Goal: Complete application form: Complete application form

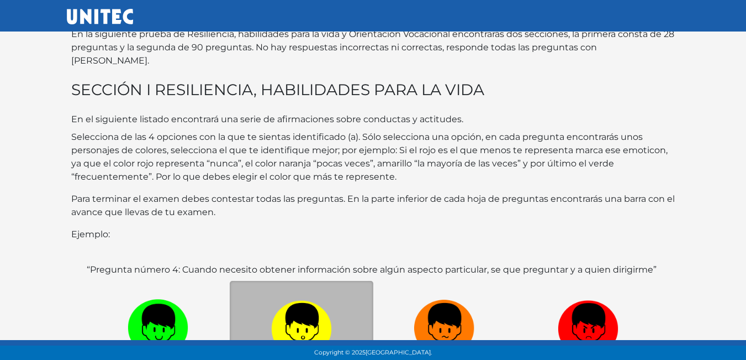
scroll to position [214, 0]
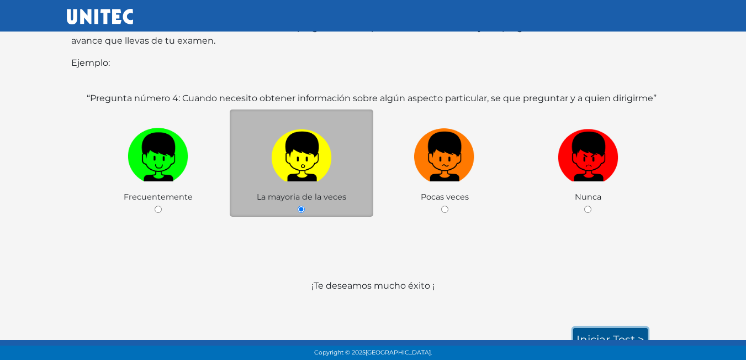
click at [602, 331] on link "Iniciar test >" at bounding box center [610, 339] width 75 height 23
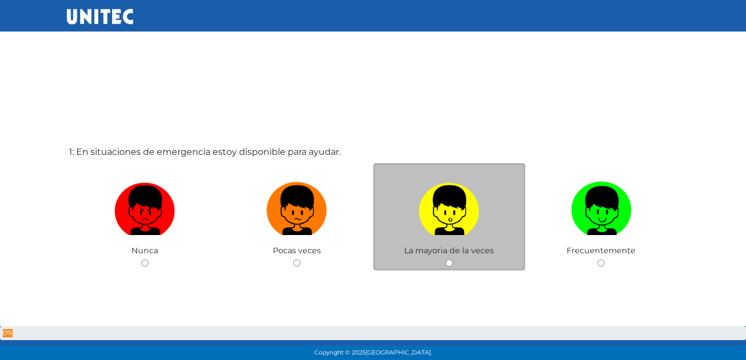
click at [446, 260] on input "radio" at bounding box center [449, 262] width 7 height 7
radio input "true"
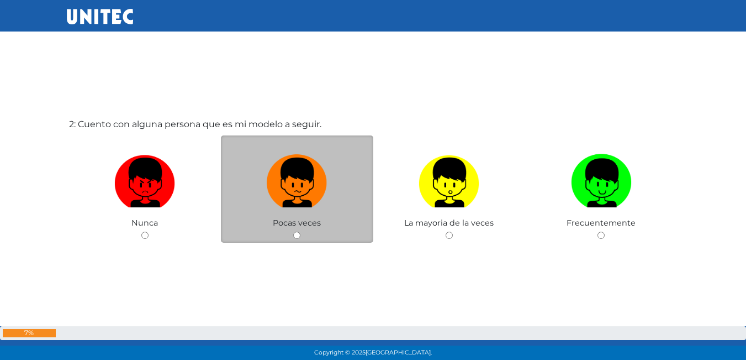
scroll to position [333, 0]
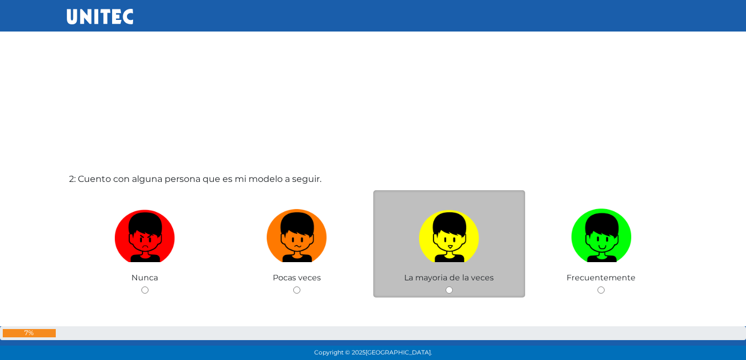
click at [465, 205] on img at bounding box center [449, 233] width 61 height 58
click at [453, 286] on input "radio" at bounding box center [449, 289] width 7 height 7
radio input "true"
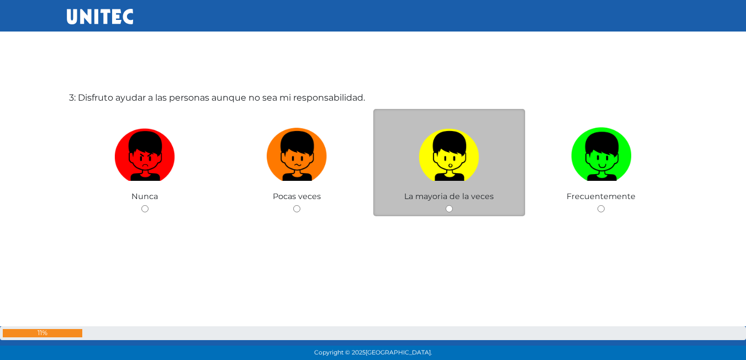
scroll to position [774, 0]
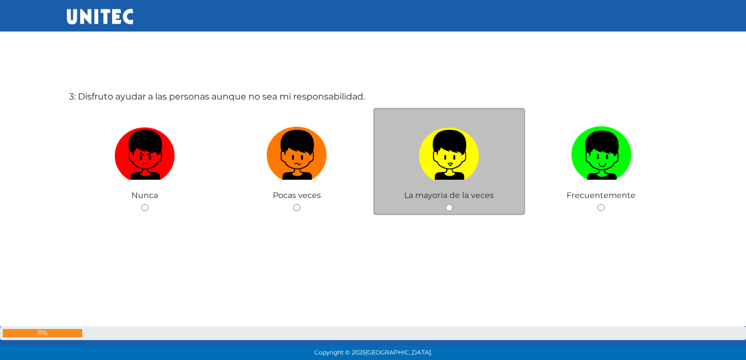
click at [443, 130] on img at bounding box center [449, 151] width 61 height 58
click at [446, 204] on input "radio" at bounding box center [449, 207] width 7 height 7
radio input "true"
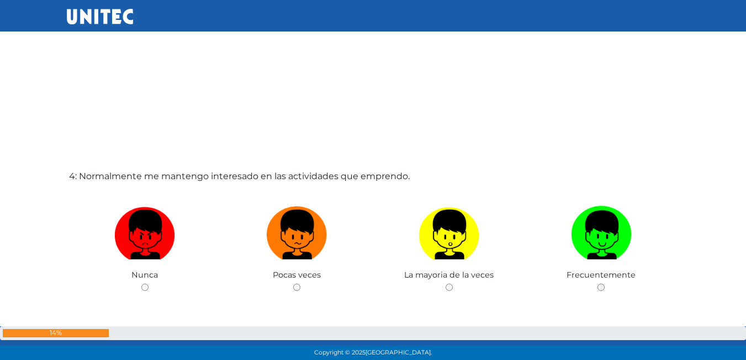
scroll to position [1052, 0]
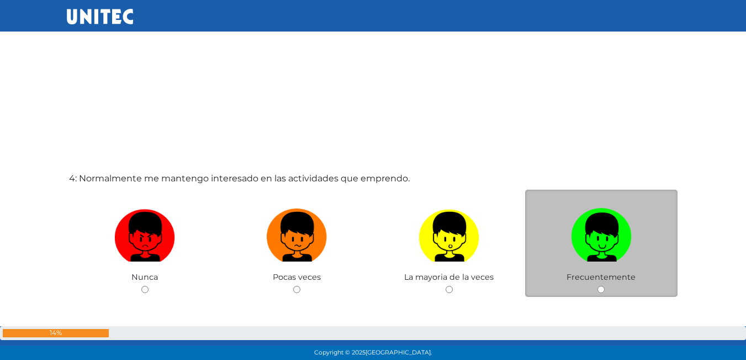
click at [608, 267] on label at bounding box center [601, 236] width 152 height 67
click at [605, 286] on input "radio" at bounding box center [601, 289] width 7 height 7
radio input "true"
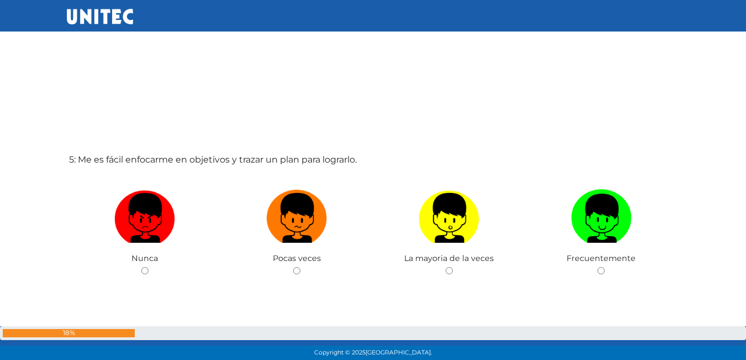
scroll to position [1438, 0]
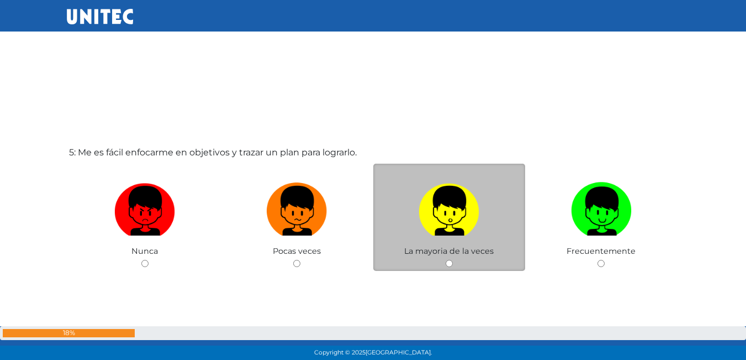
click at [438, 260] on div "La mayoria de la veces" at bounding box center [449, 218] width 152 height 108
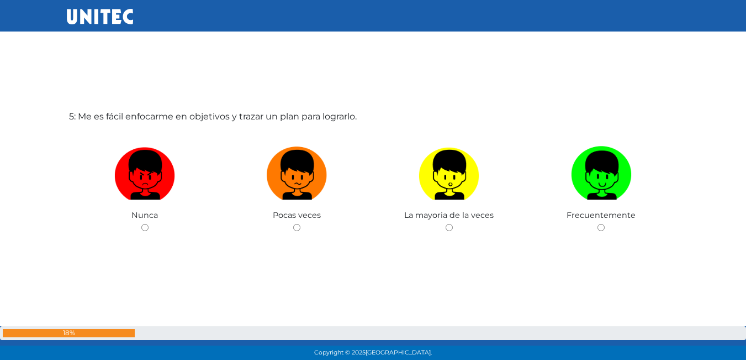
scroll to position [1493, 0]
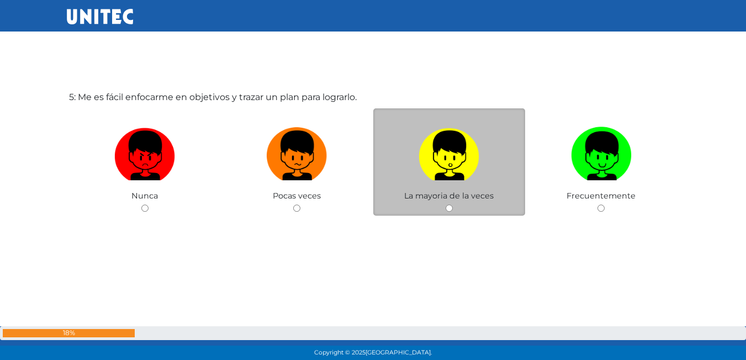
click at [451, 208] on input "radio" at bounding box center [449, 207] width 7 height 7
radio input "true"
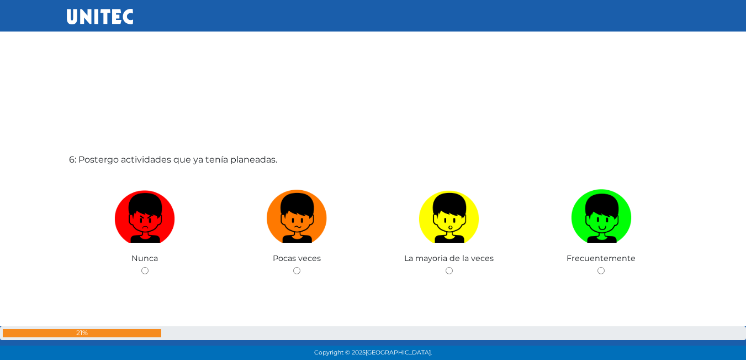
scroll to position [1771, 0]
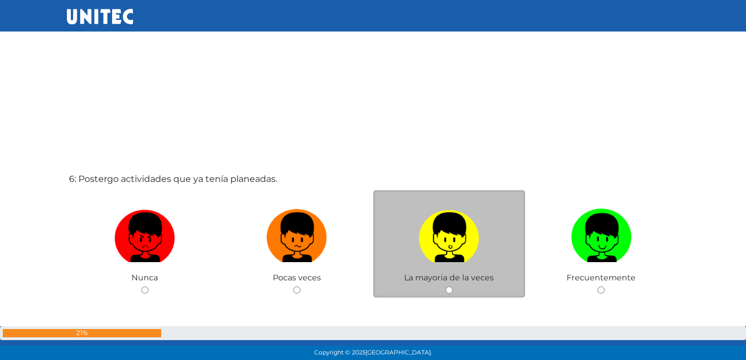
click at [493, 244] on label at bounding box center [449, 237] width 152 height 67
click at [453, 286] on input "radio" at bounding box center [449, 289] width 7 height 7
radio input "true"
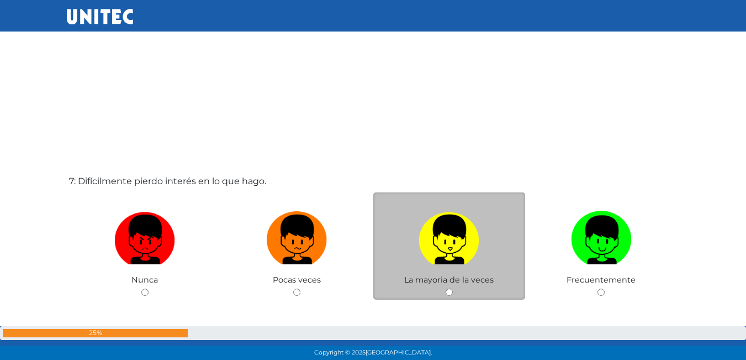
scroll to position [2148, 0]
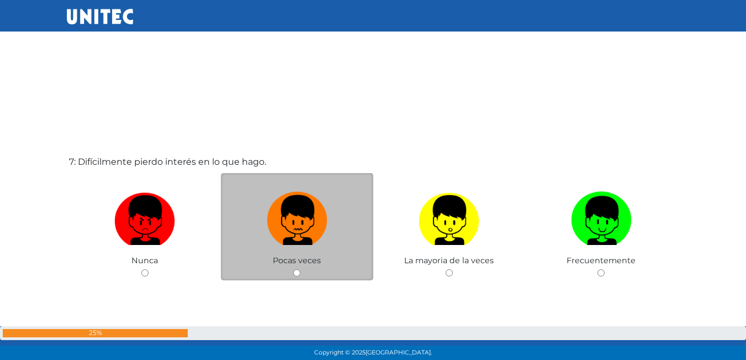
click at [276, 214] on img at bounding box center [297, 216] width 61 height 58
click at [293, 269] on input "radio" at bounding box center [296, 272] width 7 height 7
radio input "true"
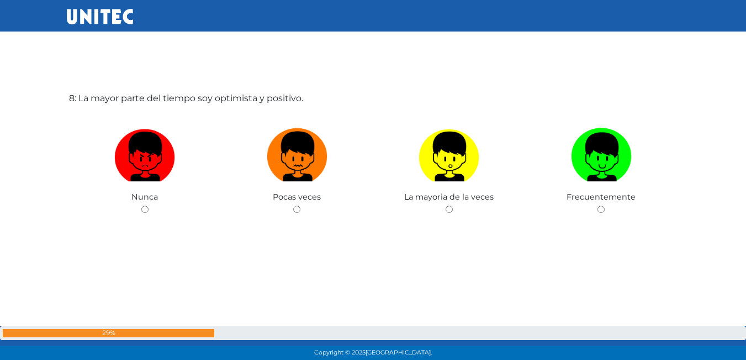
scroll to position [2590, 0]
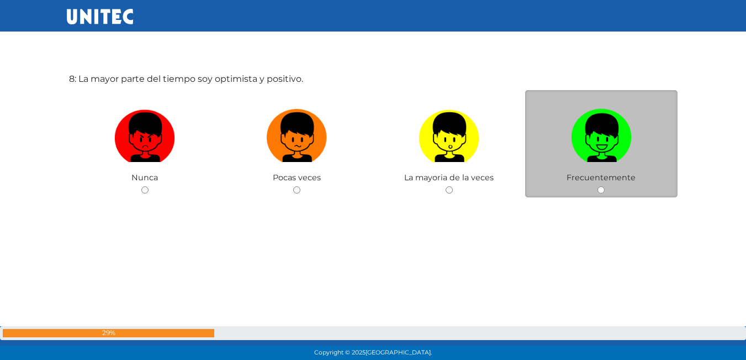
click at [607, 125] on img at bounding box center [601, 133] width 61 height 58
click at [605, 186] on input "radio" at bounding box center [601, 189] width 7 height 7
radio input "true"
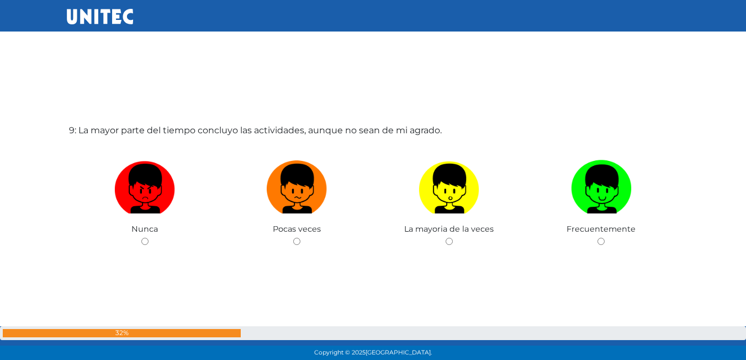
scroll to position [2932, 0]
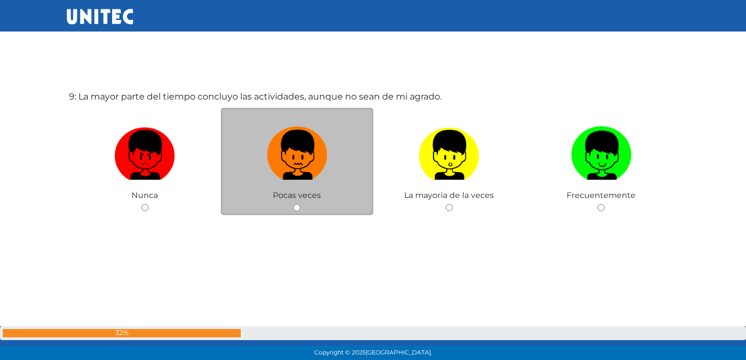
click at [309, 124] on img at bounding box center [297, 151] width 61 height 58
click at [301, 204] on input "radio" at bounding box center [296, 207] width 7 height 7
radio input "true"
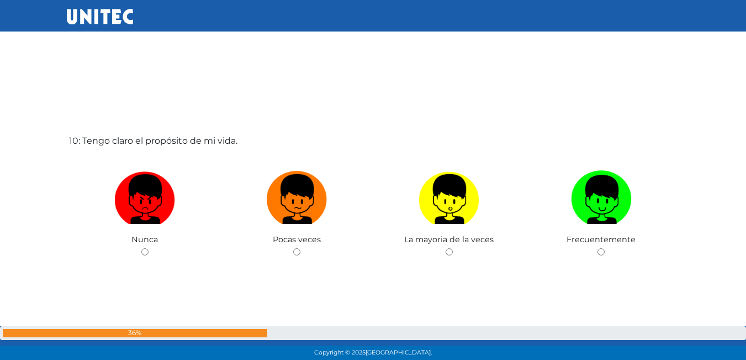
scroll to position [3320, 0]
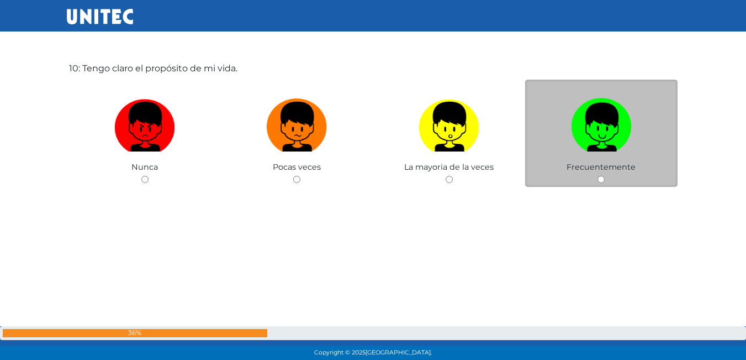
click at [557, 123] on label at bounding box center [601, 126] width 152 height 67
click at [598, 176] on input "radio" at bounding box center [601, 179] width 7 height 7
radio input "true"
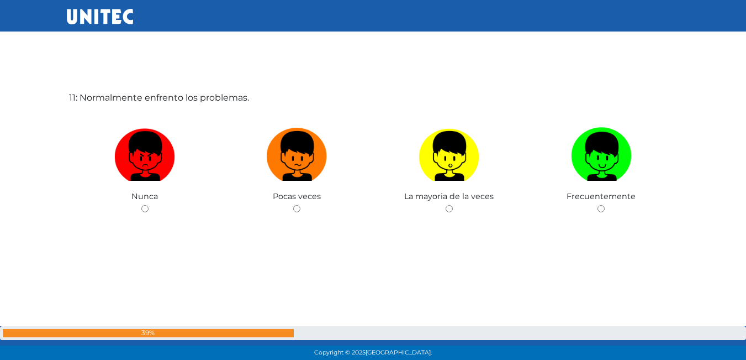
scroll to position [3651, 0]
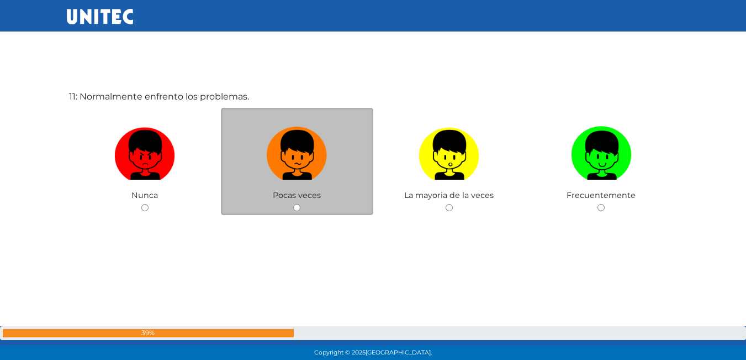
click at [347, 131] on label at bounding box center [297, 155] width 152 height 67
click at [301, 204] on input "radio" at bounding box center [296, 207] width 7 height 7
radio input "true"
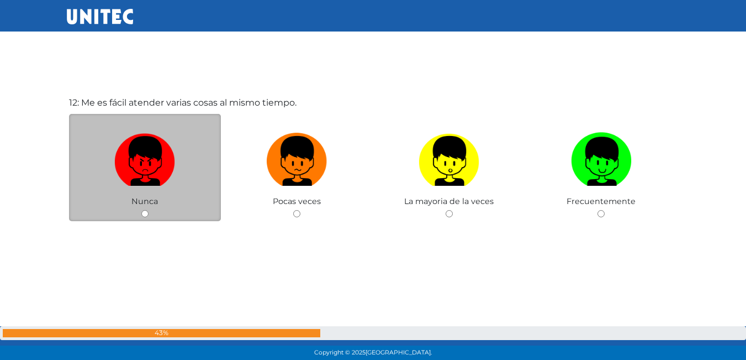
scroll to position [4039, 0]
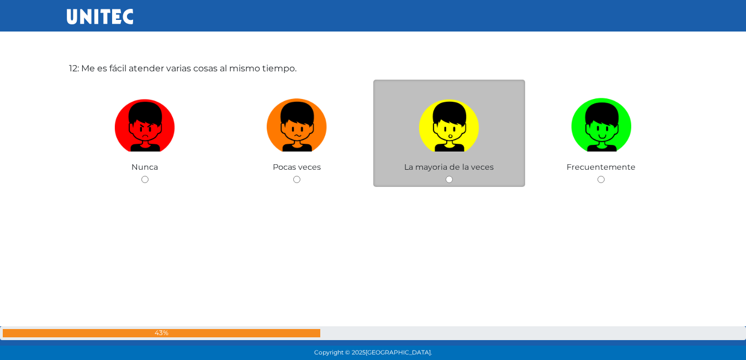
click at [408, 118] on label at bounding box center [449, 126] width 152 height 67
click at [446, 176] on input "radio" at bounding box center [449, 179] width 7 height 7
radio input "true"
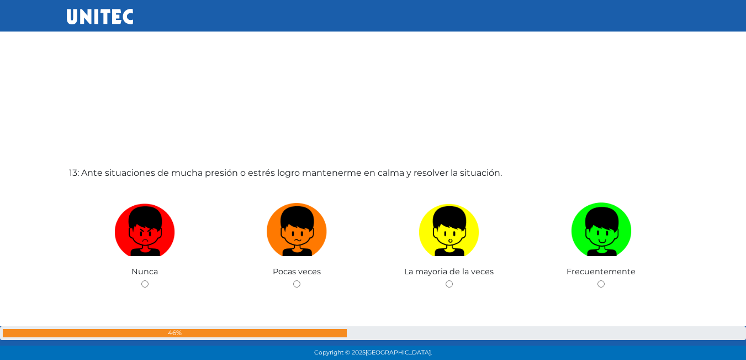
scroll to position [4314, 0]
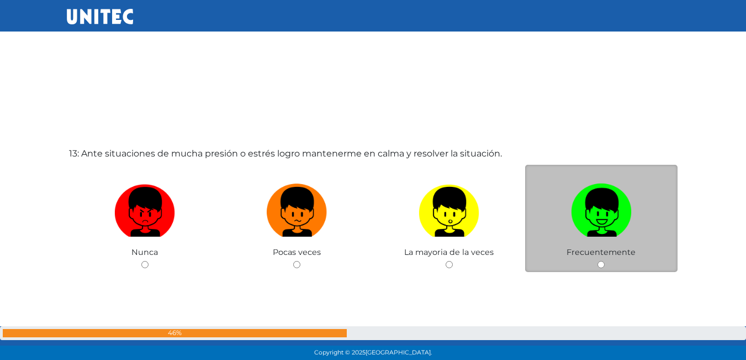
click at [580, 193] on img at bounding box center [601, 208] width 61 height 58
click at [598, 261] on input "radio" at bounding box center [601, 264] width 7 height 7
radio input "true"
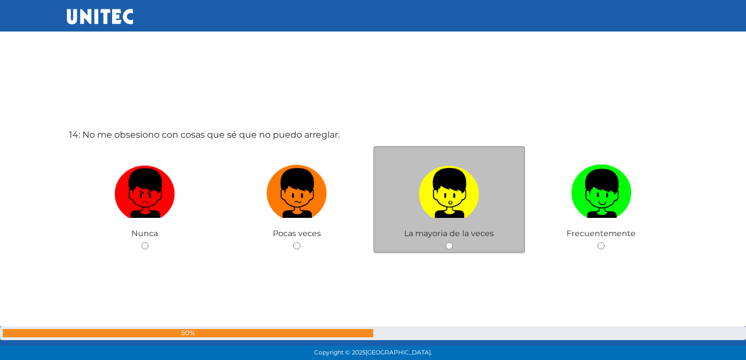
scroll to position [4675, 0]
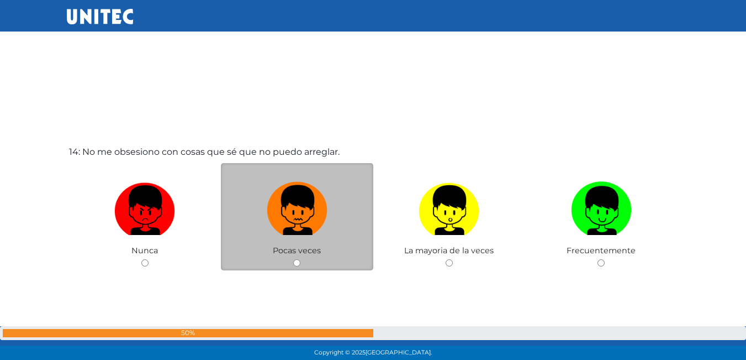
click at [302, 199] on img at bounding box center [297, 206] width 61 height 58
click at [301, 259] on input "radio" at bounding box center [296, 262] width 7 height 7
radio input "true"
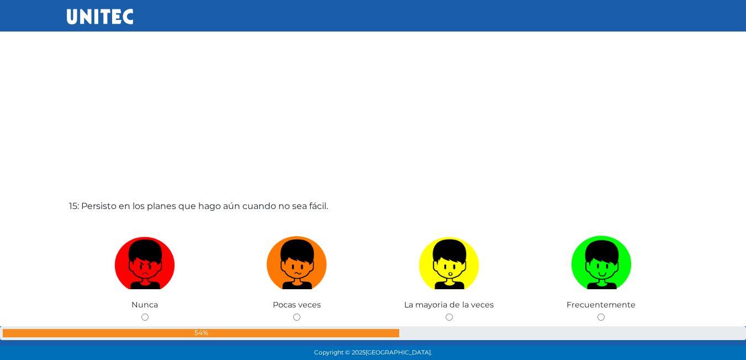
scroll to position [4979, 0]
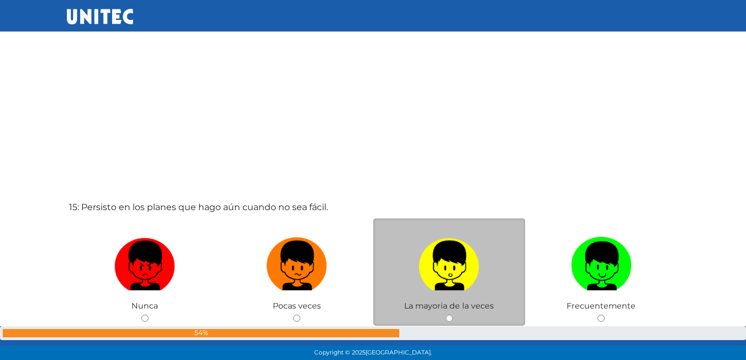
drag, startPoint x: 481, startPoint y: 263, endPoint x: 466, endPoint y: 259, distance: 16.1
click at [477, 264] on label at bounding box center [449, 265] width 152 height 67
click at [453, 314] on input "radio" at bounding box center [449, 317] width 7 height 7
radio input "true"
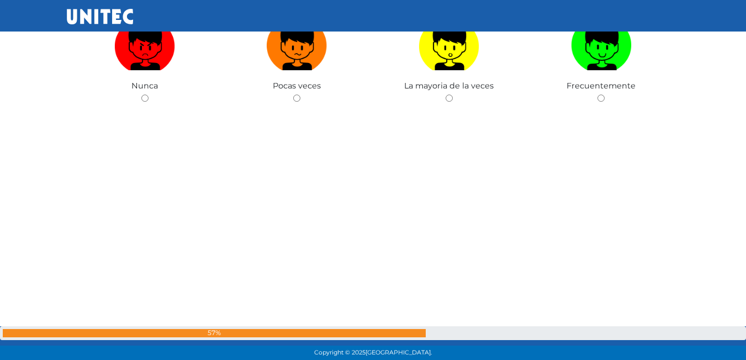
scroll to position [5560, 0]
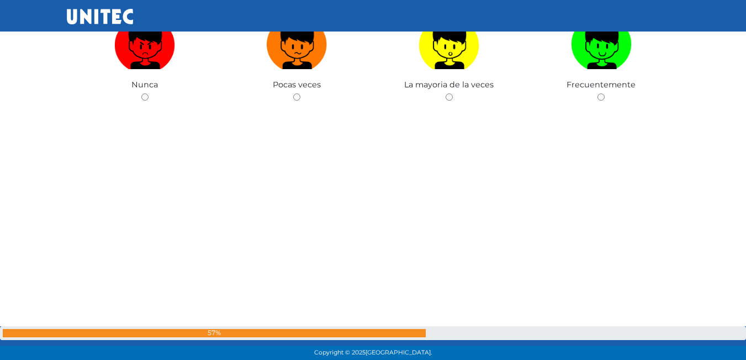
click at [447, 105] on div "16: Difícilmente reflexiono y analizo situaciones problemáticas. Nunca Pocas ve…" at bounding box center [373, 70] width 613 height 360
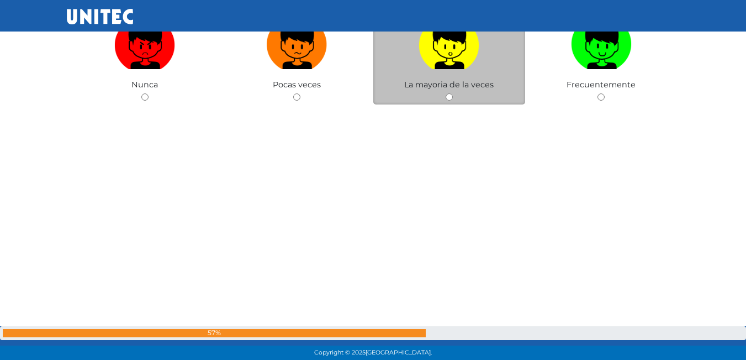
click at [445, 95] on div "La mayoria de la veces" at bounding box center [449, 51] width 152 height 108
click at [459, 99] on div "La mayoria de la veces" at bounding box center [449, 51] width 152 height 108
click at [451, 92] on div "La mayoria de la veces" at bounding box center [449, 51] width 152 height 108
click at [467, 61] on img at bounding box center [449, 41] width 61 height 58
click at [453, 93] on input "radio" at bounding box center [449, 96] width 7 height 7
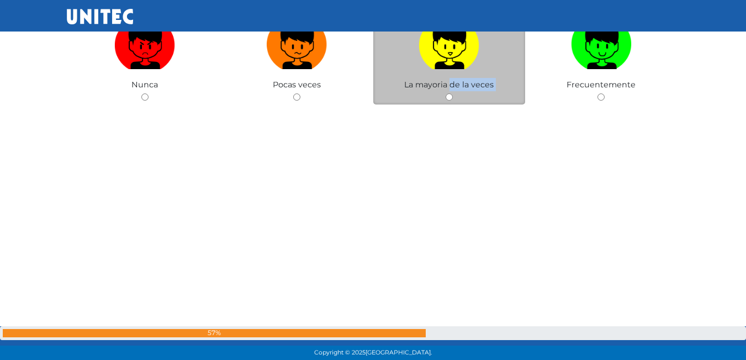
radio input "true"
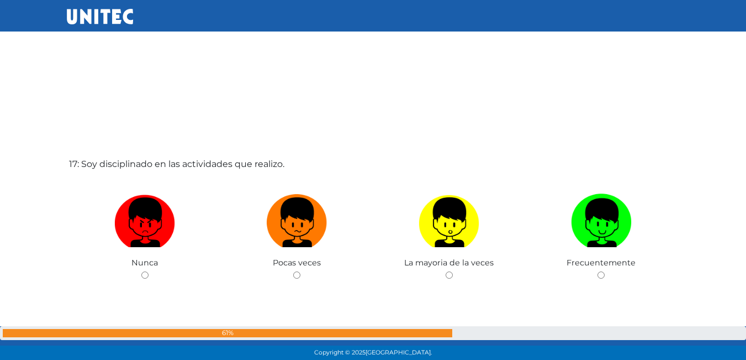
scroll to position [5724, 0]
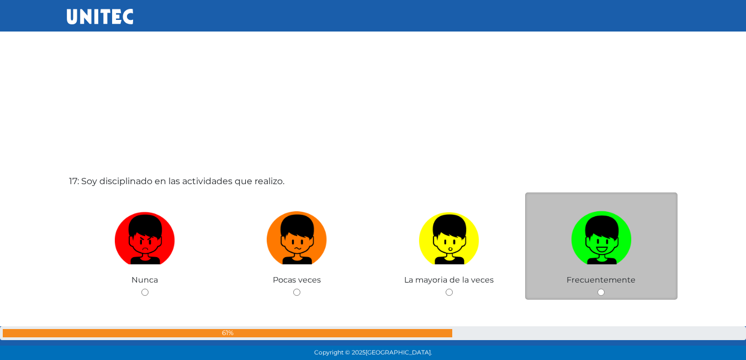
click at [599, 217] on img at bounding box center [601, 236] width 61 height 58
click at [599, 288] on input "radio" at bounding box center [601, 291] width 7 height 7
radio input "true"
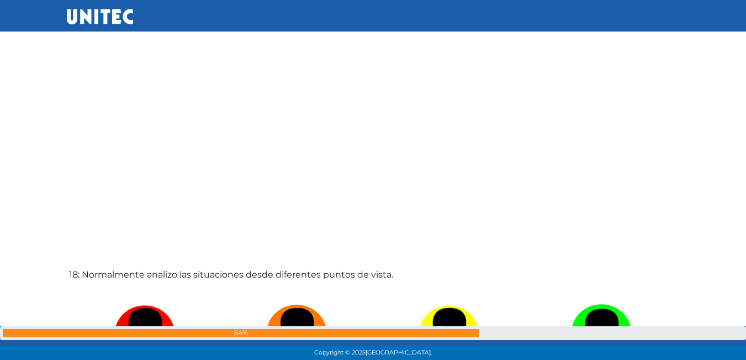
scroll to position [6049, 0]
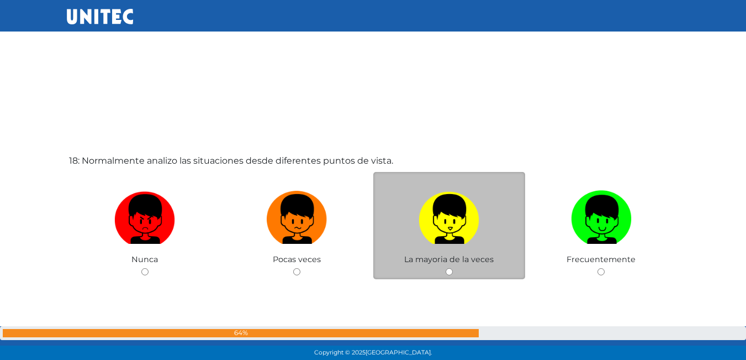
click at [475, 235] on img at bounding box center [449, 215] width 61 height 58
click at [453, 268] on input "radio" at bounding box center [449, 271] width 7 height 7
radio input "true"
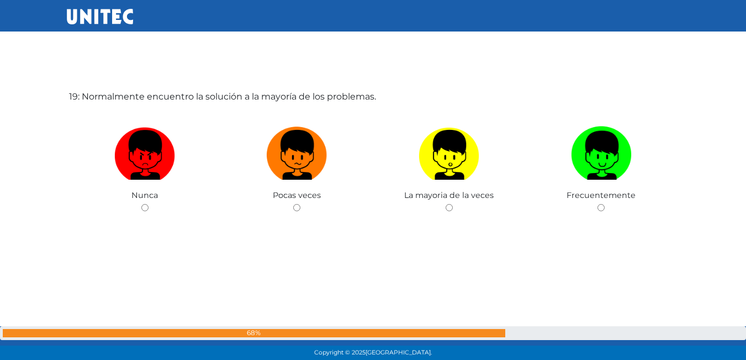
scroll to position [6473, 0]
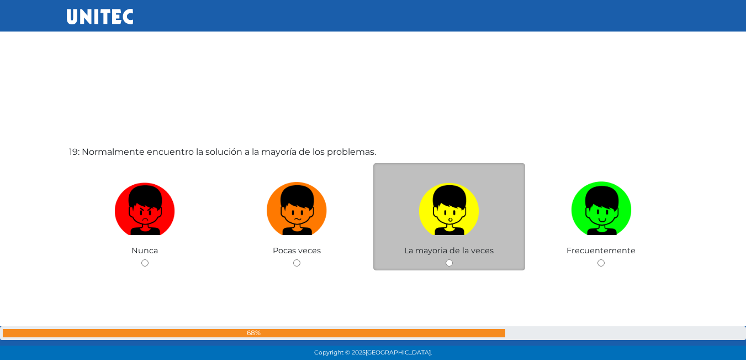
click at [484, 212] on label at bounding box center [449, 210] width 152 height 67
click at [453, 259] on input "radio" at bounding box center [449, 262] width 7 height 7
radio input "true"
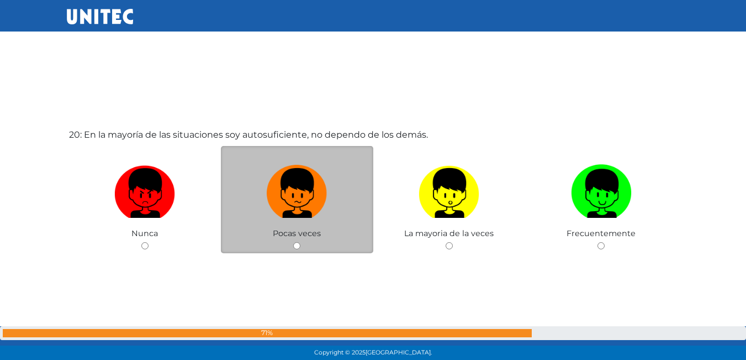
scroll to position [6794, 0]
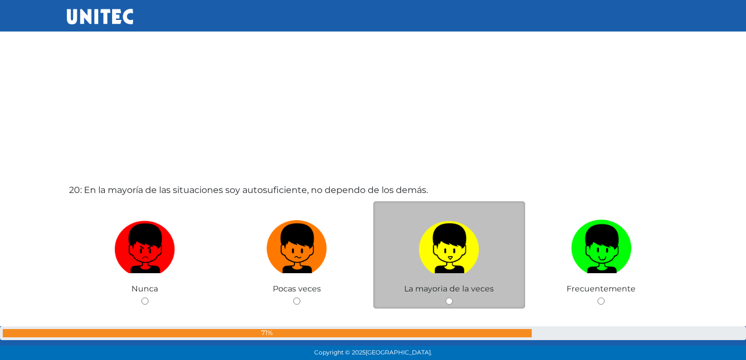
click at [472, 250] on img at bounding box center [449, 244] width 61 height 58
click at [453, 297] on input "radio" at bounding box center [449, 300] width 7 height 7
radio input "true"
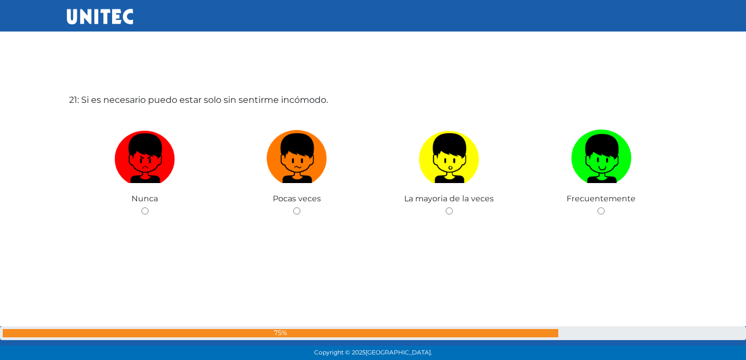
scroll to position [7247, 0]
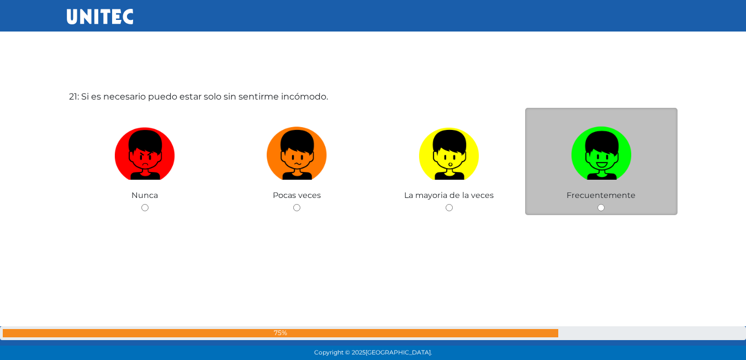
drag, startPoint x: 617, startPoint y: 166, endPoint x: 612, endPoint y: 162, distance: 6.7
click at [617, 166] on img at bounding box center [601, 151] width 61 height 58
click at [605, 204] on input "radio" at bounding box center [601, 207] width 7 height 7
radio input "true"
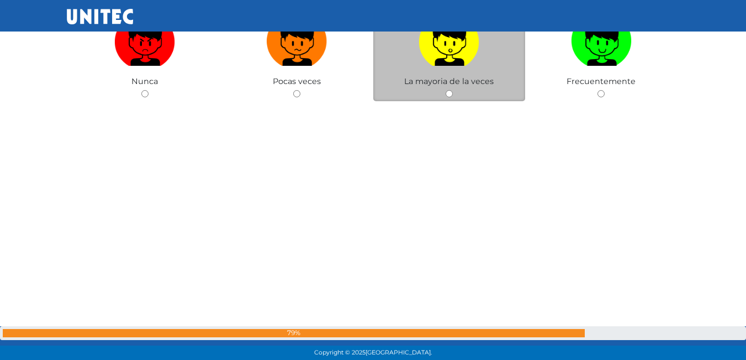
scroll to position [7740, 0]
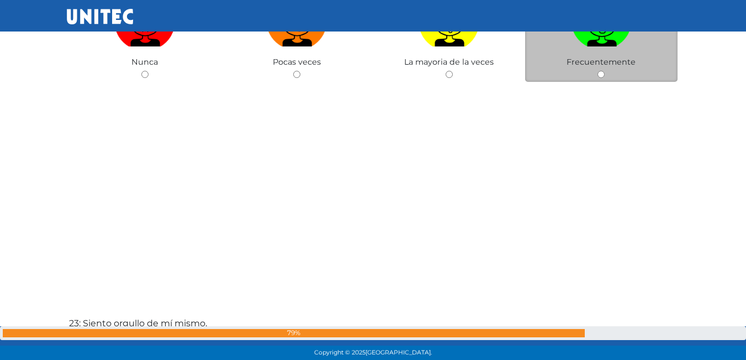
click at [596, 65] on span "Frecuentemente" at bounding box center [601, 62] width 69 height 10
click at [615, 69] on div "Frecuentemente" at bounding box center [601, 29] width 152 height 108
click at [640, 54] on label at bounding box center [601, 21] width 152 height 67
click at [605, 71] on input "radio" at bounding box center [601, 74] width 7 height 7
radio input "true"
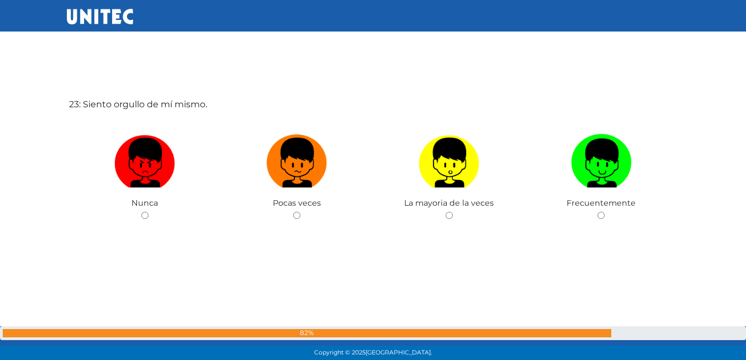
scroll to position [7967, 0]
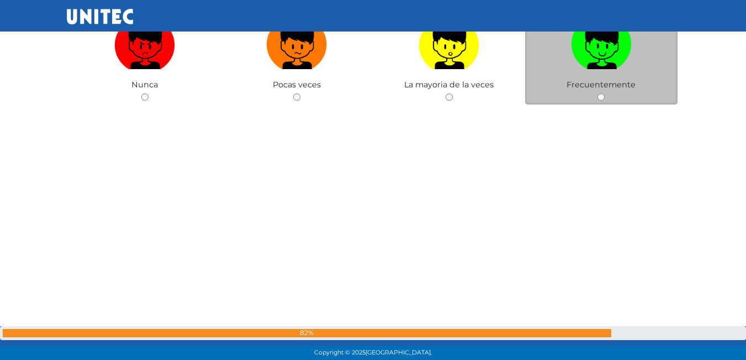
click at [567, 73] on label at bounding box center [601, 44] width 152 height 67
click at [598, 93] on input "radio" at bounding box center [601, 96] width 7 height 7
radio input "true"
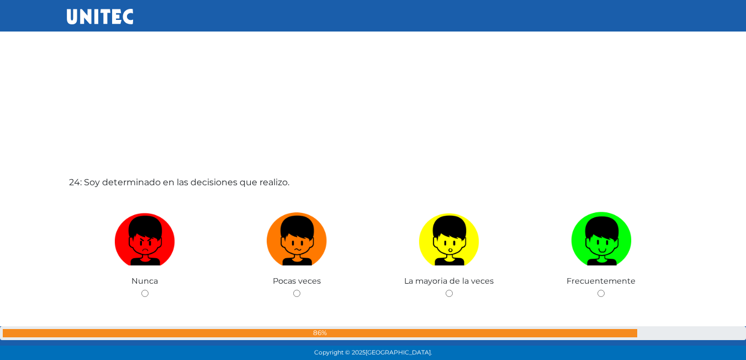
scroll to position [8242, 0]
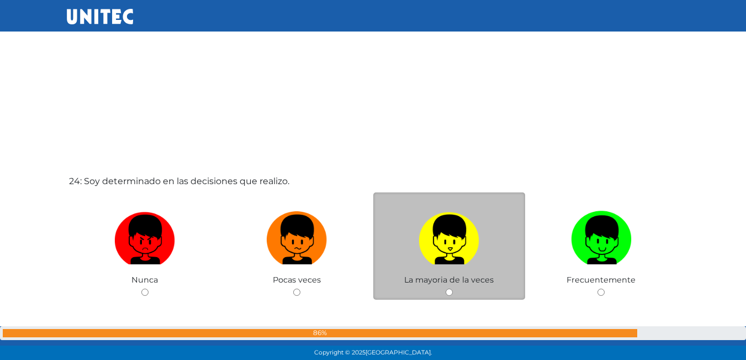
click at [458, 215] on img at bounding box center [449, 236] width 61 height 58
click at [453, 288] on input "radio" at bounding box center [449, 291] width 7 height 7
radio input "true"
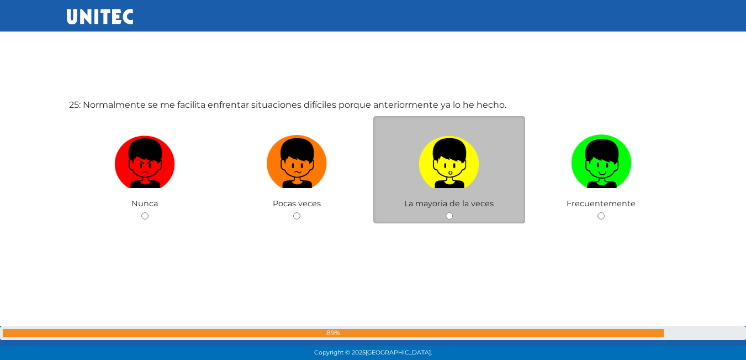
scroll to position [8686, 0]
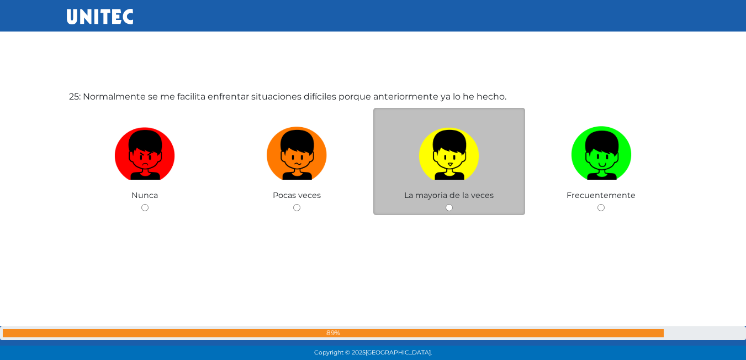
click at [477, 146] on img at bounding box center [449, 151] width 61 height 58
click at [453, 204] on input "radio" at bounding box center [449, 207] width 7 height 7
radio input "true"
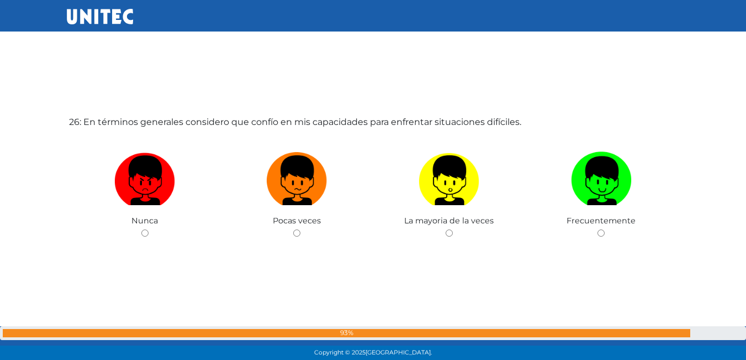
scroll to position [9064, 0]
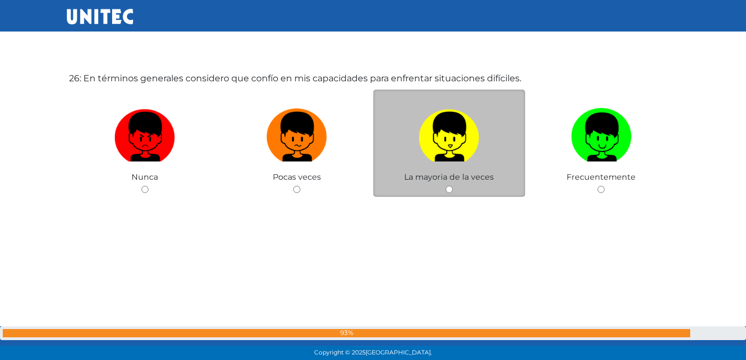
click at [468, 146] on img at bounding box center [449, 133] width 61 height 58
click at [453, 186] on input "radio" at bounding box center [449, 189] width 7 height 7
radio input "true"
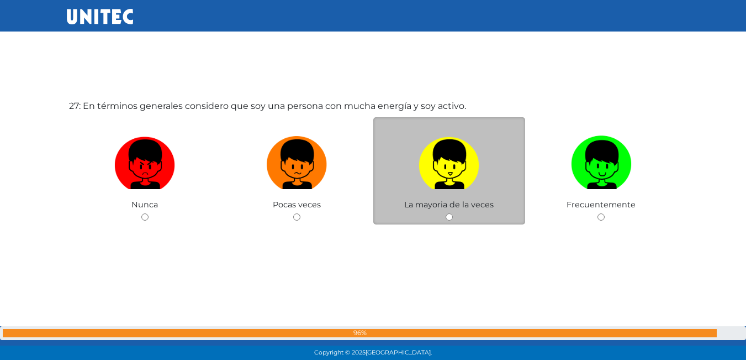
scroll to position [9395, 0]
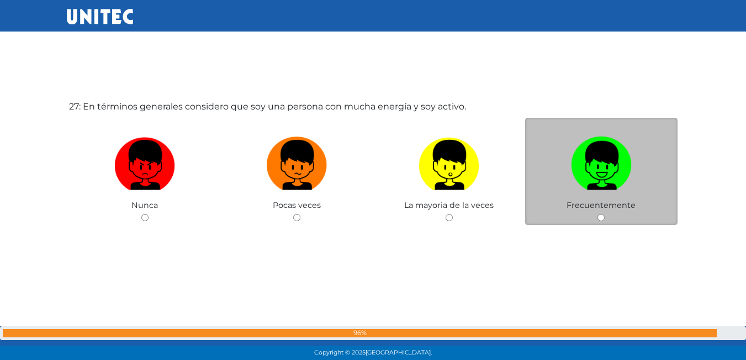
click at [600, 147] on img at bounding box center [601, 161] width 61 height 58
click at [600, 214] on input "radio" at bounding box center [601, 217] width 7 height 7
radio input "true"
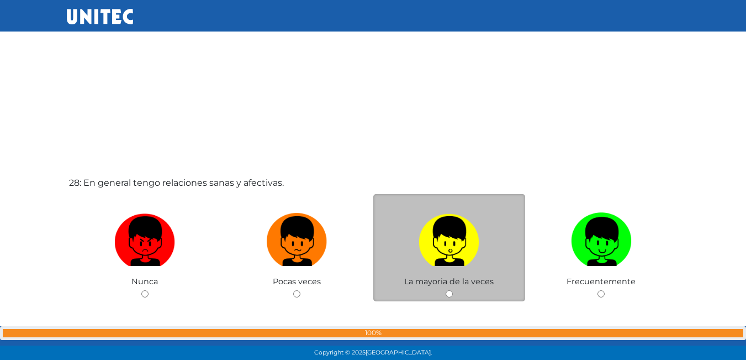
scroll to position [9670, 0]
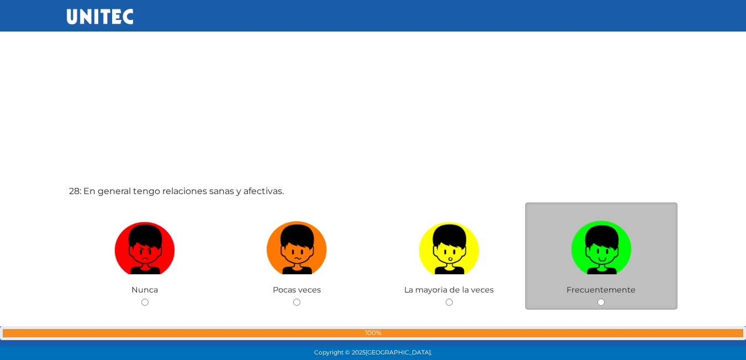
click at [635, 259] on label at bounding box center [601, 249] width 152 height 67
click at [605, 298] on input "radio" at bounding box center [601, 301] width 7 height 7
radio input "true"
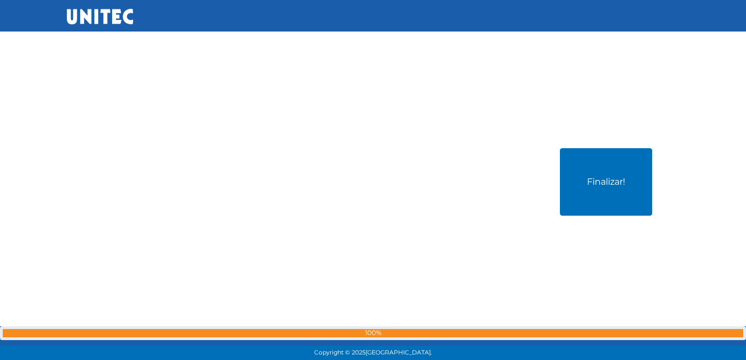
scroll to position [10069, 0]
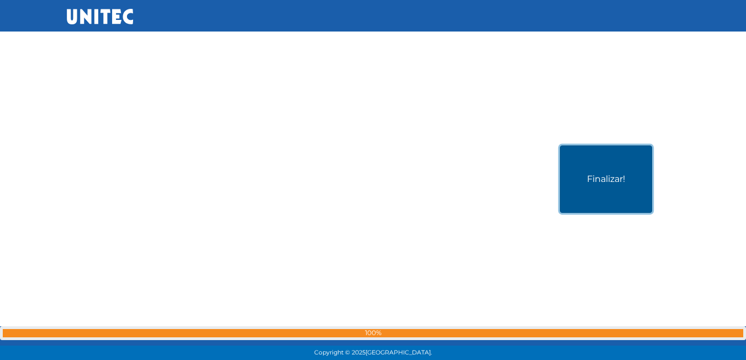
click at [604, 164] on button "Finalizar!" at bounding box center [606, 178] width 92 height 67
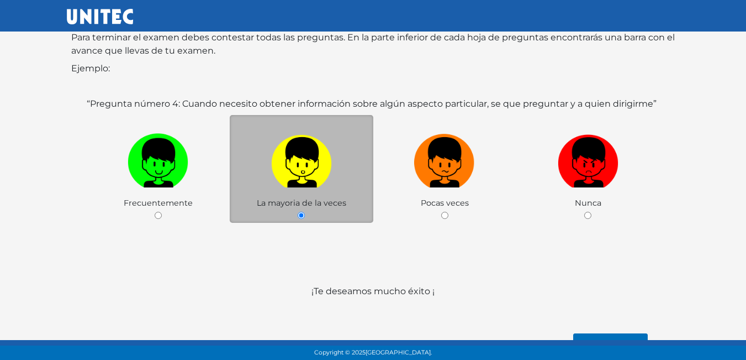
scroll to position [165, 0]
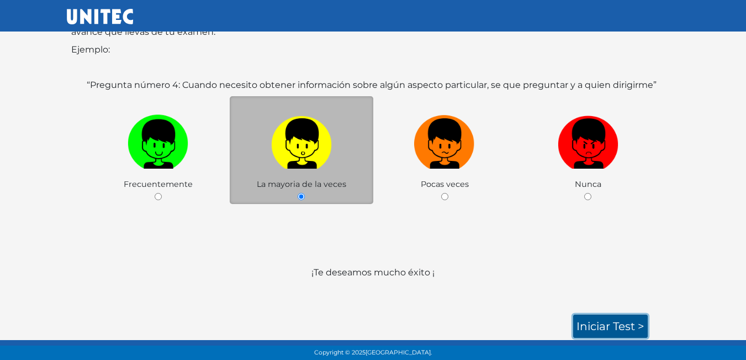
click at [603, 323] on link "Iniciar test >" at bounding box center [610, 325] width 75 height 23
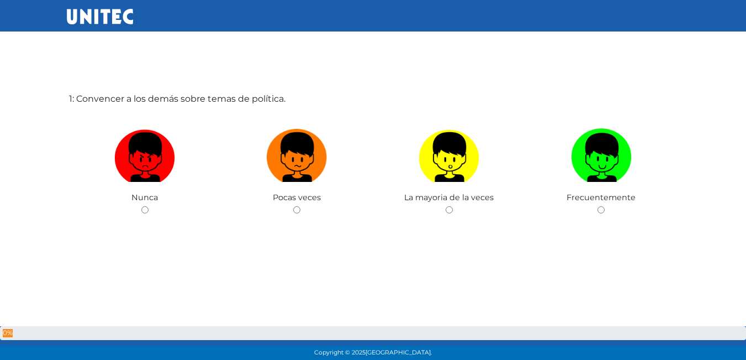
scroll to position [55, 0]
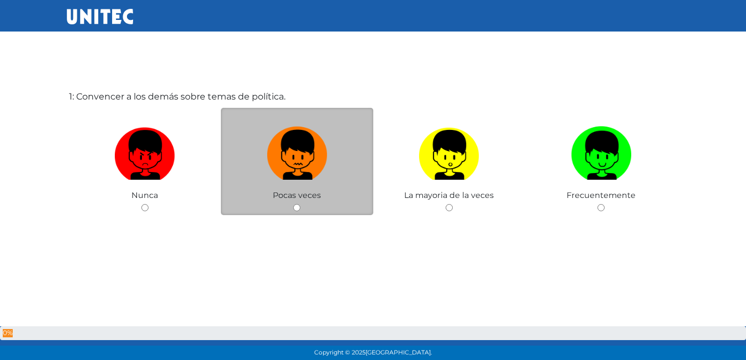
click at [297, 122] on img at bounding box center [297, 151] width 61 height 58
click at [297, 204] on input "radio" at bounding box center [296, 207] width 7 height 7
radio input "true"
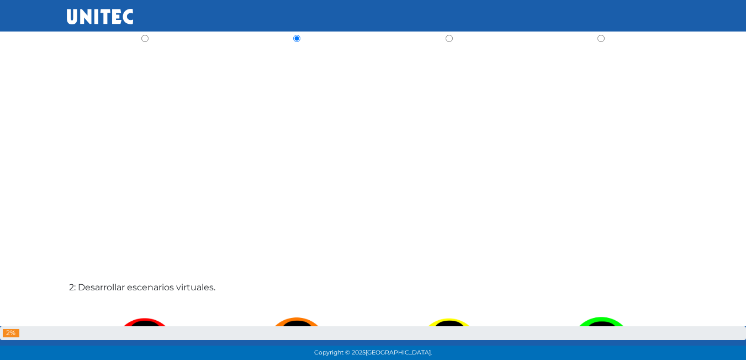
scroll to position [299, 0]
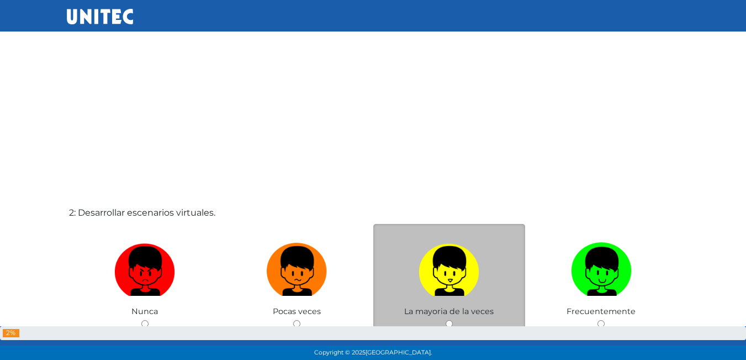
click at [460, 286] on img at bounding box center [449, 267] width 61 height 58
click at [453, 320] on input "radio" at bounding box center [449, 323] width 7 height 7
radio input "true"
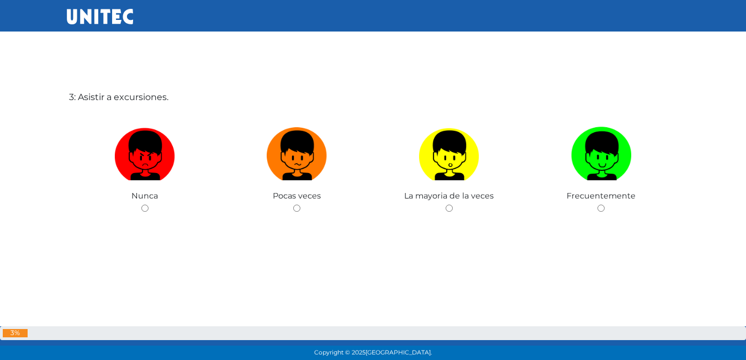
scroll to position [774, 0]
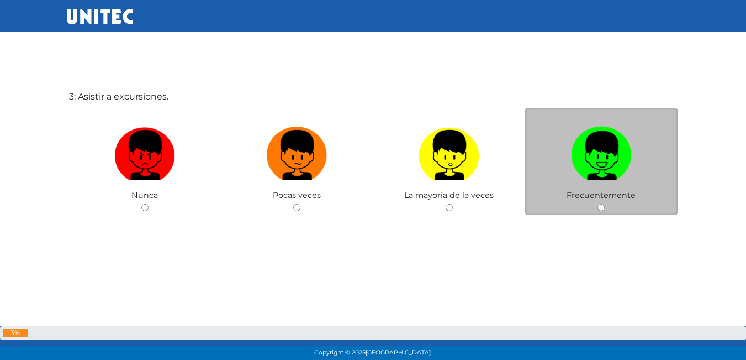
click at [610, 160] on img at bounding box center [601, 151] width 61 height 58
click at [605, 204] on input "radio" at bounding box center [601, 207] width 7 height 7
radio input "true"
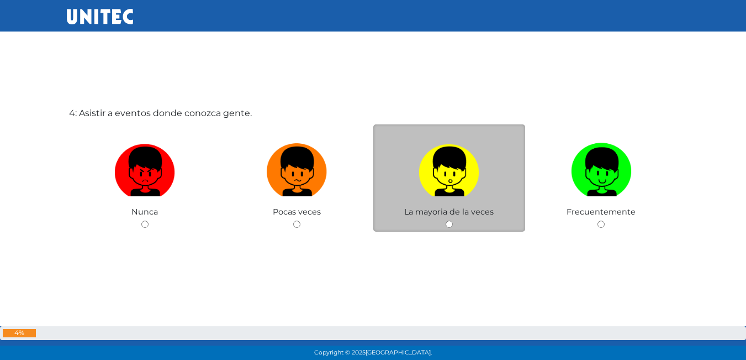
scroll to position [1119, 0]
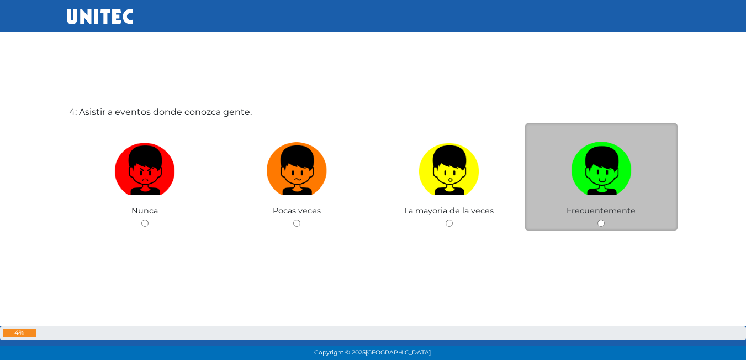
click at [645, 151] on label at bounding box center [601, 170] width 152 height 67
click at [605, 219] on input "radio" at bounding box center [601, 222] width 7 height 7
radio input "true"
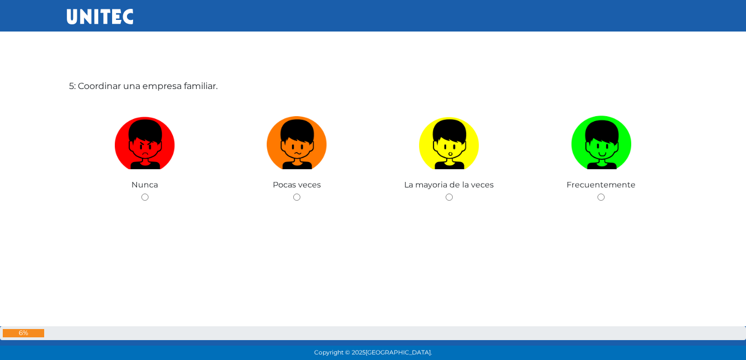
scroll to position [1505, 0]
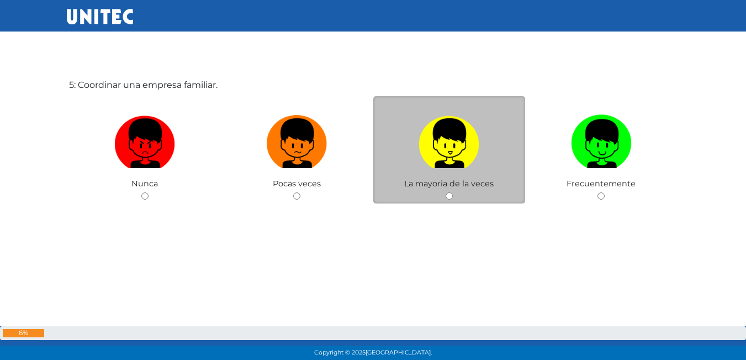
click at [456, 143] on img at bounding box center [449, 139] width 61 height 58
click at [453, 192] on input "radio" at bounding box center [449, 195] width 7 height 7
radio input "true"
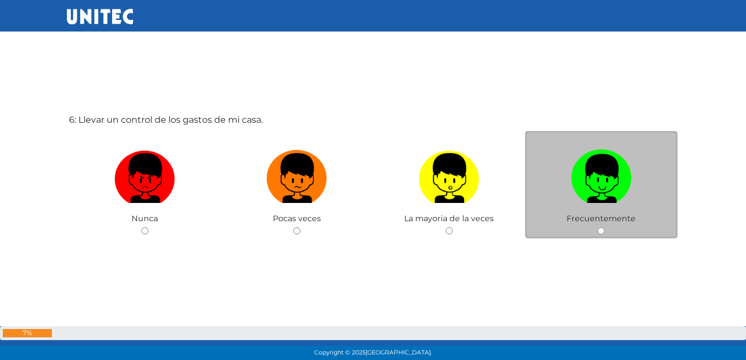
scroll to position [1862, 0]
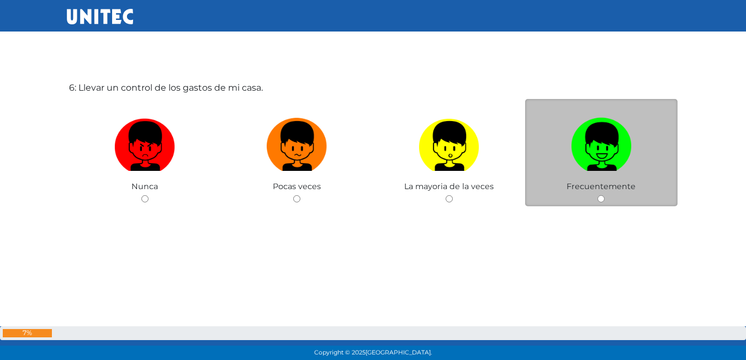
click at [625, 141] on img at bounding box center [601, 142] width 61 height 58
click at [605, 195] on input "radio" at bounding box center [601, 198] width 7 height 7
radio input "true"
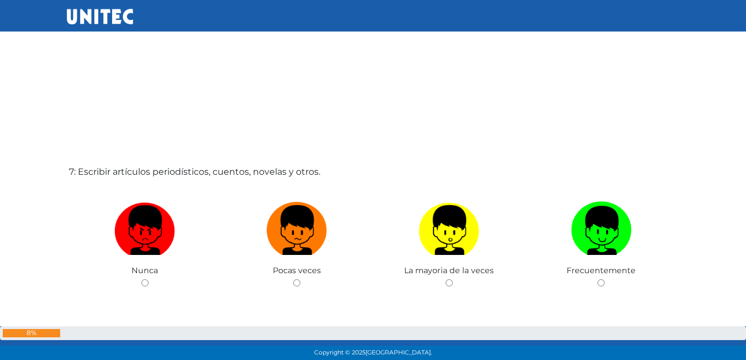
scroll to position [2138, 0]
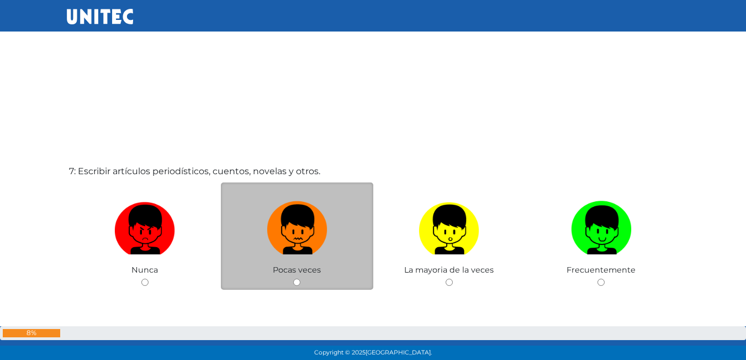
click at [300, 219] on img at bounding box center [297, 226] width 61 height 58
click at [300, 278] on input "radio" at bounding box center [296, 281] width 7 height 7
radio input "true"
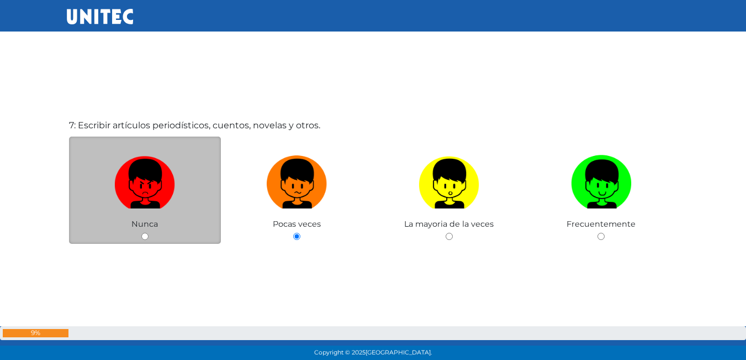
click at [166, 216] on div "Nunca" at bounding box center [145, 190] width 152 height 108
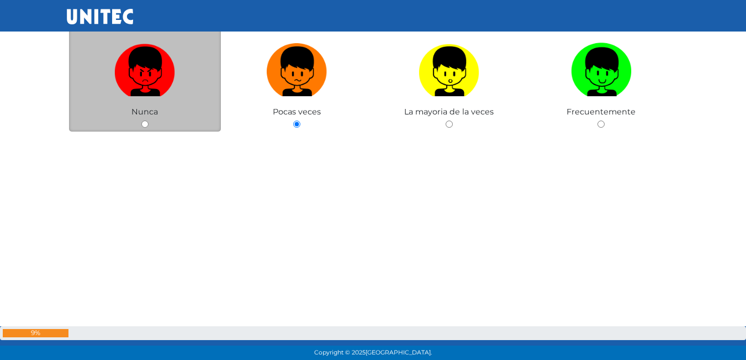
click at [157, 99] on label at bounding box center [145, 71] width 152 height 67
click at [149, 120] on input "radio" at bounding box center [144, 123] width 7 height 7
radio input "true"
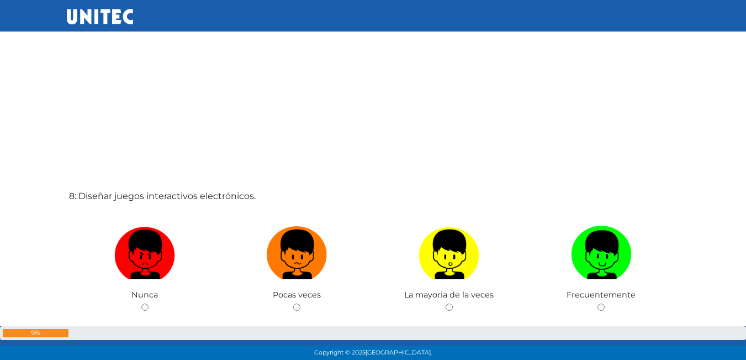
scroll to position [2573, 0]
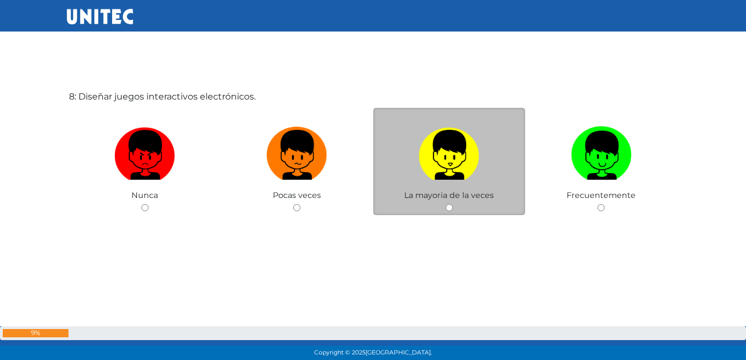
click at [421, 148] on img at bounding box center [449, 151] width 61 height 58
click at [446, 204] on input "radio" at bounding box center [449, 207] width 7 height 7
radio input "true"
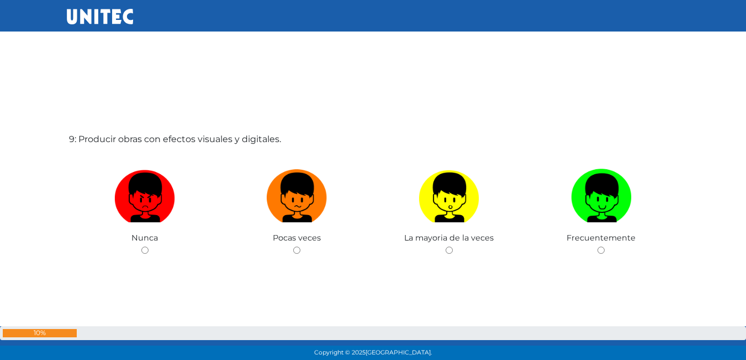
scroll to position [3010, 0]
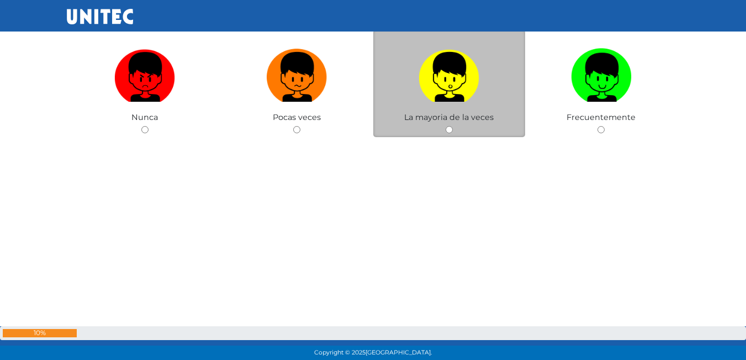
click at [451, 126] on input "radio" at bounding box center [449, 129] width 7 height 7
radio input "true"
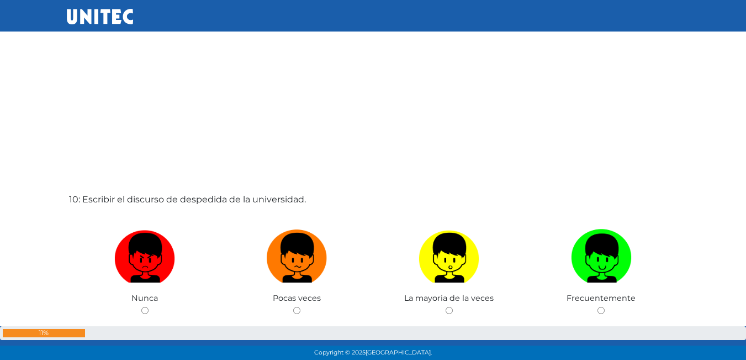
scroll to position [3222, 0]
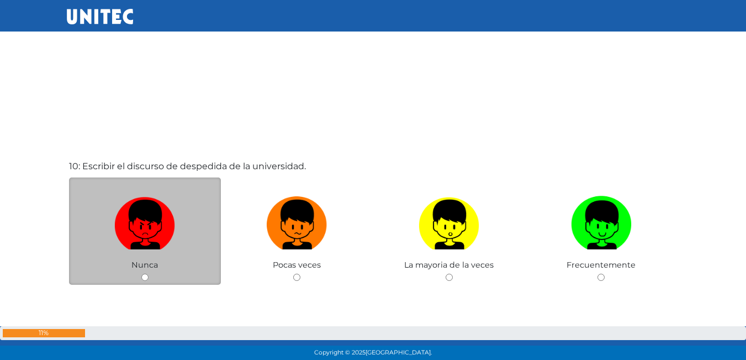
click at [182, 218] on label at bounding box center [145, 224] width 152 height 67
click at [149, 273] on input "radio" at bounding box center [144, 276] width 7 height 7
radio input "true"
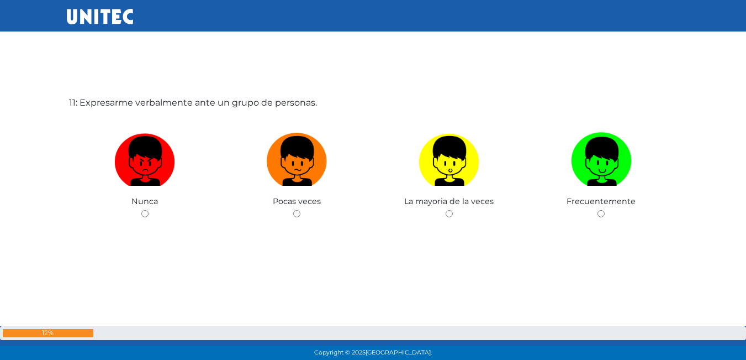
scroll to position [3651, 0]
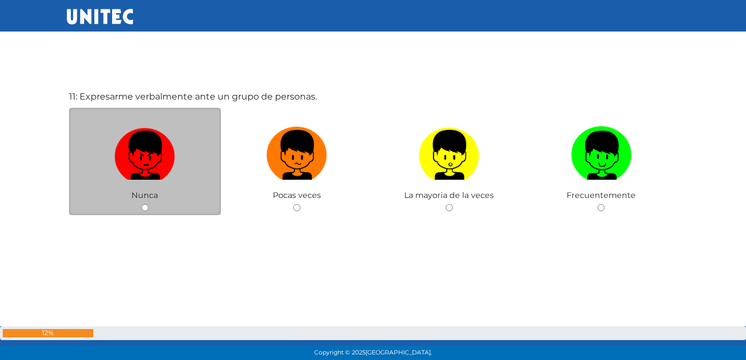
click at [130, 154] on img at bounding box center [144, 151] width 61 height 58
click at [141, 204] on input "radio" at bounding box center [144, 207] width 7 height 7
radio input "true"
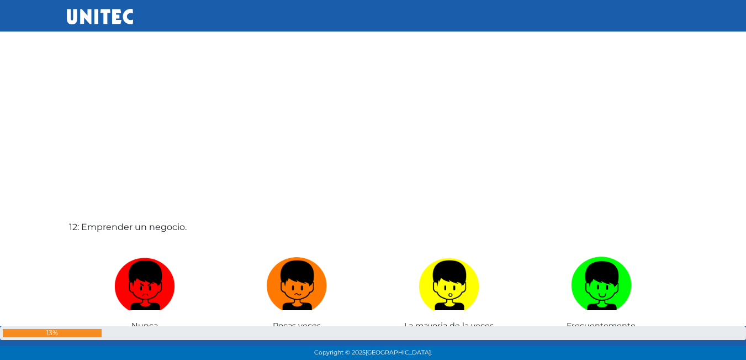
scroll to position [3908, 0]
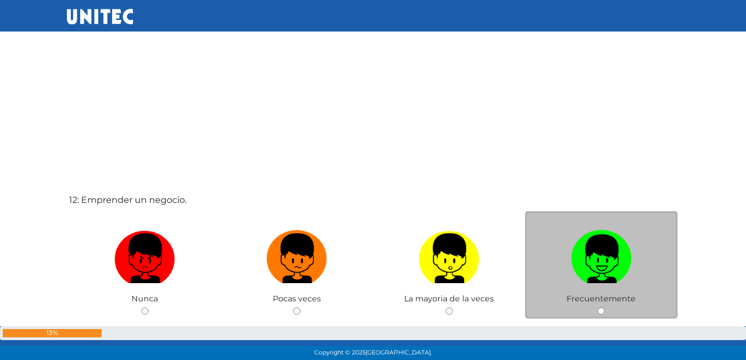
click at [597, 244] on img at bounding box center [601, 254] width 61 height 58
click at [598, 307] on input "radio" at bounding box center [601, 310] width 7 height 7
radio input "true"
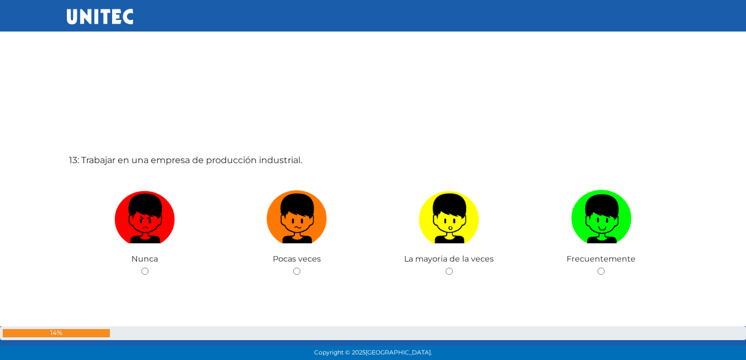
scroll to position [4371, 0]
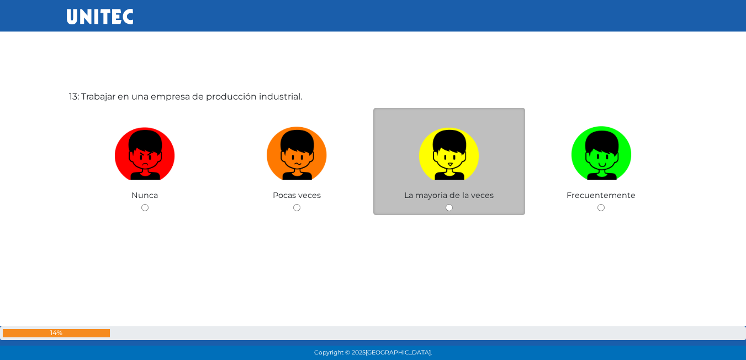
click at [454, 154] on img at bounding box center [449, 151] width 61 height 58
click at [453, 204] on input "radio" at bounding box center [449, 207] width 7 height 7
radio input "true"
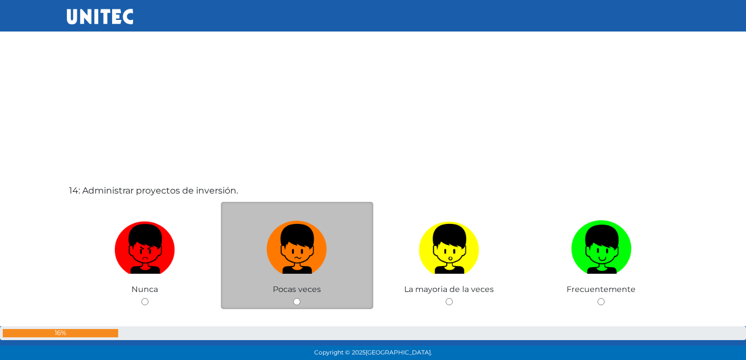
scroll to position [4645, 0]
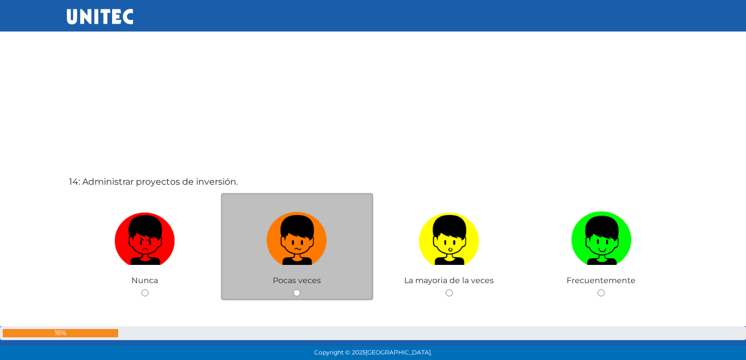
click at [370, 267] on label at bounding box center [297, 240] width 152 height 67
click at [301, 289] on input "radio" at bounding box center [296, 292] width 7 height 7
radio input "true"
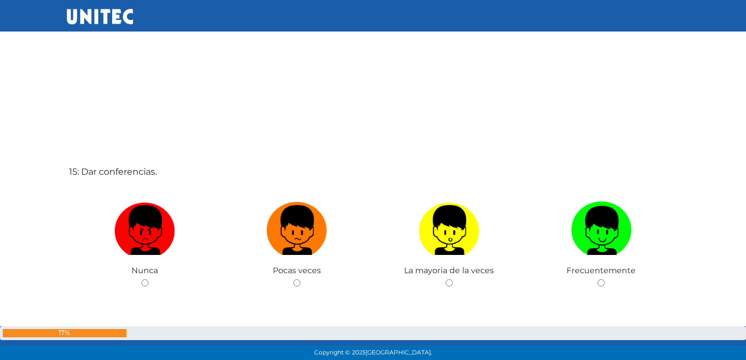
scroll to position [5016, 0]
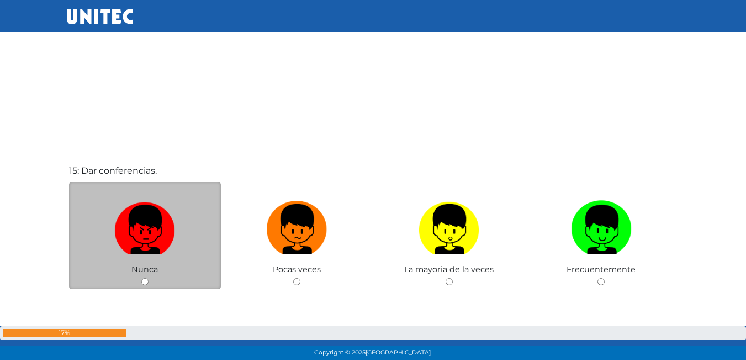
click at [168, 245] on img at bounding box center [144, 225] width 61 height 58
click at [149, 278] on input "radio" at bounding box center [144, 281] width 7 height 7
radio input "true"
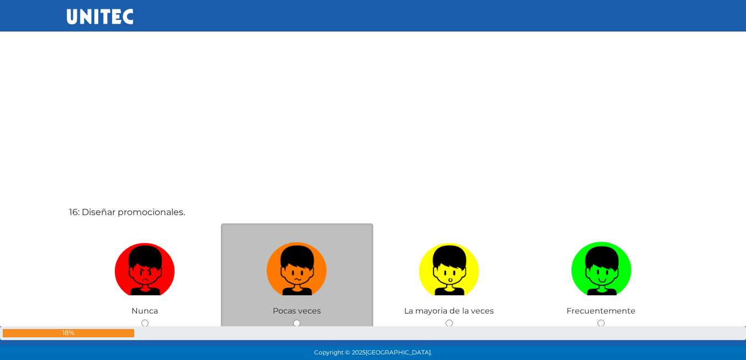
scroll to position [5381, 0]
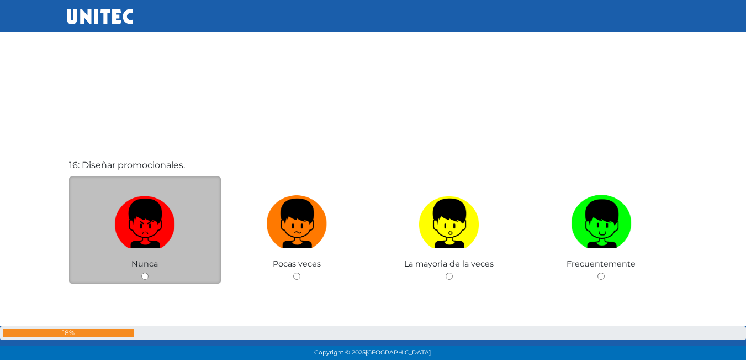
click at [181, 223] on label at bounding box center [145, 223] width 152 height 67
click at [149, 272] on input "radio" at bounding box center [144, 275] width 7 height 7
radio input "true"
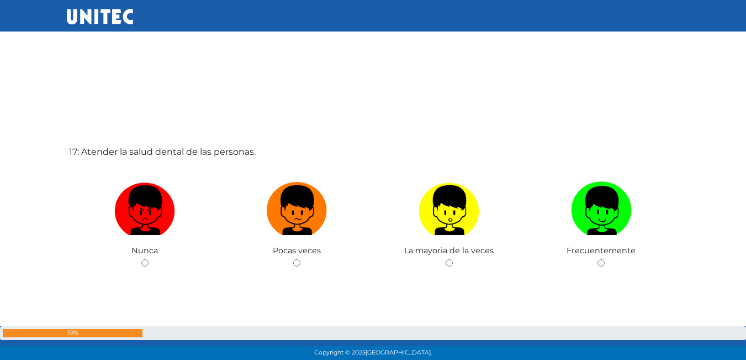
scroll to position [5769, 0]
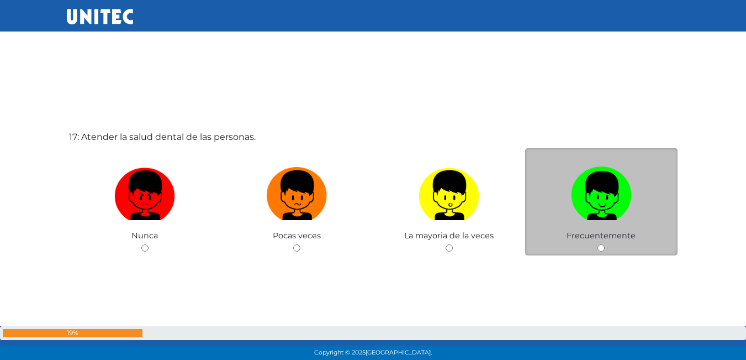
click at [565, 213] on label at bounding box center [601, 195] width 152 height 67
click at [598, 244] on input "radio" at bounding box center [601, 247] width 7 height 7
radio input "true"
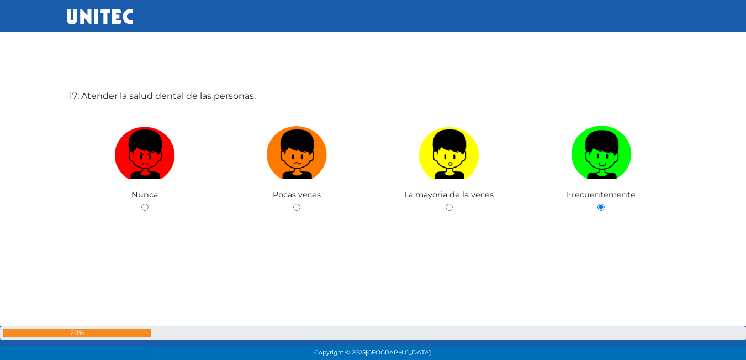
scroll to position [6029, 0]
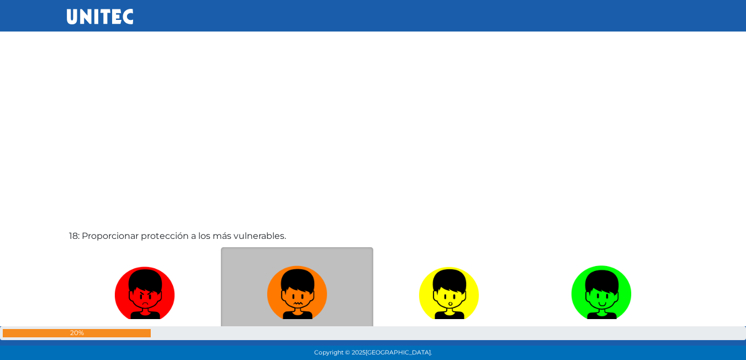
click at [319, 286] on img at bounding box center [297, 290] width 61 height 58
click at [301, 343] on input "radio" at bounding box center [296, 346] width 7 height 7
radio input "true"
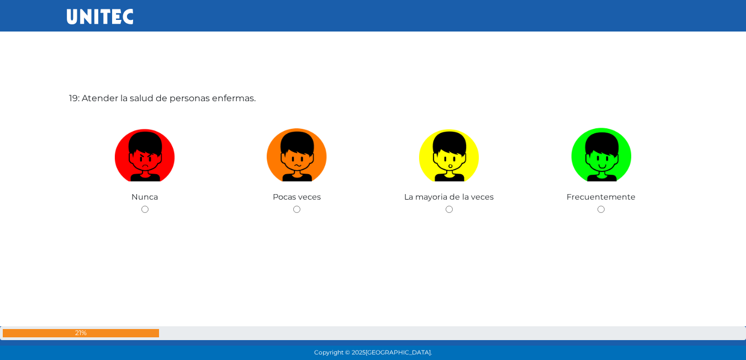
scroll to position [6528, 0]
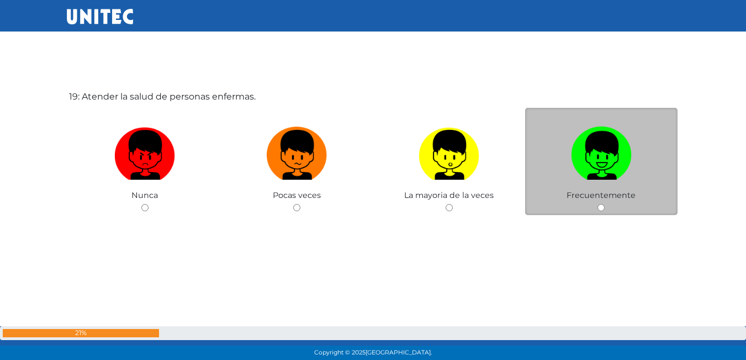
click at [616, 153] on img at bounding box center [601, 151] width 61 height 58
click at [605, 204] on input "radio" at bounding box center [601, 207] width 7 height 7
radio input "true"
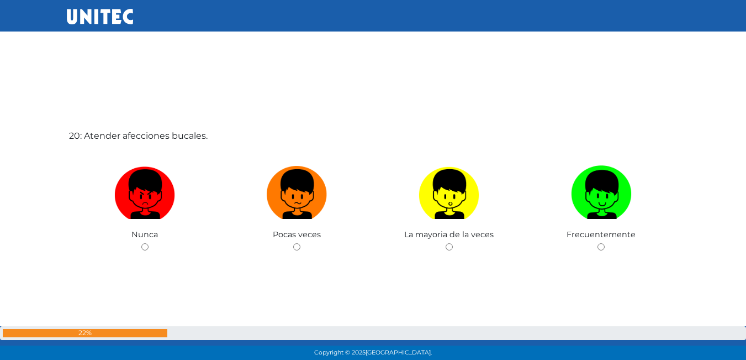
click at [450, 113] on div "20: Atender afecciones bucales. Nunca Pocas veces La mayoria de la veces Frecue…" at bounding box center [373, 219] width 613 height 360
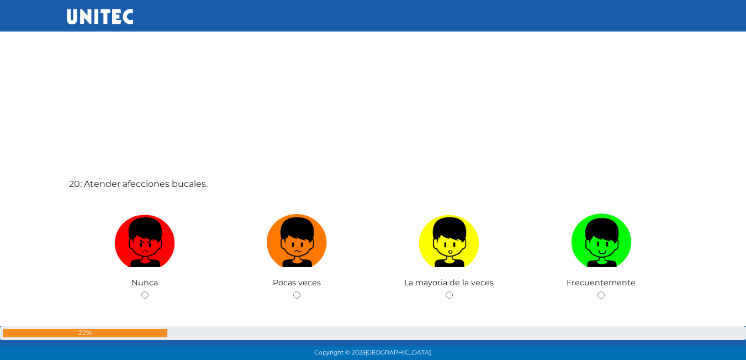
scroll to position [6888, 0]
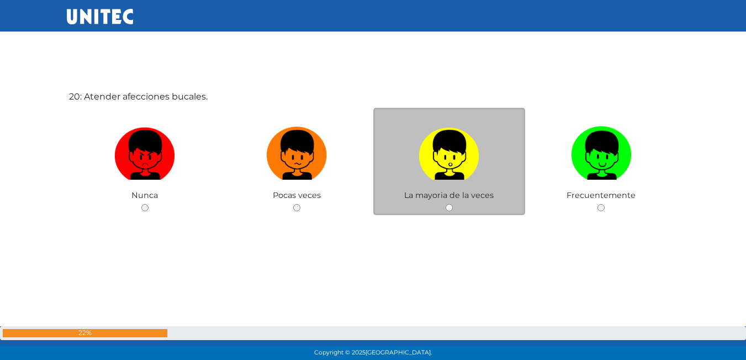
click at [434, 191] on span "La mayoria de la veces" at bounding box center [448, 195] width 89 height 10
click at [451, 160] on img at bounding box center [449, 151] width 61 height 58
click at [451, 204] on input "radio" at bounding box center [449, 207] width 7 height 7
radio input "true"
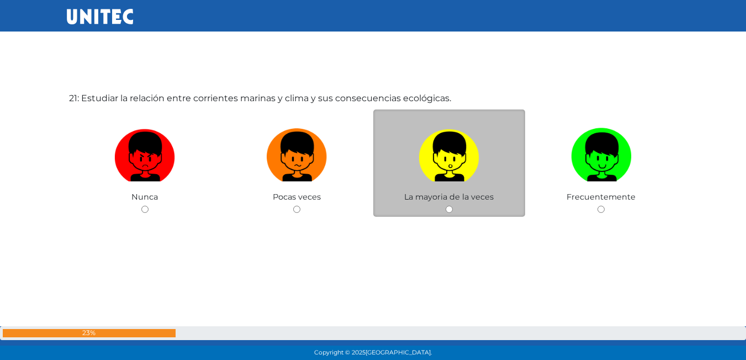
scroll to position [7247, 0]
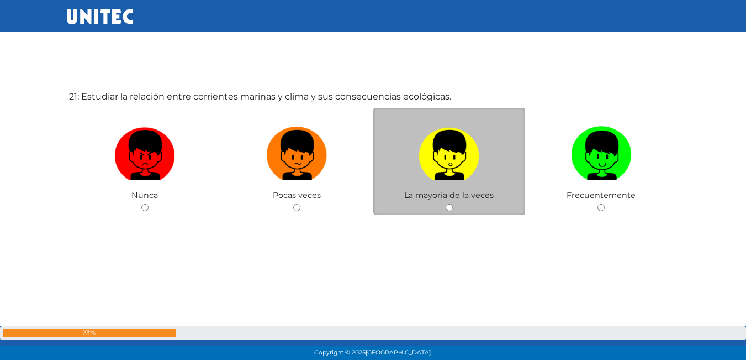
drag, startPoint x: 412, startPoint y: 187, endPoint x: 412, endPoint y: 200, distance: 13.3
click at [415, 199] on div "La mayoria de la veces" at bounding box center [449, 162] width 152 height 108
click at [400, 161] on label at bounding box center [449, 155] width 152 height 67
click at [446, 204] on input "radio" at bounding box center [449, 207] width 7 height 7
radio input "true"
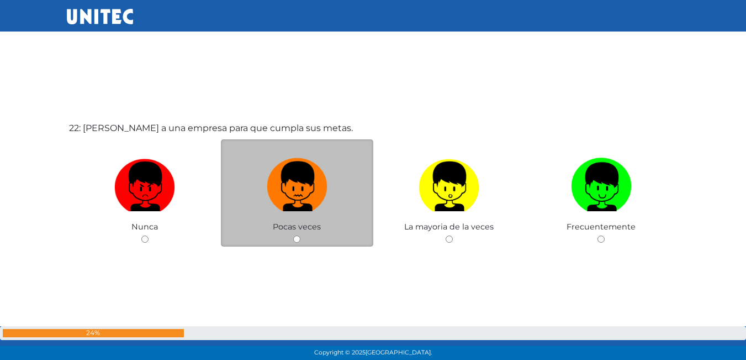
scroll to position [7577, 0]
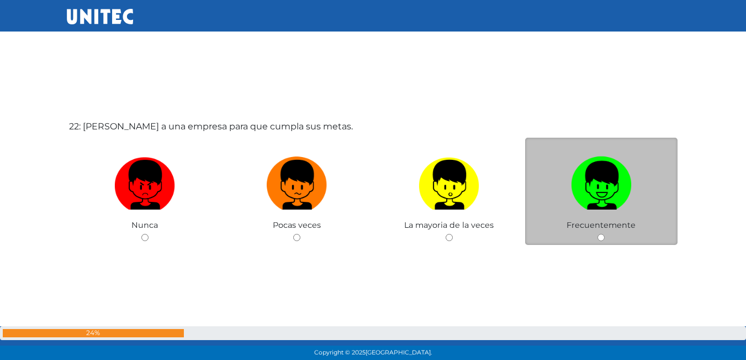
click at [613, 168] on img at bounding box center [601, 181] width 61 height 58
click at [605, 234] on input "radio" at bounding box center [601, 237] width 7 height 7
radio input "true"
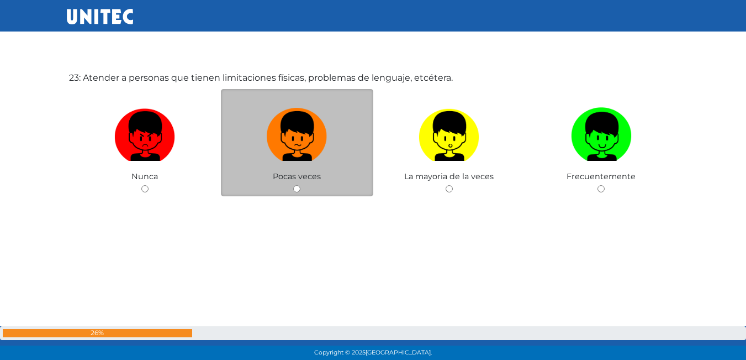
scroll to position [7967, 0]
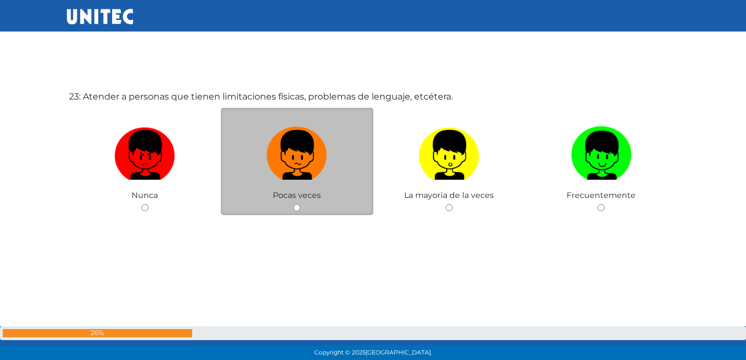
click at [338, 124] on label at bounding box center [297, 155] width 152 height 67
click at [301, 204] on input "radio" at bounding box center [296, 207] width 7 height 7
radio input "true"
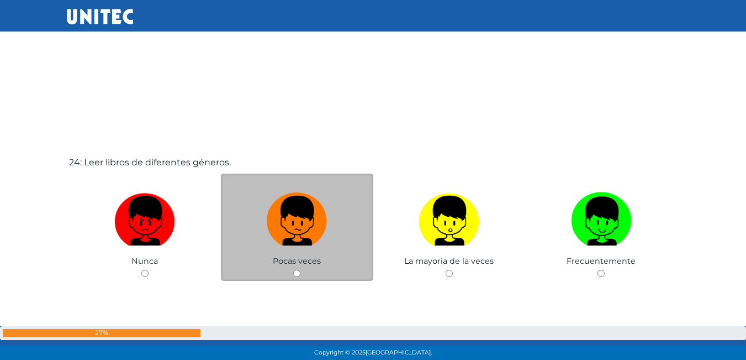
scroll to position [8241, 0]
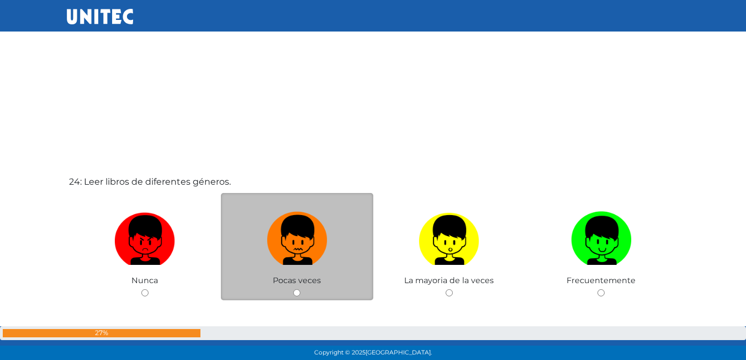
click at [273, 218] on img at bounding box center [297, 236] width 61 height 58
click at [293, 289] on input "radio" at bounding box center [296, 292] width 7 height 7
radio input "true"
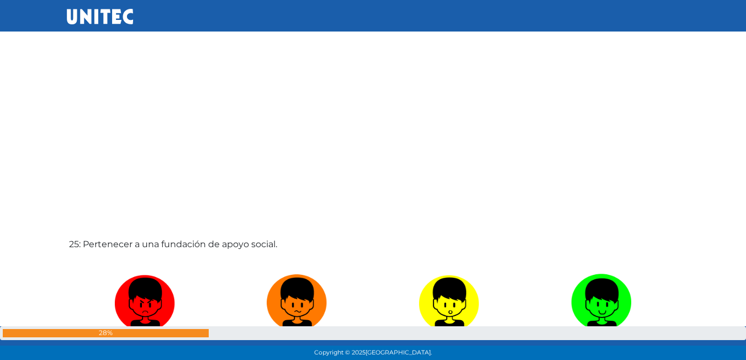
scroll to position [8558, 0]
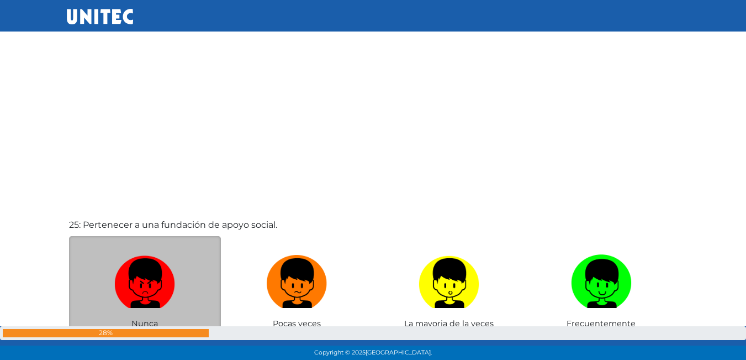
click at [189, 289] on label at bounding box center [145, 283] width 152 height 67
click at [149, 332] on input "radio" at bounding box center [144, 335] width 7 height 7
radio input "true"
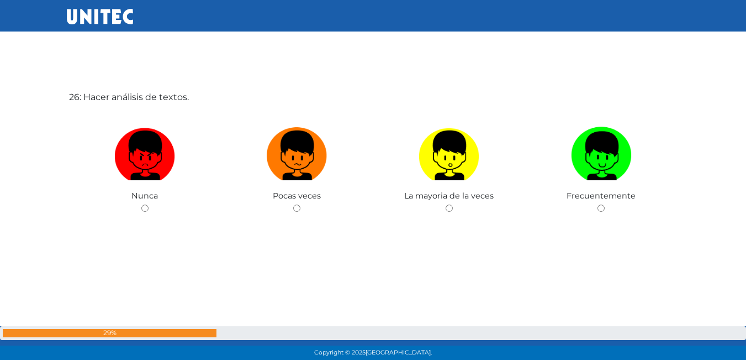
scroll to position [9046, 0]
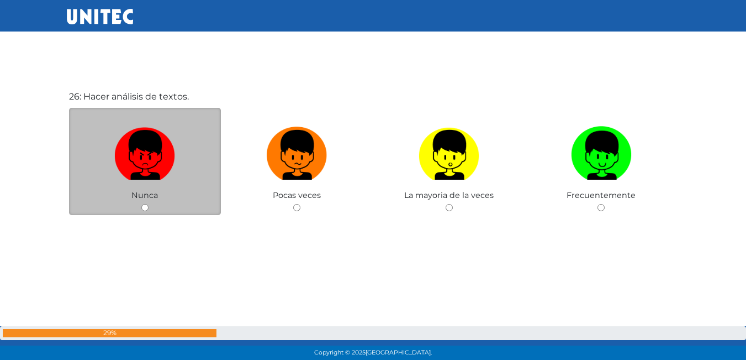
click at [184, 133] on label at bounding box center [145, 155] width 152 height 67
click at [149, 204] on input "radio" at bounding box center [144, 207] width 7 height 7
radio input "true"
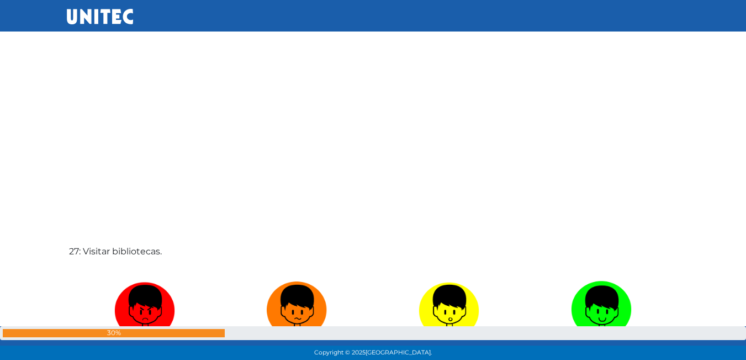
scroll to position [9252, 0]
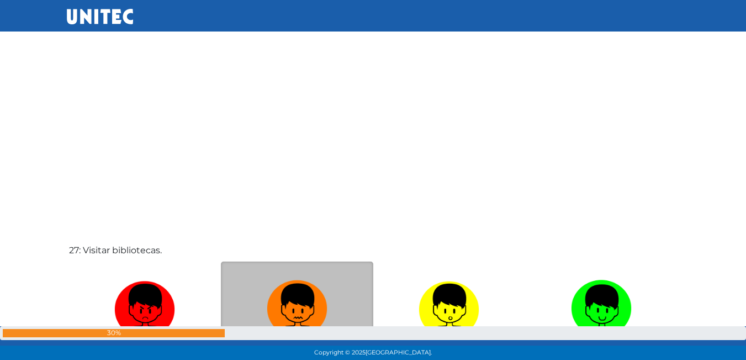
click at [304, 297] on img at bounding box center [297, 305] width 61 height 58
click at [301, 357] on input "radio" at bounding box center [296, 360] width 7 height 7
radio input "true"
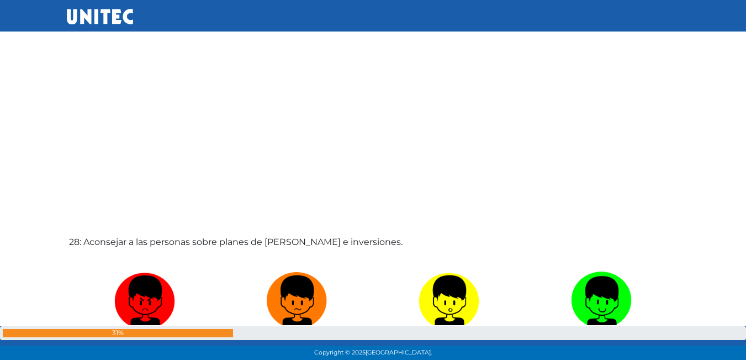
scroll to position [9728, 0]
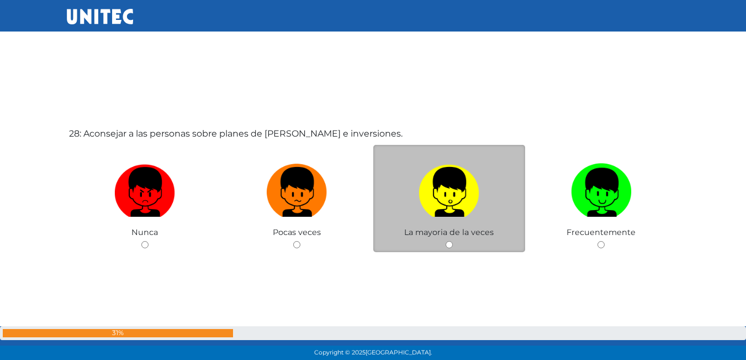
click at [482, 177] on label at bounding box center [449, 192] width 152 height 67
click at [453, 241] on input "radio" at bounding box center [449, 244] width 7 height 7
radio input "true"
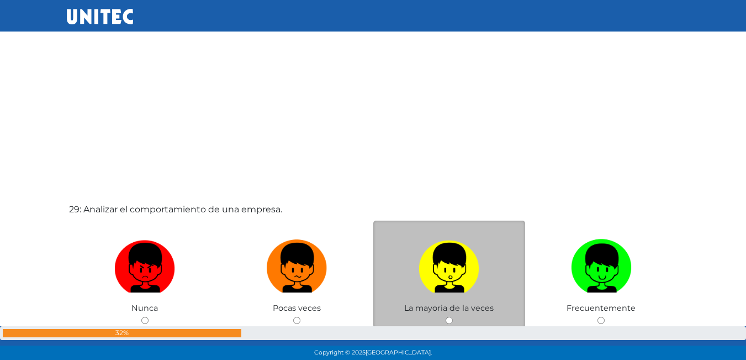
scroll to position [10046, 0]
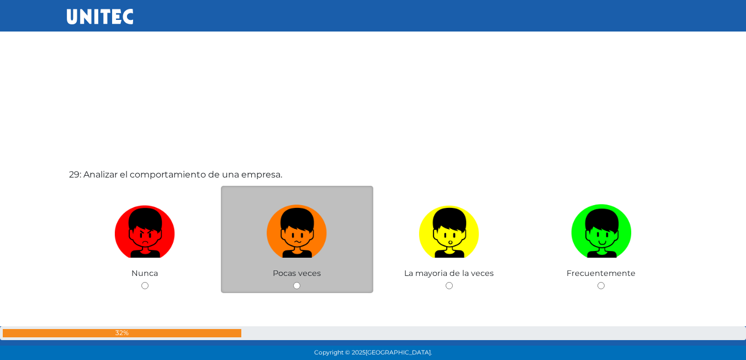
click at [332, 256] on label at bounding box center [297, 232] width 152 height 67
click at [301, 282] on input "radio" at bounding box center [296, 285] width 7 height 7
radio input "true"
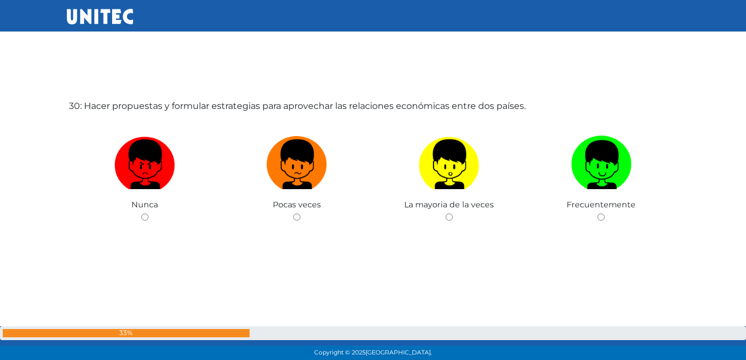
scroll to position [10484, 0]
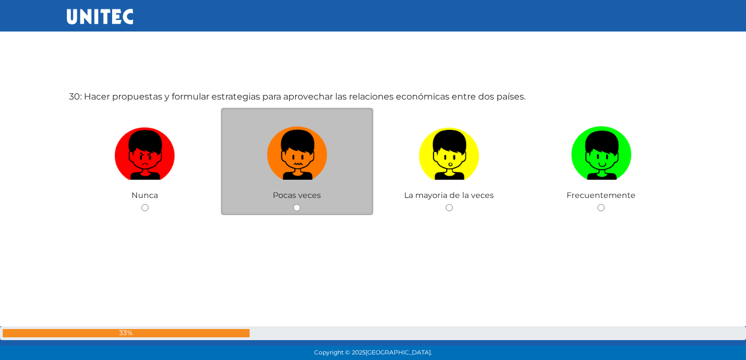
click at [314, 145] on img at bounding box center [297, 151] width 61 height 58
click at [301, 204] on input "radio" at bounding box center [296, 207] width 7 height 7
radio input "true"
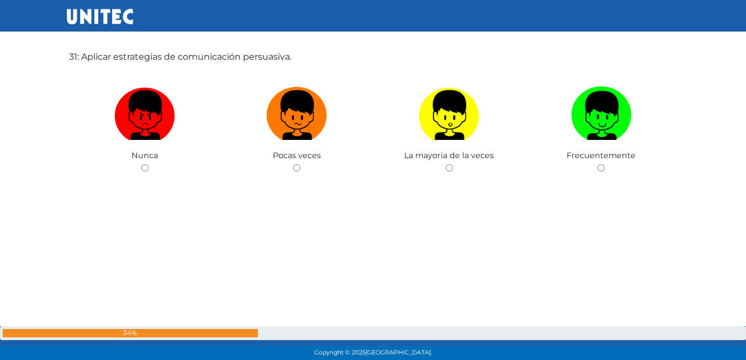
scroll to position [10906, 0]
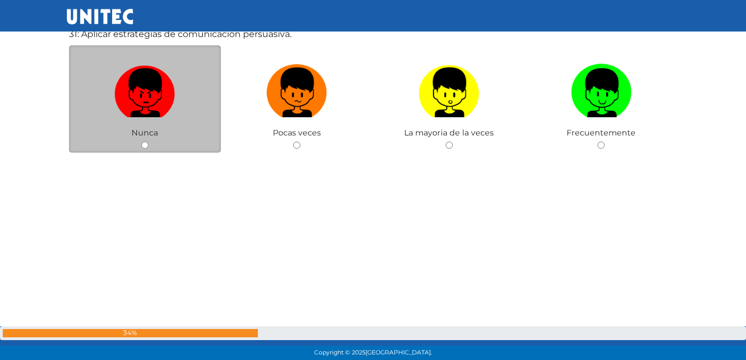
click at [133, 87] on img at bounding box center [144, 89] width 61 height 58
click at [141, 141] on input "radio" at bounding box center [144, 144] width 7 height 7
radio input "true"
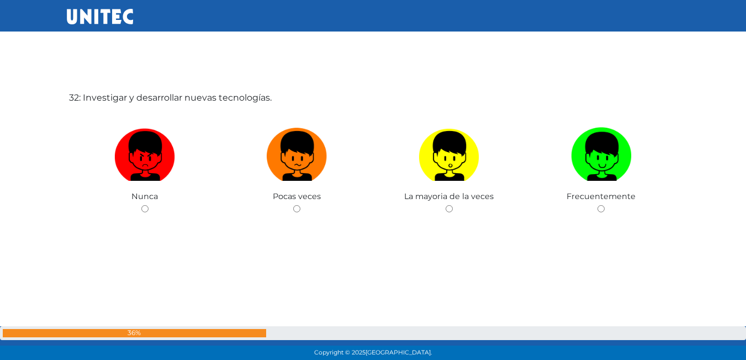
scroll to position [11203, 0]
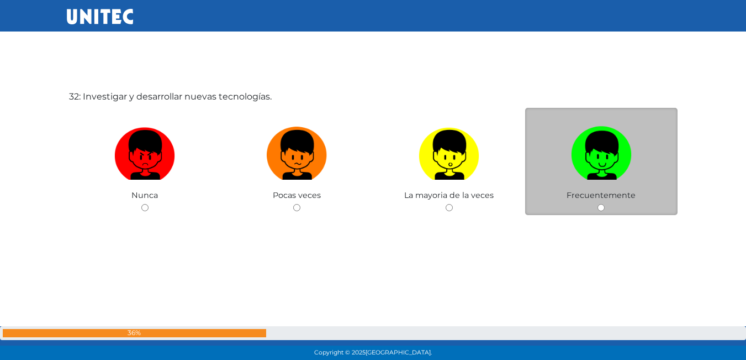
click at [646, 174] on label at bounding box center [601, 155] width 152 height 67
click at [605, 204] on input "radio" at bounding box center [601, 207] width 7 height 7
radio input "true"
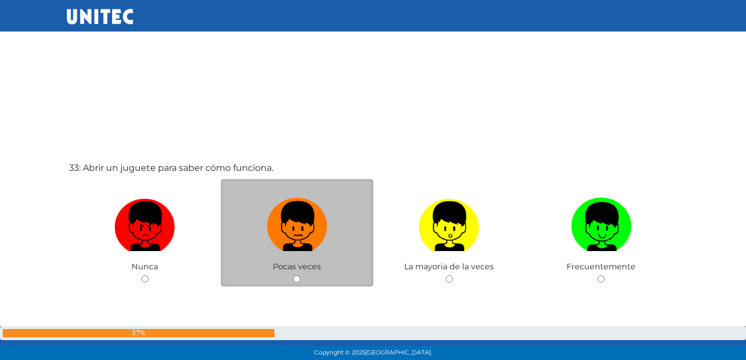
scroll to position [11518, 0]
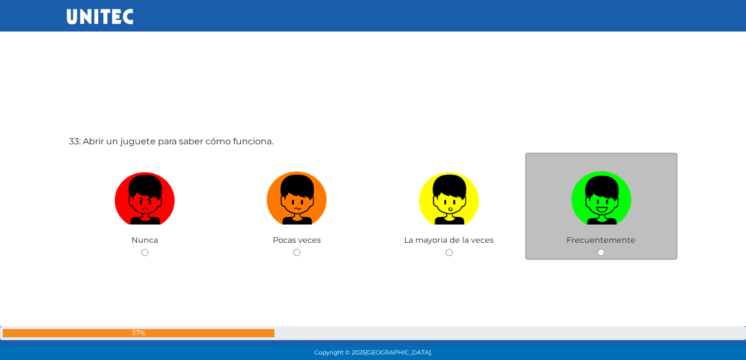
click at [586, 193] on img at bounding box center [601, 196] width 61 height 58
click at [598, 249] on input "radio" at bounding box center [601, 252] width 7 height 7
radio input "true"
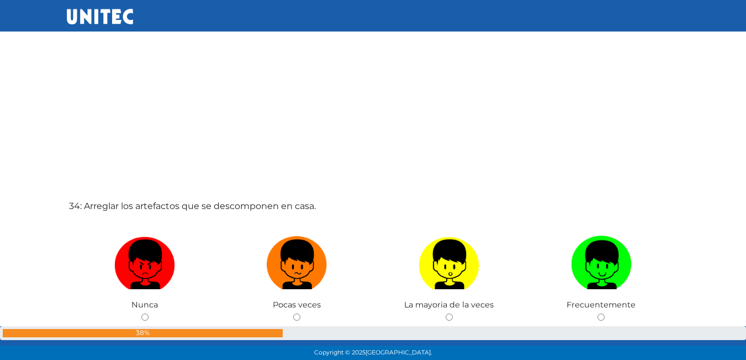
scroll to position [11848, 0]
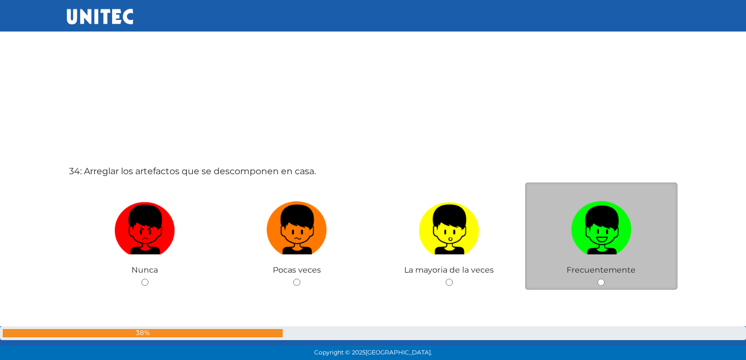
click at [613, 219] on img at bounding box center [601, 226] width 61 height 58
click at [605, 278] on input "radio" at bounding box center [601, 281] width 7 height 7
radio input "true"
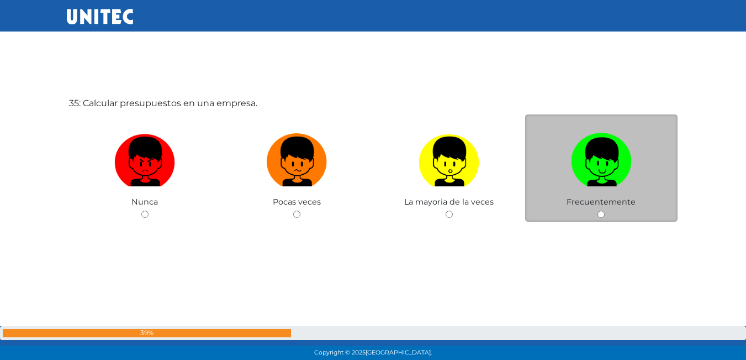
scroll to position [12282, 0]
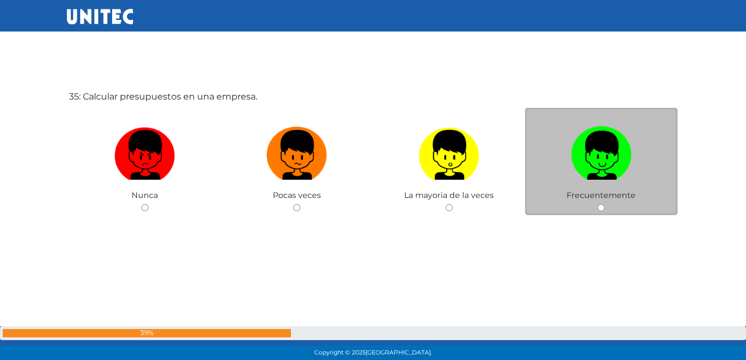
click at [543, 159] on label at bounding box center [601, 155] width 152 height 67
click at [598, 204] on input "radio" at bounding box center [601, 207] width 7 height 7
radio input "true"
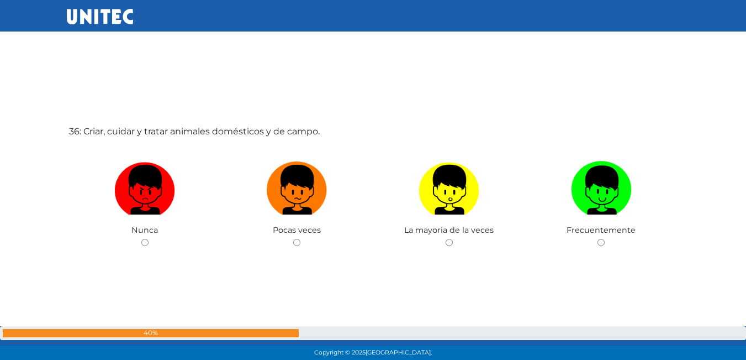
scroll to position [12642, 0]
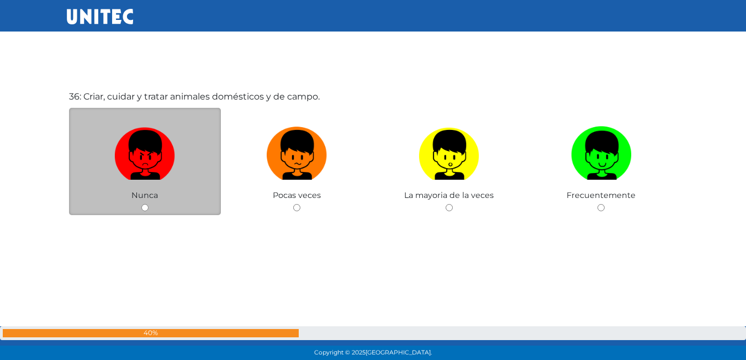
click at [206, 122] on label at bounding box center [145, 155] width 152 height 67
click at [149, 204] on input "radio" at bounding box center [144, 207] width 7 height 7
radio input "true"
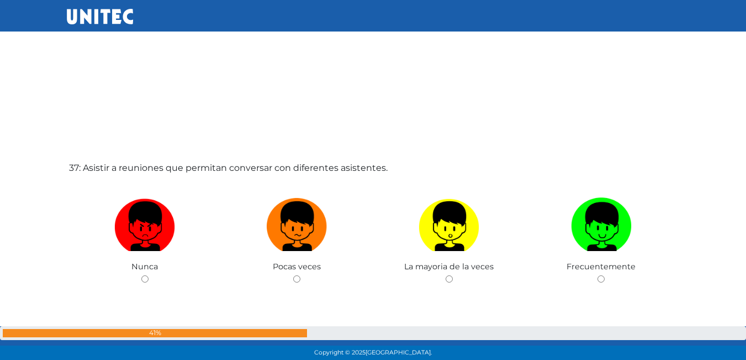
scroll to position [12985, 0]
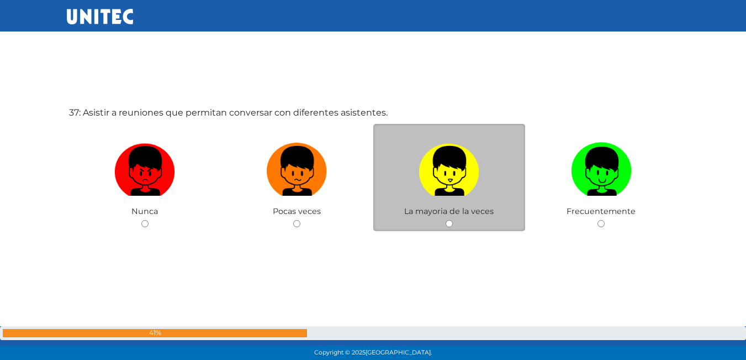
click at [460, 140] on img at bounding box center [449, 167] width 61 height 58
click at [453, 220] on input "radio" at bounding box center [449, 223] width 7 height 7
radio input "true"
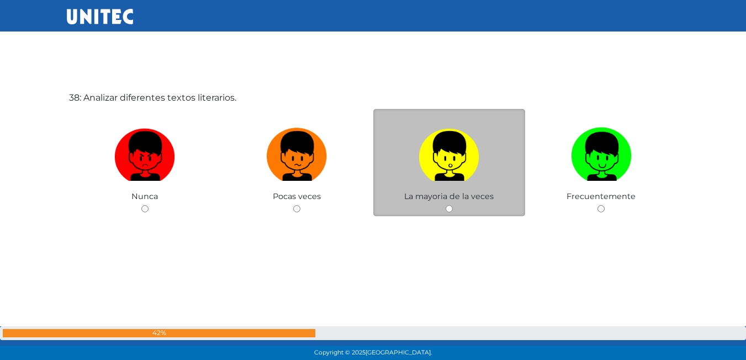
scroll to position [13361, 0]
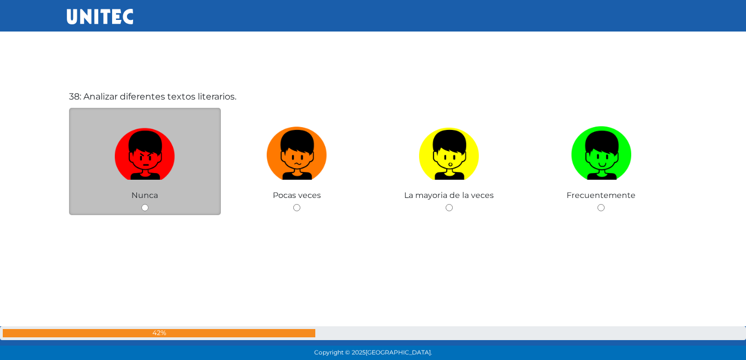
click at [115, 142] on img at bounding box center [144, 151] width 61 height 58
click at [141, 204] on input "radio" at bounding box center [144, 207] width 7 height 7
radio input "true"
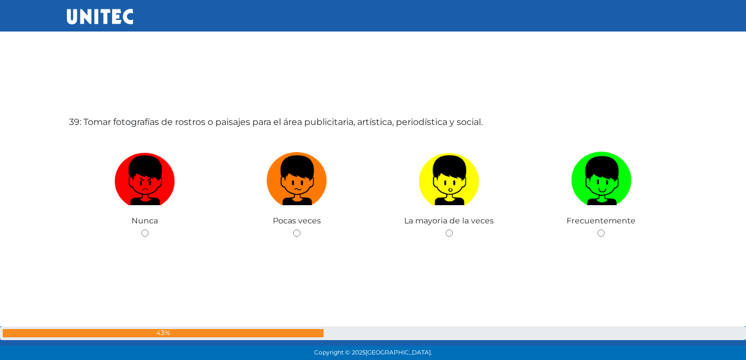
scroll to position [13720, 0]
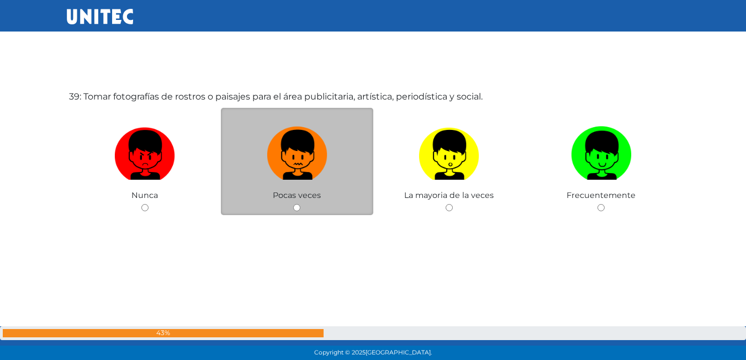
click at [313, 142] on img at bounding box center [297, 151] width 61 height 58
click at [301, 204] on input "radio" at bounding box center [296, 207] width 7 height 7
radio input "true"
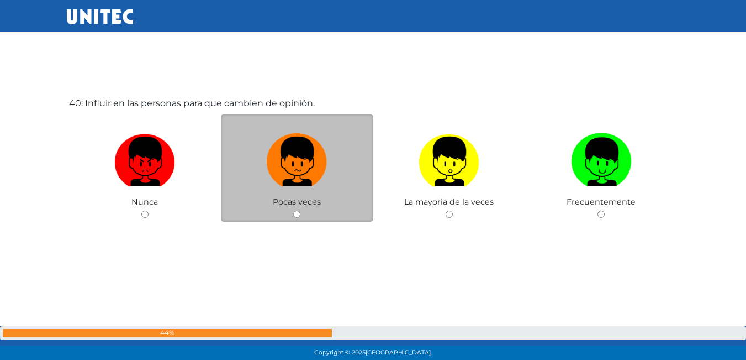
scroll to position [14080, 0]
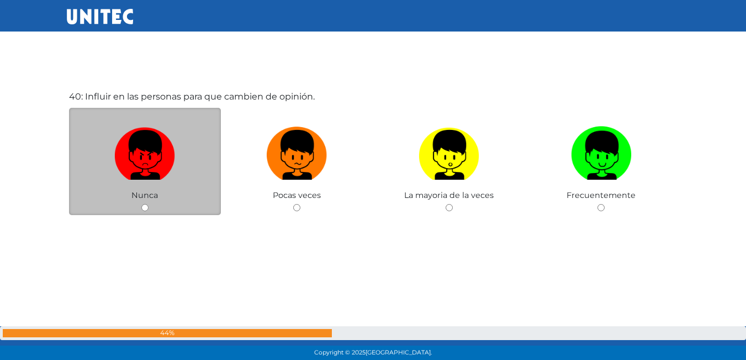
click at [191, 123] on label at bounding box center [145, 155] width 152 height 67
click at [149, 204] on input "radio" at bounding box center [144, 207] width 7 height 7
radio input "true"
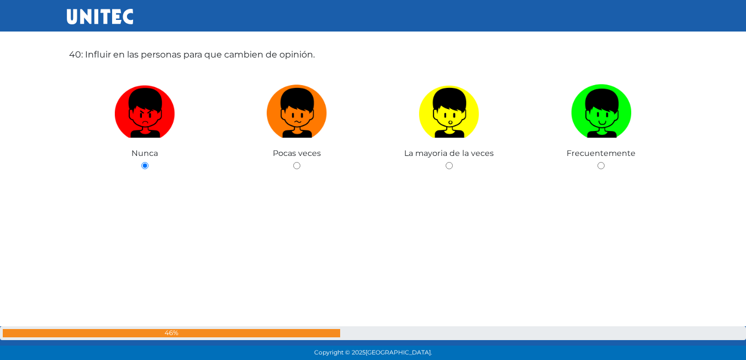
scroll to position [14342, 0]
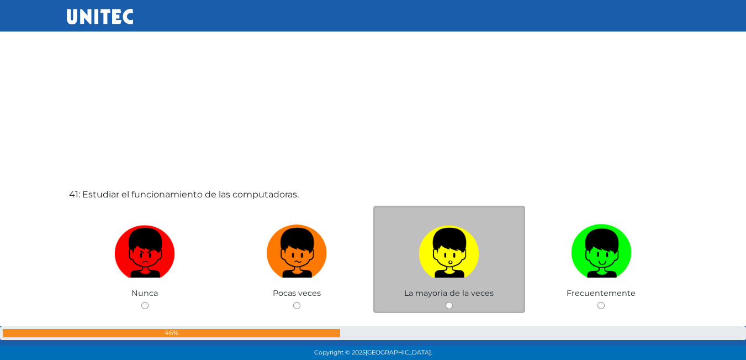
click at [497, 232] on label at bounding box center [449, 252] width 152 height 67
click at [453, 302] on input "radio" at bounding box center [449, 305] width 7 height 7
radio input "true"
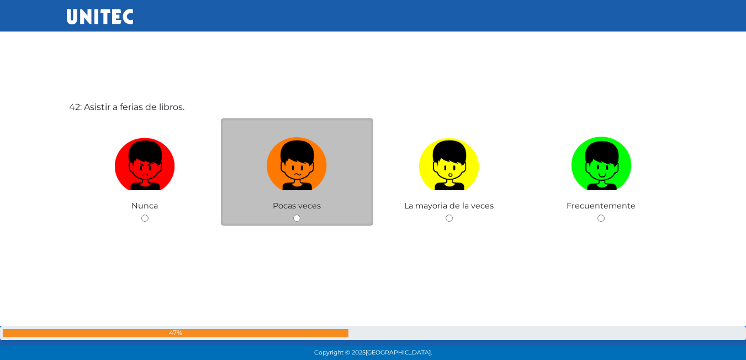
scroll to position [14799, 0]
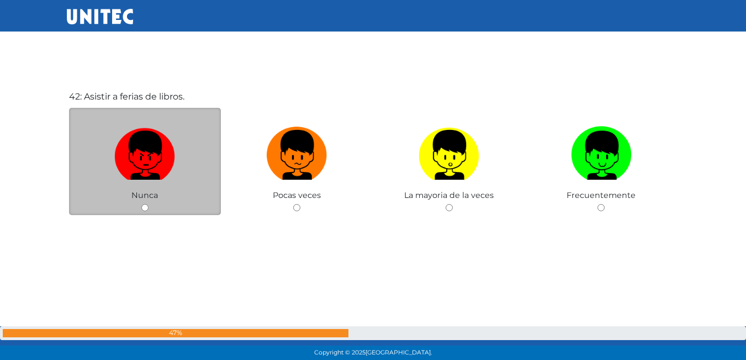
click at [165, 165] on img at bounding box center [144, 151] width 61 height 58
click at [149, 204] on input "radio" at bounding box center [144, 207] width 7 height 7
radio input "true"
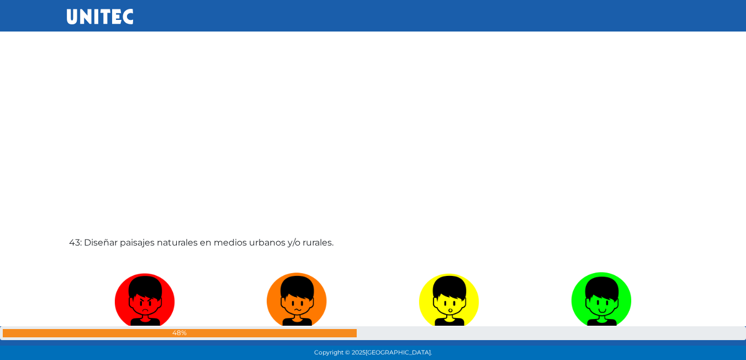
scroll to position [15110, 0]
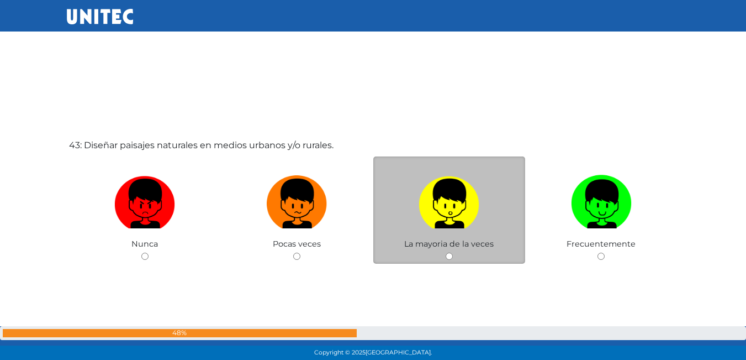
click at [391, 213] on label at bounding box center [449, 203] width 152 height 67
click at [446, 252] on input "radio" at bounding box center [449, 255] width 7 height 7
radio input "true"
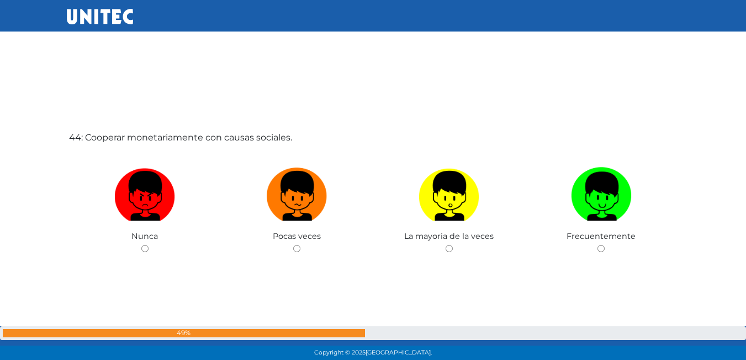
scroll to position [15489, 0]
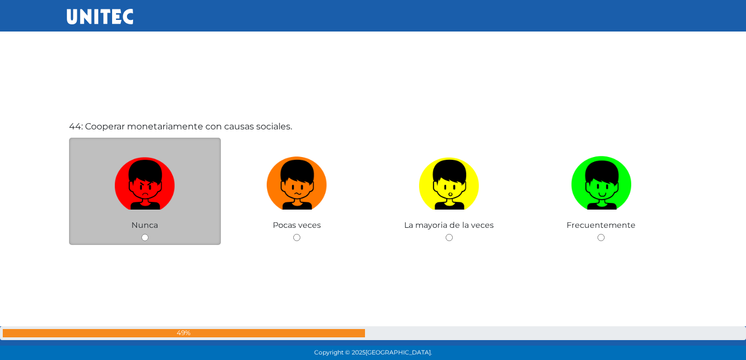
click at [153, 223] on span "Nunca" at bounding box center [144, 225] width 27 height 10
click at [207, 229] on div "Nunca" at bounding box center [145, 192] width 152 height 108
click at [183, 160] on label at bounding box center [145, 184] width 152 height 67
click at [149, 234] on input "radio" at bounding box center [144, 237] width 7 height 7
radio input "true"
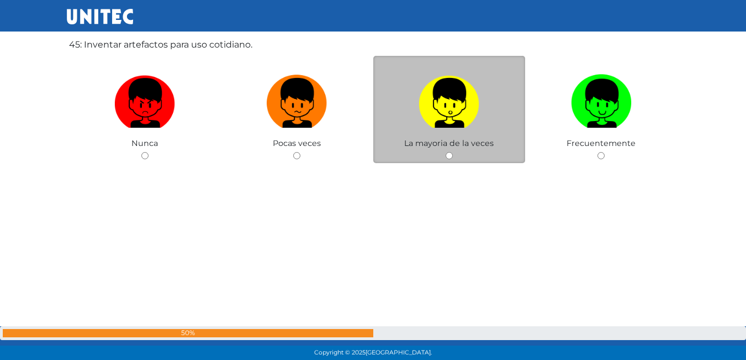
scroll to position [15931, 0]
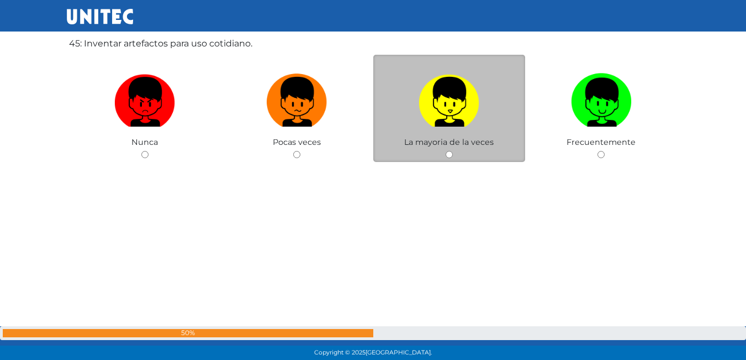
click at [467, 118] on img at bounding box center [449, 98] width 61 height 58
click at [453, 151] on input "radio" at bounding box center [449, 154] width 7 height 7
radio input "true"
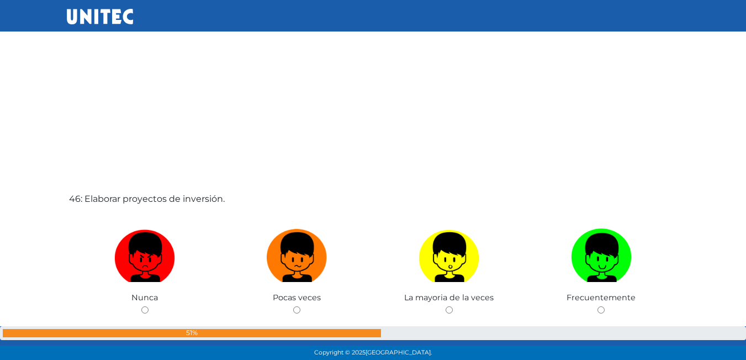
scroll to position [16152, 0]
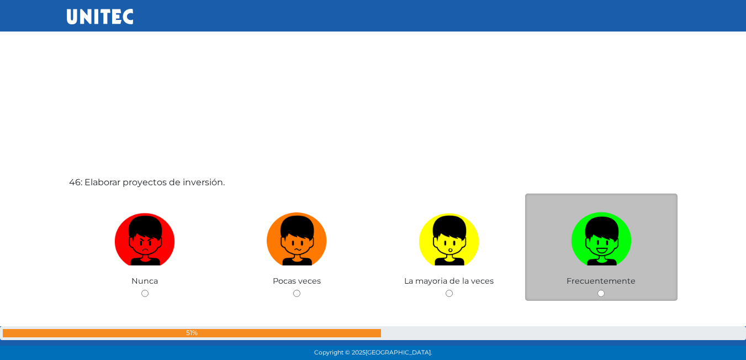
click at [599, 233] on img at bounding box center [601, 237] width 61 height 58
click at [599, 289] on input "radio" at bounding box center [601, 292] width 7 height 7
radio input "true"
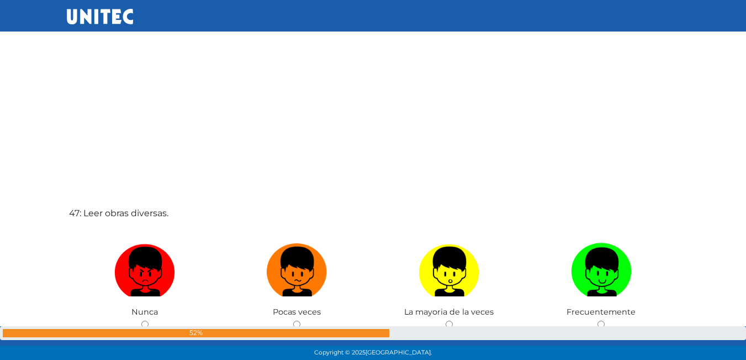
scroll to position [16577, 0]
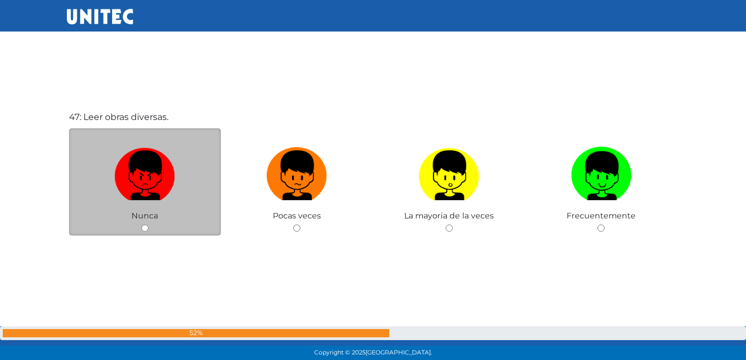
click at [201, 161] on label at bounding box center [145, 175] width 152 height 67
click at [149, 224] on input "radio" at bounding box center [144, 227] width 7 height 7
radio input "true"
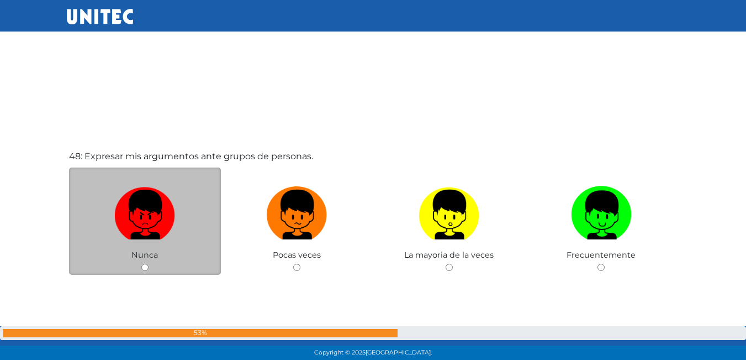
scroll to position [16908, 0]
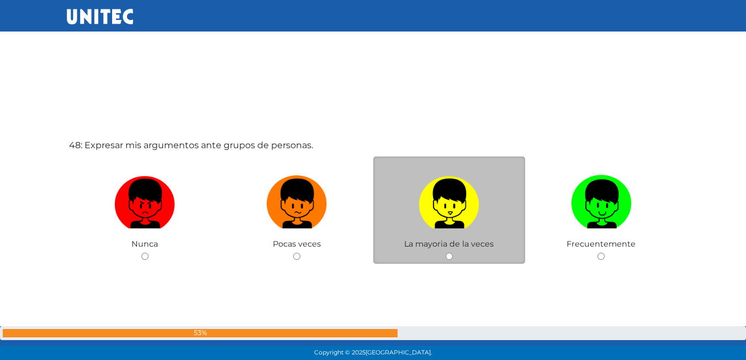
click at [450, 182] on img at bounding box center [449, 200] width 61 height 58
click at [450, 252] on input "radio" at bounding box center [449, 255] width 7 height 7
radio input "true"
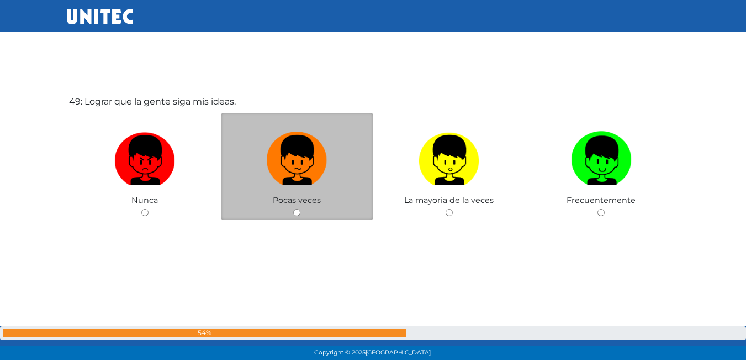
scroll to position [17317, 0]
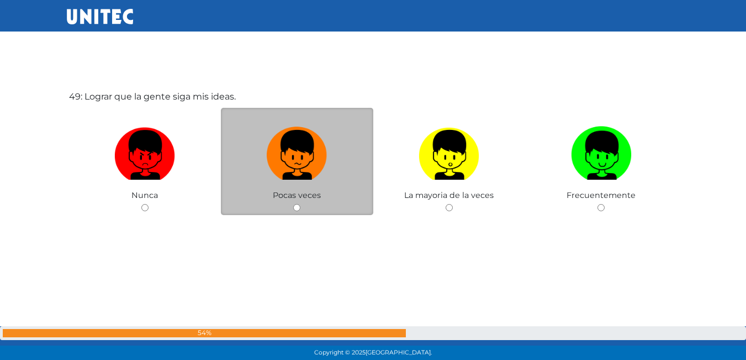
click at [242, 148] on label at bounding box center [297, 155] width 152 height 67
click at [293, 204] on input "radio" at bounding box center [296, 207] width 7 height 7
radio input "true"
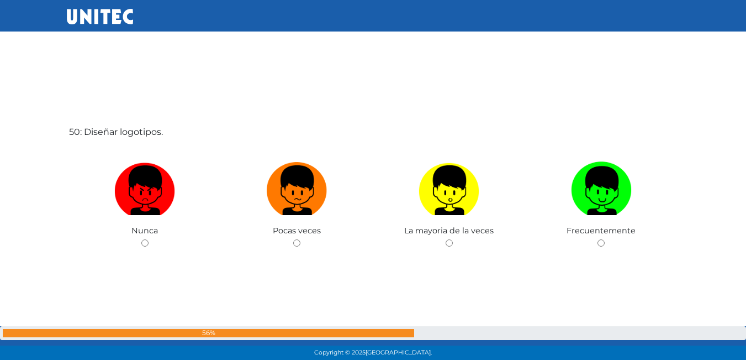
scroll to position [17695, 0]
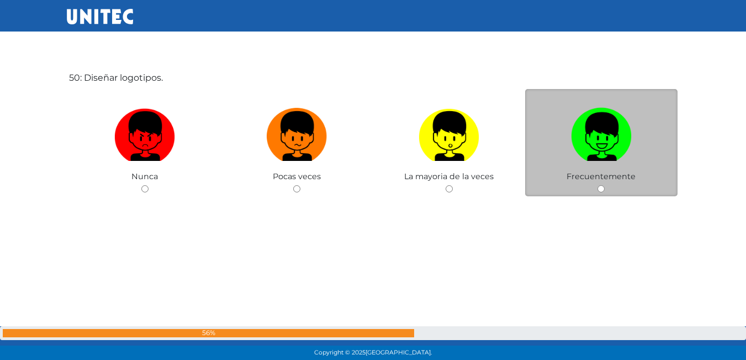
click at [608, 159] on img at bounding box center [601, 132] width 61 height 58
click at [605, 185] on input "radio" at bounding box center [601, 188] width 7 height 7
radio input "true"
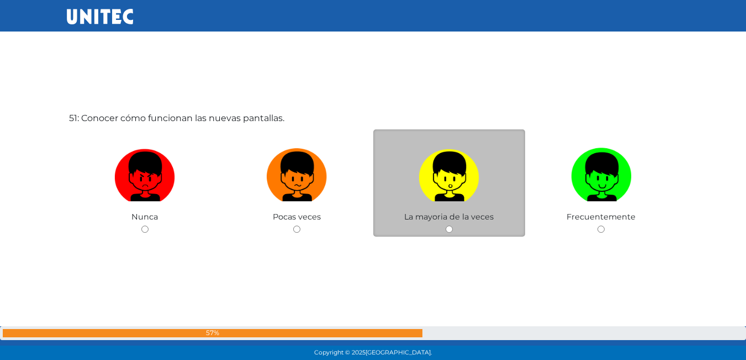
scroll to position [18036, 0]
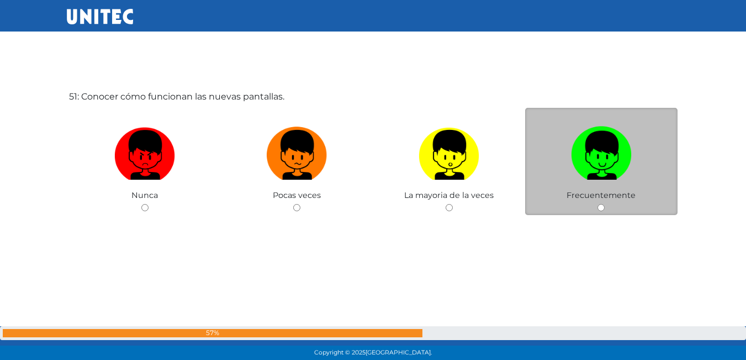
click at [542, 173] on label at bounding box center [601, 155] width 152 height 67
click at [598, 204] on input "radio" at bounding box center [601, 207] width 7 height 7
radio input "true"
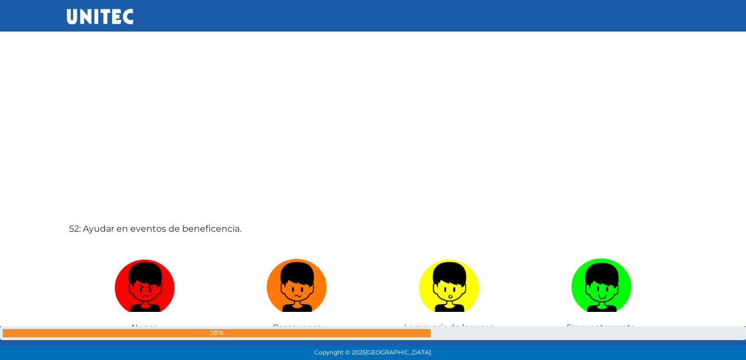
scroll to position [18293, 0]
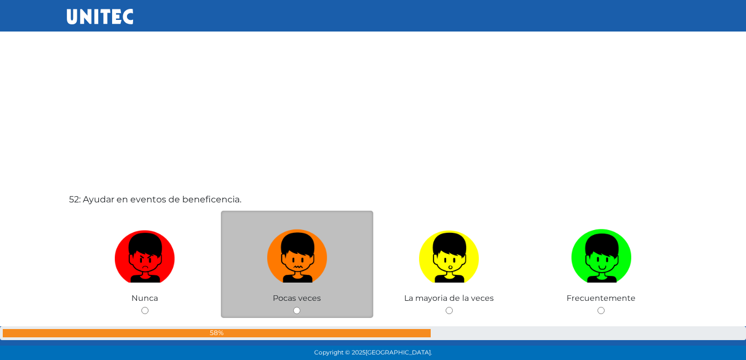
click at [279, 228] on img at bounding box center [297, 254] width 61 height 58
click at [293, 307] on input "radio" at bounding box center [296, 310] width 7 height 7
radio input "true"
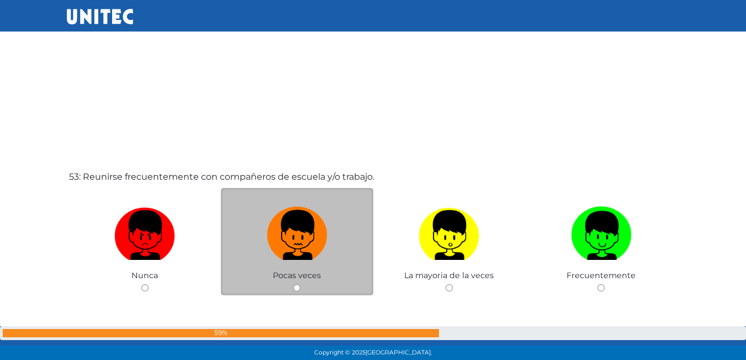
scroll to position [18778, 0]
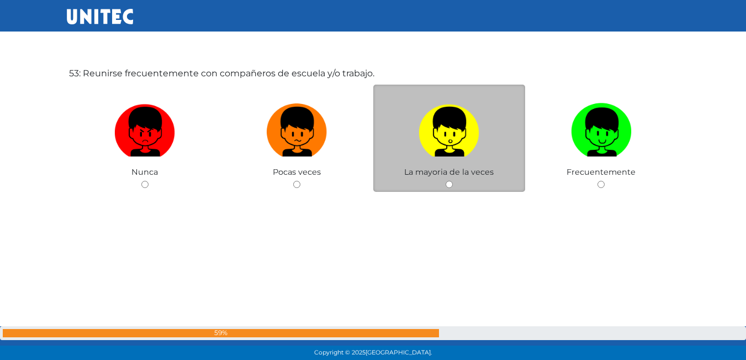
drag, startPoint x: 481, startPoint y: 122, endPoint x: 437, endPoint y: 77, distance: 62.9
click at [472, 122] on label at bounding box center [449, 131] width 152 height 67
click at [453, 181] on input "radio" at bounding box center [449, 184] width 7 height 7
radio input "true"
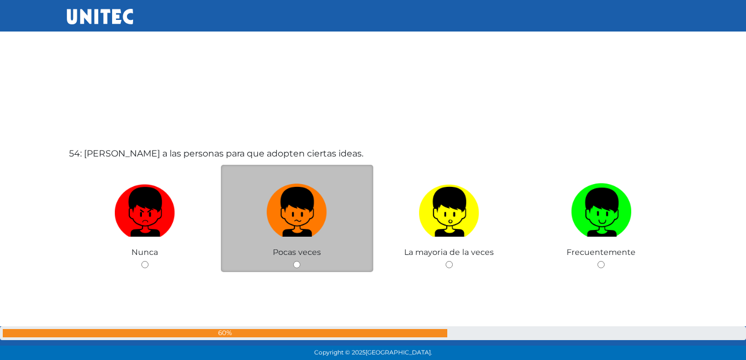
scroll to position [19168, 0]
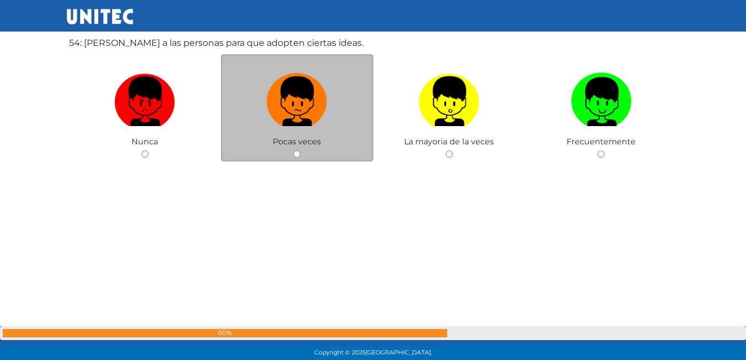
click at [349, 93] on label at bounding box center [297, 101] width 152 height 67
click at [301, 150] on input "radio" at bounding box center [296, 153] width 7 height 7
radio input "true"
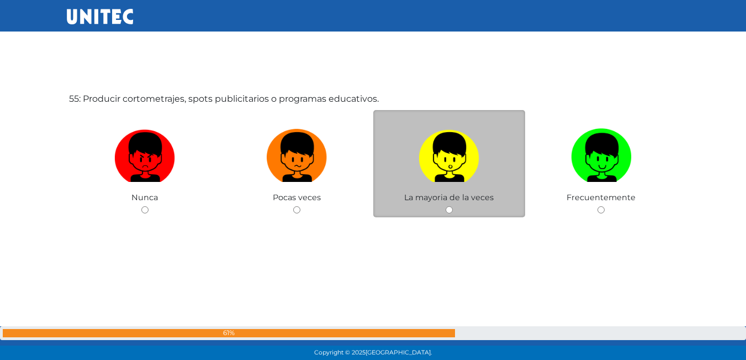
scroll to position [19474, 0]
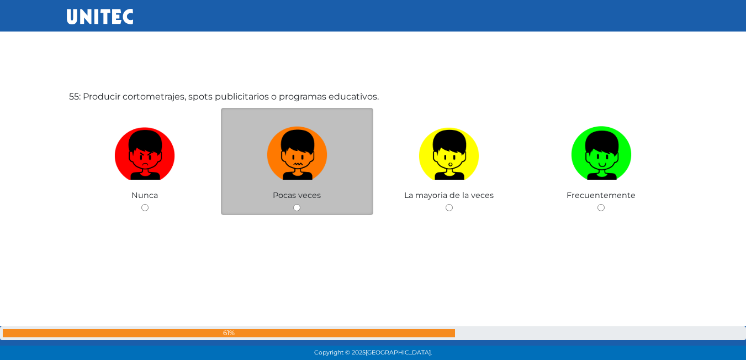
click at [320, 140] on img at bounding box center [297, 151] width 61 height 58
click at [301, 204] on input "radio" at bounding box center [296, 207] width 7 height 7
radio input "true"
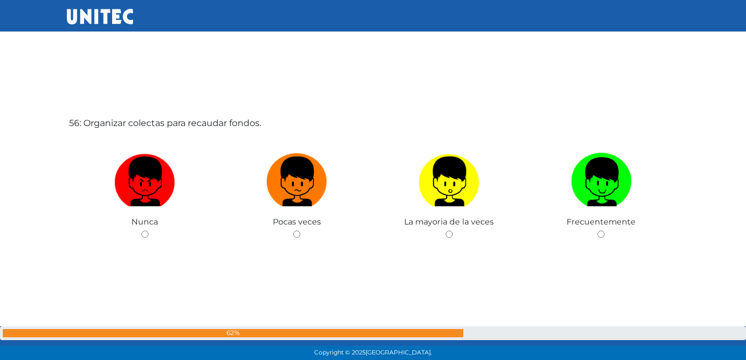
scroll to position [19834, 0]
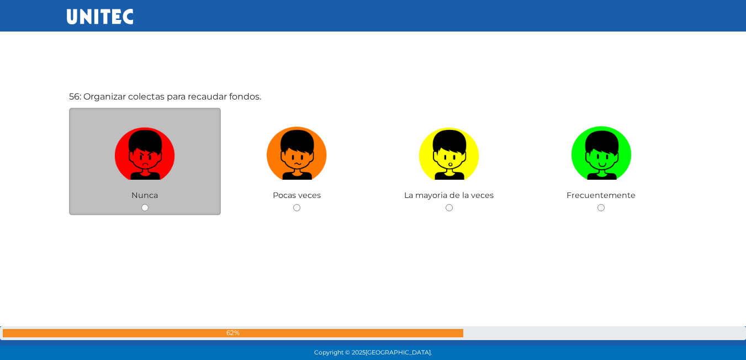
click at [201, 160] on label at bounding box center [145, 155] width 152 height 67
click at [149, 204] on input "radio" at bounding box center [144, 207] width 7 height 7
radio input "true"
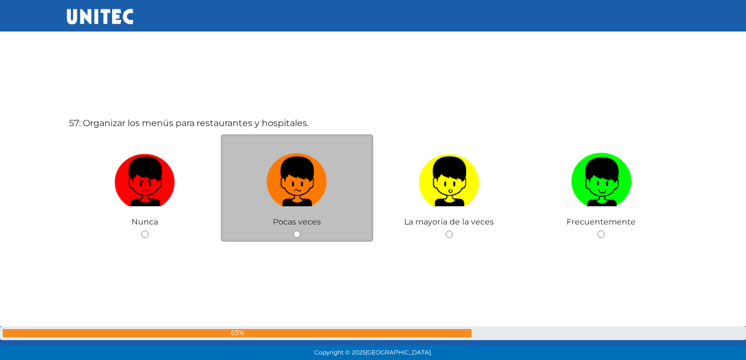
scroll to position [20193, 0]
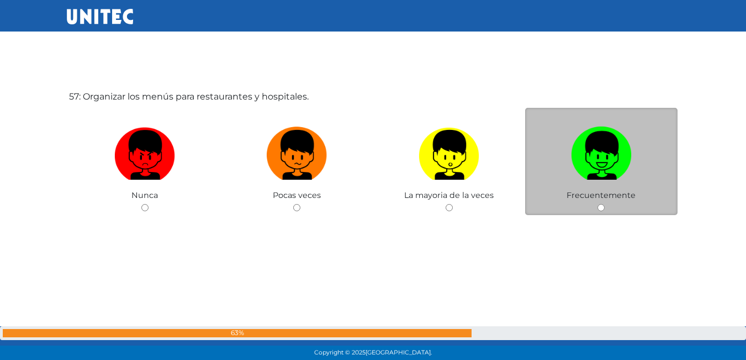
click at [614, 142] on img at bounding box center [601, 151] width 61 height 58
click at [605, 204] on input "radio" at bounding box center [601, 207] width 7 height 7
radio input "true"
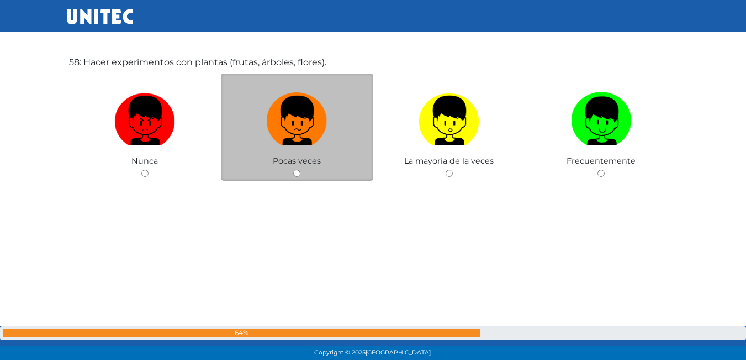
scroll to position [20567, 0]
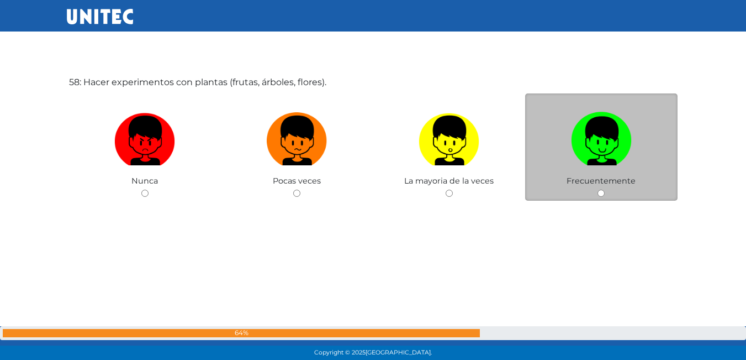
click at [557, 146] on label at bounding box center [601, 140] width 152 height 67
click at [598, 189] on input "radio" at bounding box center [601, 192] width 7 height 7
radio input "true"
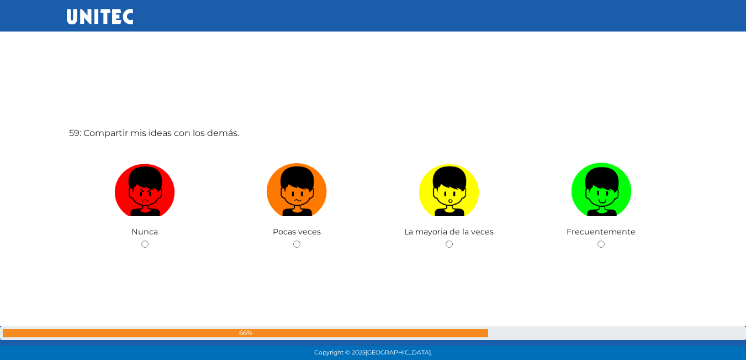
scroll to position [20883, 0]
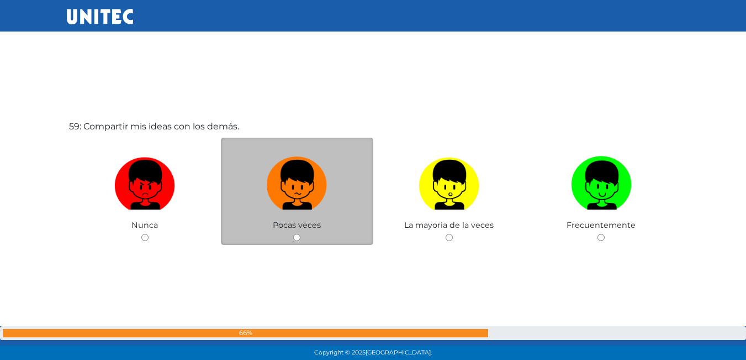
click at [361, 186] on label at bounding box center [297, 184] width 152 height 67
click at [301, 234] on input "radio" at bounding box center [296, 237] width 7 height 7
radio input "true"
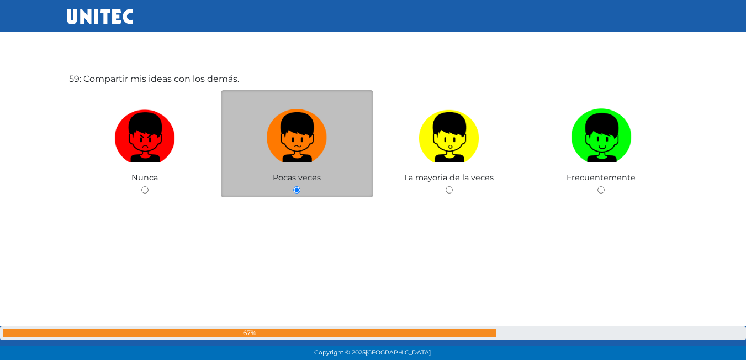
scroll to position [21205, 0]
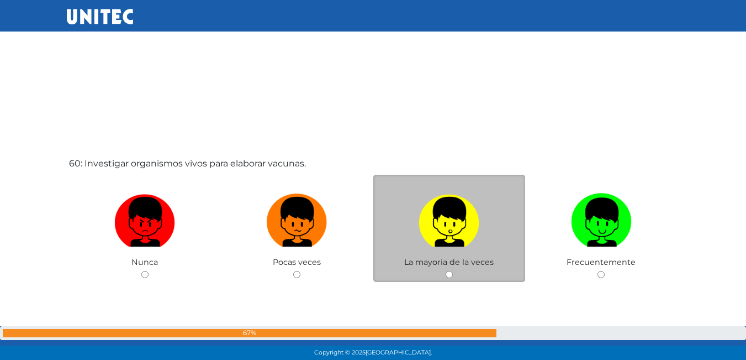
click at [412, 207] on label at bounding box center [449, 221] width 152 height 67
click at [446, 271] on input "radio" at bounding box center [449, 274] width 7 height 7
radio input "true"
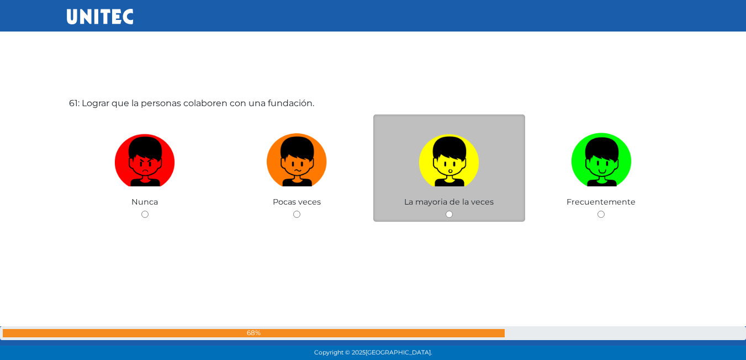
scroll to position [21632, 0]
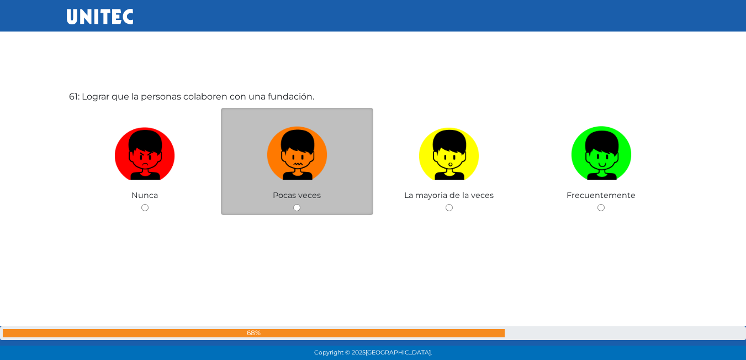
drag, startPoint x: 268, startPoint y: 148, endPoint x: 263, endPoint y: 144, distance: 7.1
click at [268, 147] on img at bounding box center [297, 151] width 61 height 58
click at [293, 204] on input "radio" at bounding box center [296, 207] width 7 height 7
radio input "true"
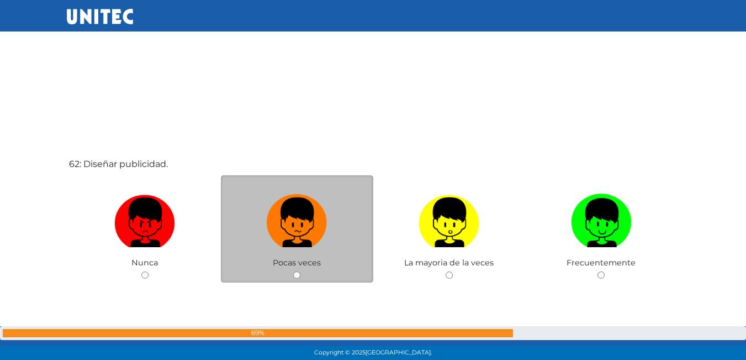
scroll to position [21947, 0]
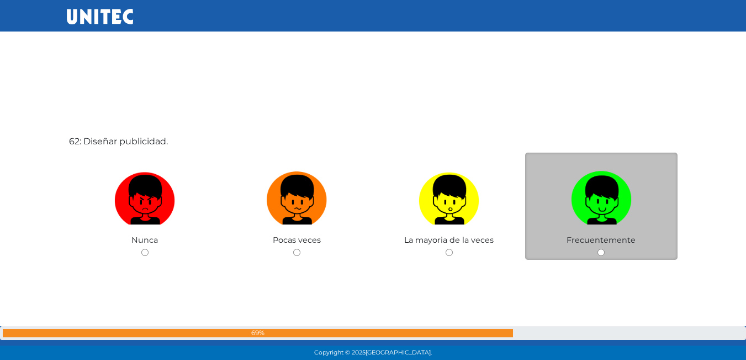
drag, startPoint x: 640, startPoint y: 221, endPoint x: 635, endPoint y: 212, distance: 10.9
click at [639, 220] on label at bounding box center [601, 199] width 152 height 67
click at [605, 249] on input "radio" at bounding box center [601, 252] width 7 height 7
radio input "true"
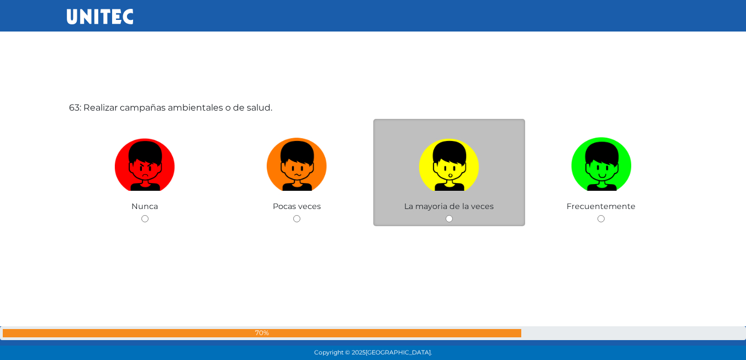
scroll to position [22351, 0]
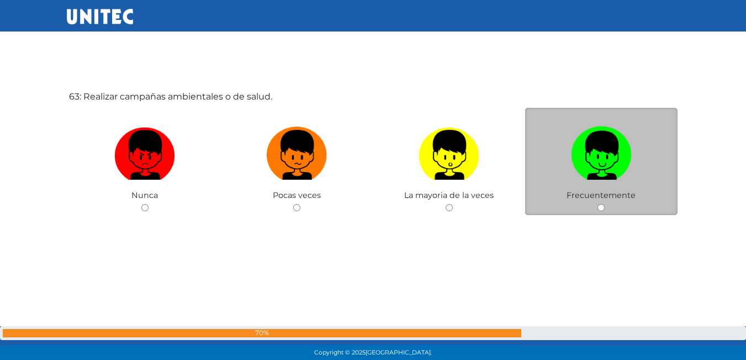
click at [560, 135] on label at bounding box center [601, 155] width 152 height 67
click at [598, 204] on input "radio" at bounding box center [601, 207] width 7 height 7
radio input "true"
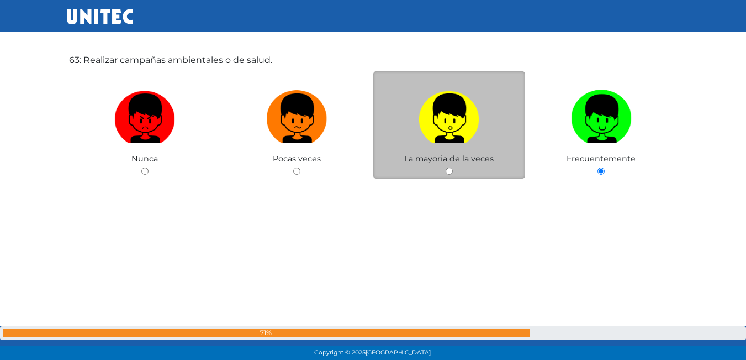
click at [491, 143] on label at bounding box center [449, 118] width 152 height 67
click at [453, 167] on input "radio" at bounding box center [449, 170] width 7 height 7
radio input "true"
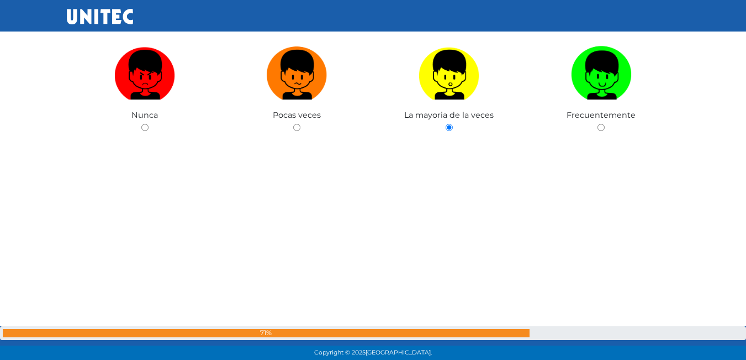
scroll to position [22597, 0]
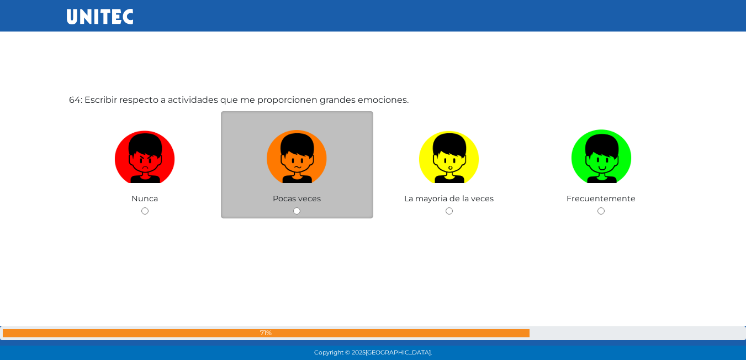
click at [342, 169] on label at bounding box center [297, 158] width 152 height 67
click at [301, 207] on input "radio" at bounding box center [296, 210] width 7 height 7
radio input "true"
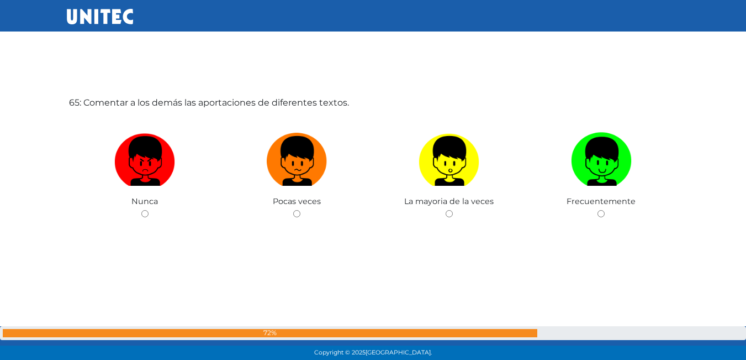
scroll to position [23070, 0]
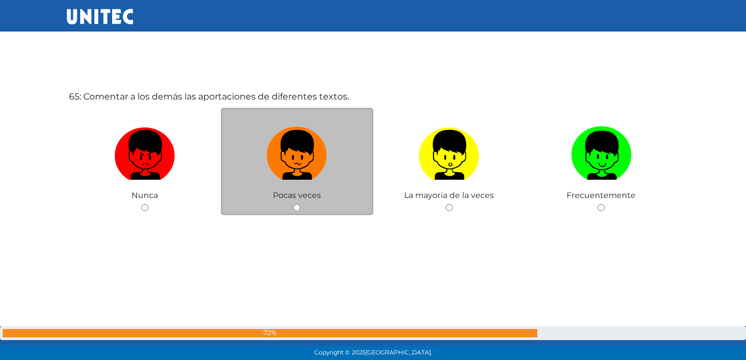
click at [350, 129] on label at bounding box center [297, 155] width 152 height 67
click at [301, 204] on input "radio" at bounding box center [296, 207] width 7 height 7
radio input "true"
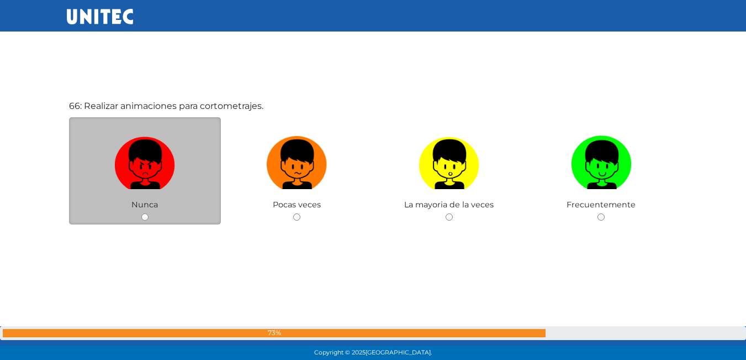
scroll to position [23430, 0]
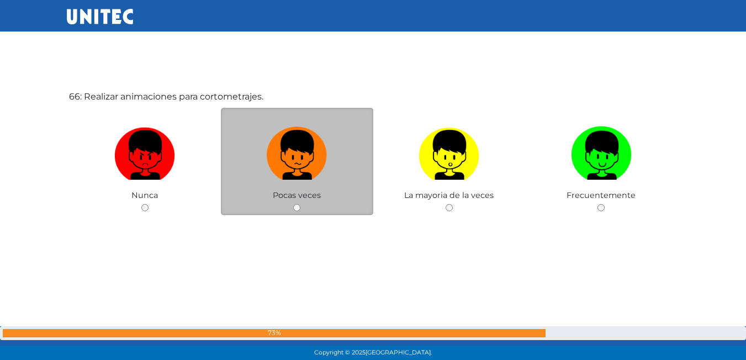
click at [298, 184] on label at bounding box center [297, 155] width 152 height 67
click at [298, 204] on input "radio" at bounding box center [296, 207] width 7 height 7
radio input "true"
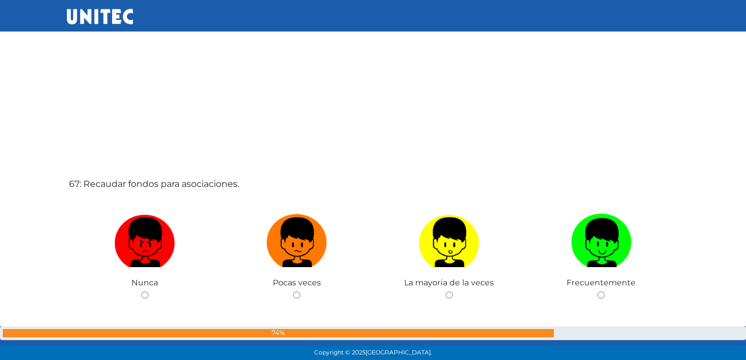
scroll to position [23701, 0]
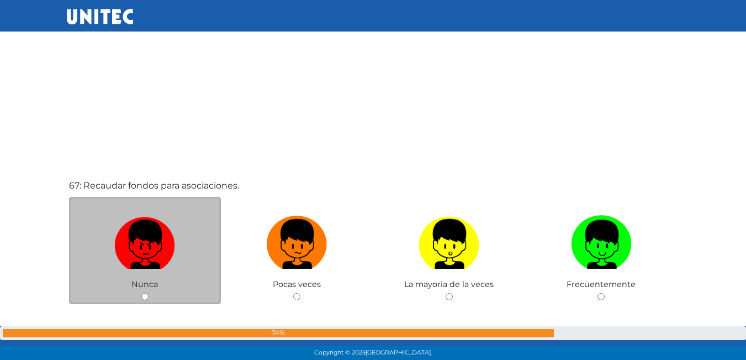
click at [162, 212] on img at bounding box center [144, 240] width 61 height 58
click at [149, 293] on input "radio" at bounding box center [144, 296] width 7 height 7
radio input "true"
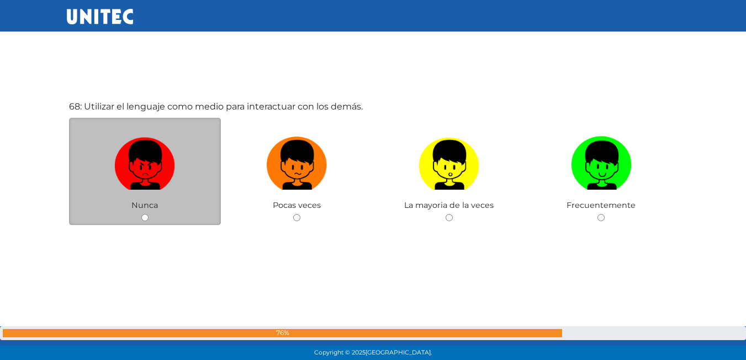
scroll to position [24149, 0]
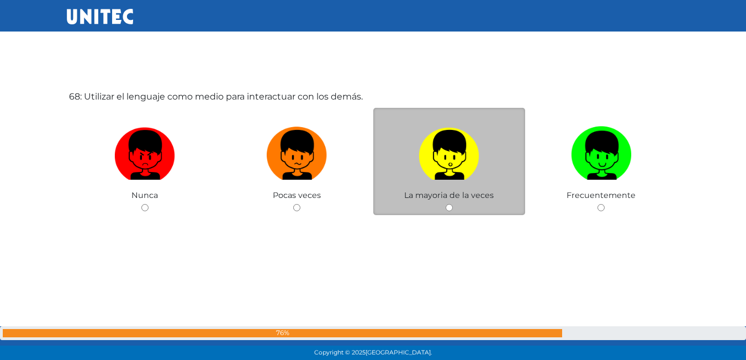
click at [410, 168] on label at bounding box center [449, 155] width 152 height 67
click at [446, 204] on input "radio" at bounding box center [449, 207] width 7 height 7
radio input "true"
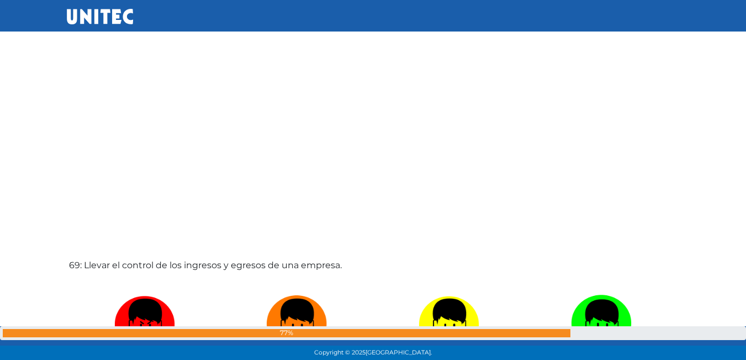
scroll to position [24493, 0]
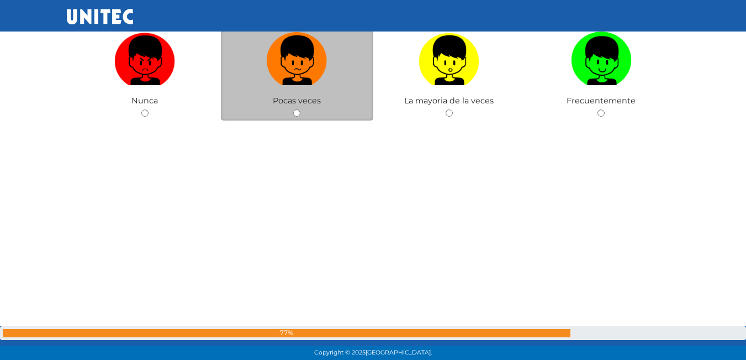
click at [335, 87] on label at bounding box center [297, 60] width 152 height 67
click at [301, 109] on input "radio" at bounding box center [296, 112] width 7 height 7
radio input "true"
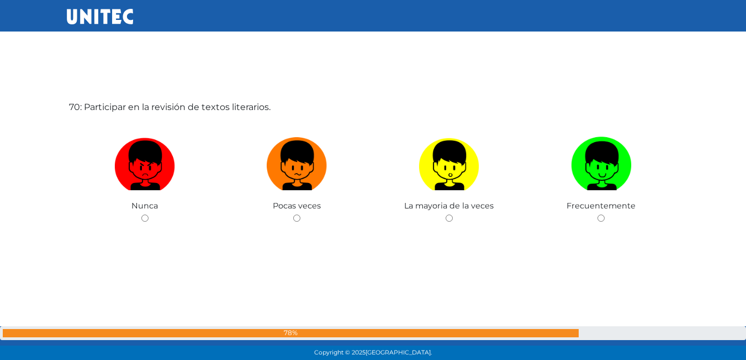
scroll to position [24864, 0]
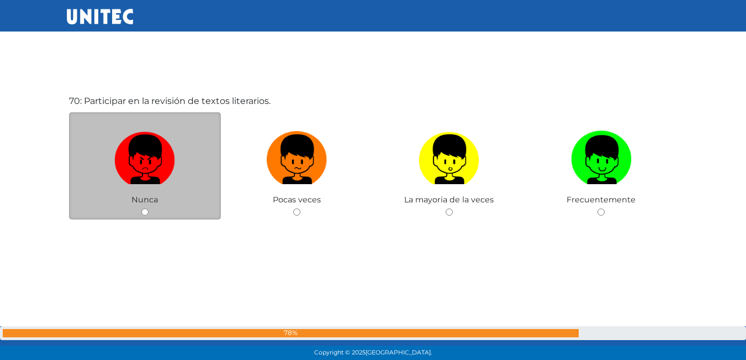
click at [173, 146] on img at bounding box center [144, 155] width 61 height 58
click at [149, 208] on input "radio" at bounding box center [144, 211] width 7 height 7
radio input "true"
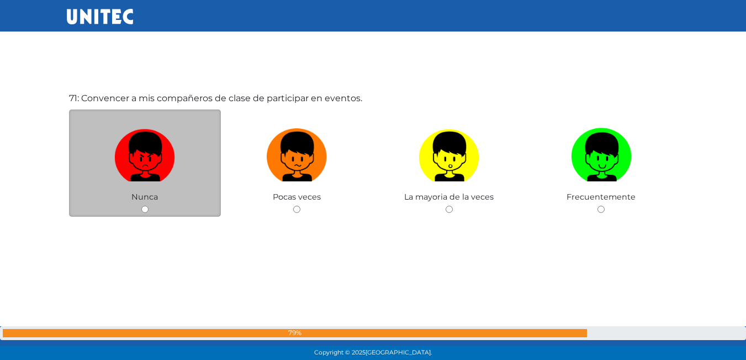
scroll to position [25228, 0]
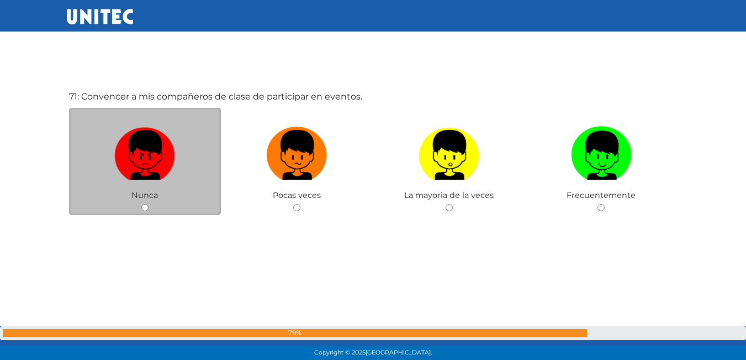
click at [157, 188] on label at bounding box center [145, 155] width 152 height 67
click at [149, 204] on input "radio" at bounding box center [144, 207] width 7 height 7
radio input "true"
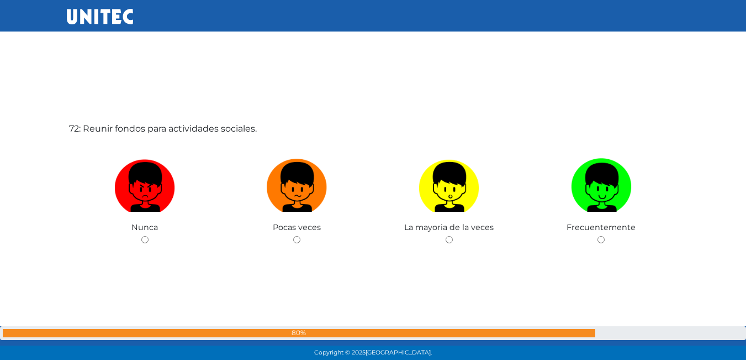
scroll to position [25593, 0]
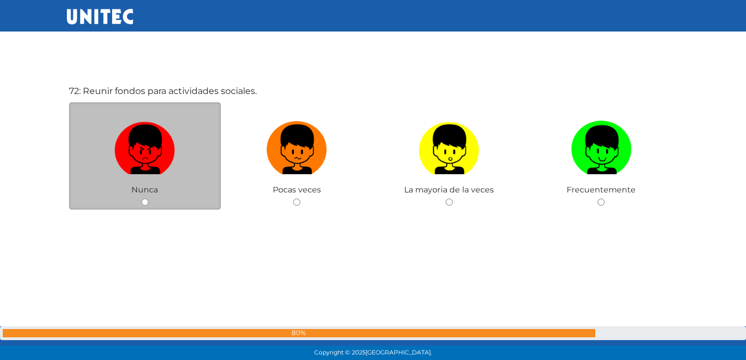
click at [182, 182] on label at bounding box center [145, 149] width 152 height 67
click at [149, 198] on input "radio" at bounding box center [144, 201] width 7 height 7
radio input "true"
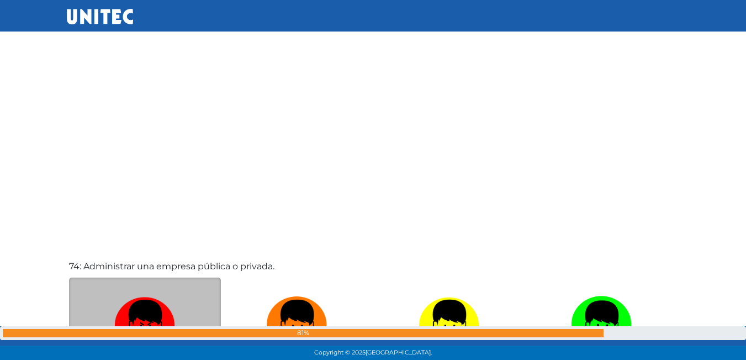
scroll to position [26289, 0]
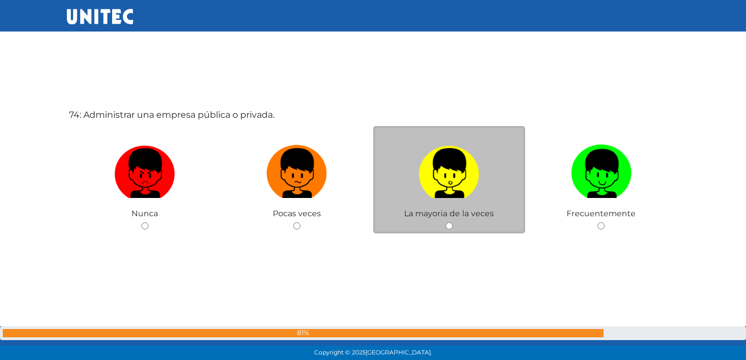
click at [509, 147] on label at bounding box center [449, 173] width 152 height 67
click at [453, 222] on input "radio" at bounding box center [449, 225] width 7 height 7
radio input "true"
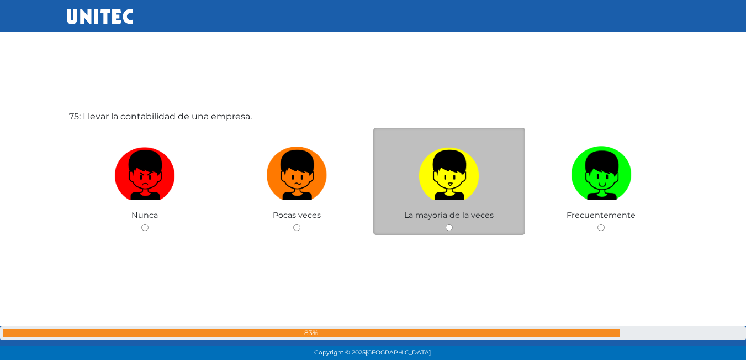
scroll to position [26656, 0]
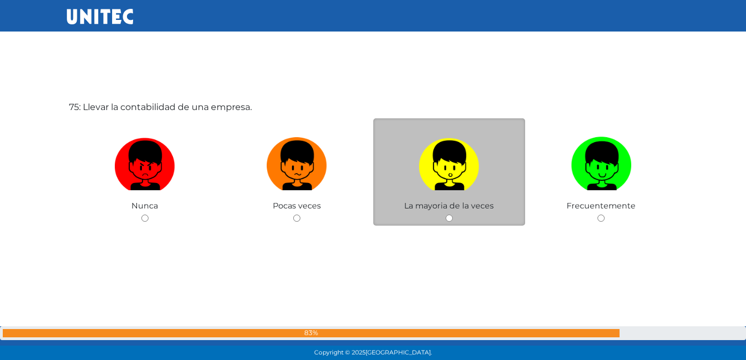
click at [481, 182] on label at bounding box center [449, 165] width 152 height 67
click at [453, 214] on input "radio" at bounding box center [449, 217] width 7 height 7
radio input "true"
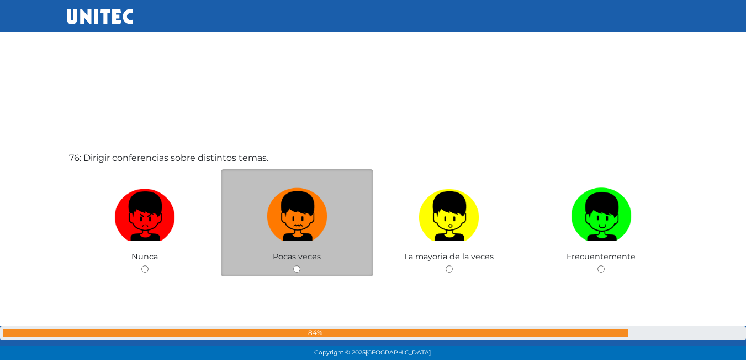
scroll to position [26965, 0]
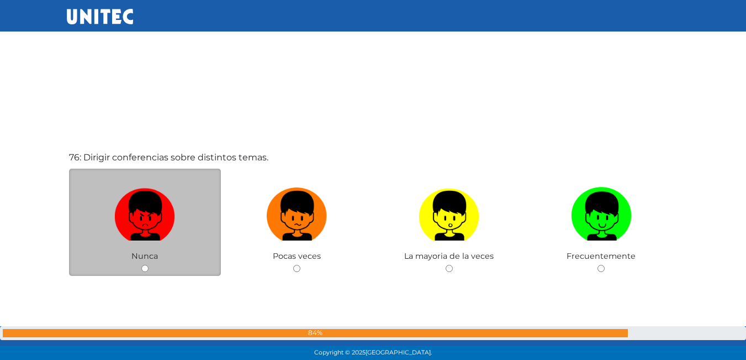
click at [196, 245] on label at bounding box center [145, 215] width 152 height 67
click at [149, 265] on input "radio" at bounding box center [144, 268] width 7 height 7
radio input "true"
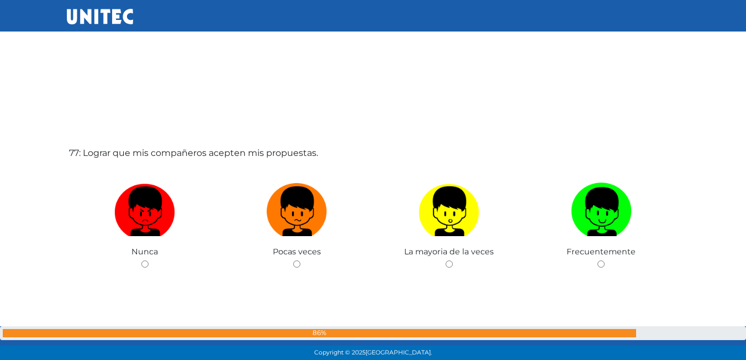
scroll to position [27345, 0]
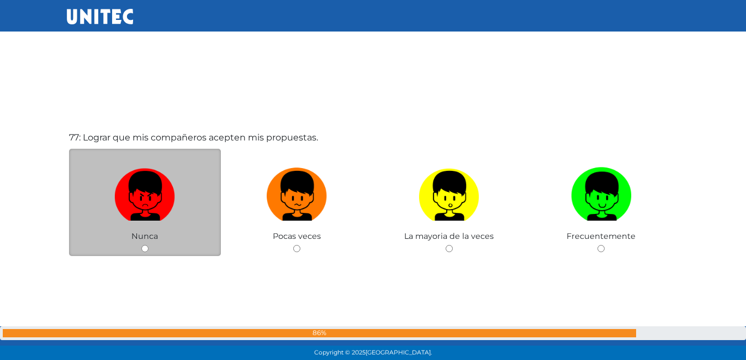
click at [188, 238] on div "Nunca" at bounding box center [145, 203] width 152 height 108
drag, startPoint x: 201, startPoint y: 182, endPoint x: 178, endPoint y: 189, distance: 23.6
click at [201, 182] on label at bounding box center [145, 195] width 152 height 67
click at [149, 245] on input "radio" at bounding box center [144, 248] width 7 height 7
radio input "true"
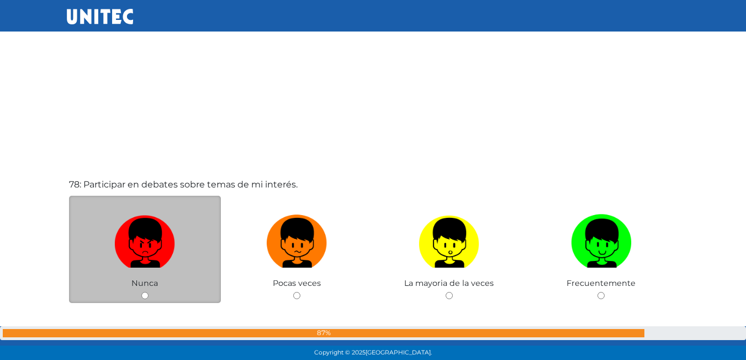
scroll to position [27677, 0]
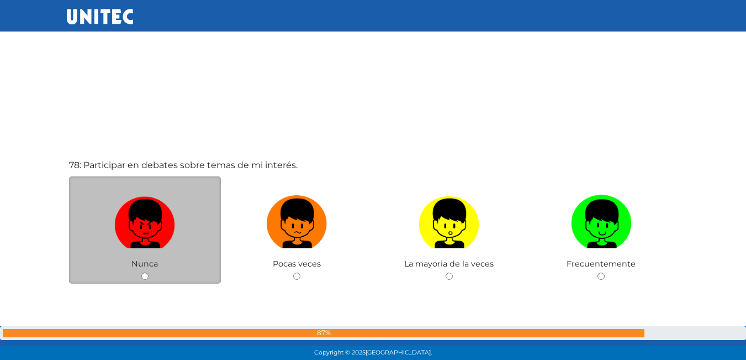
click at [154, 238] on img at bounding box center [144, 220] width 61 height 58
click at [149, 272] on input "radio" at bounding box center [144, 275] width 7 height 7
radio input "true"
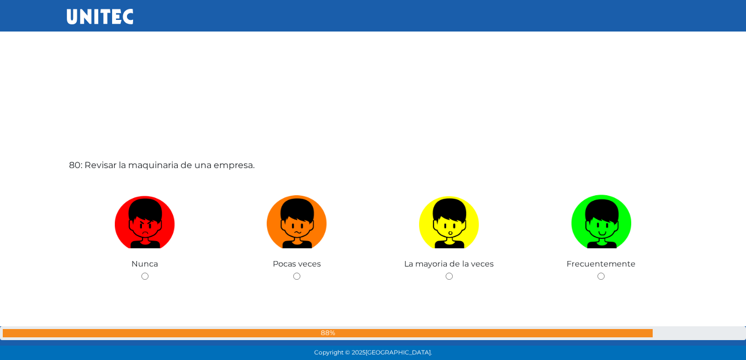
scroll to position [28432, 0]
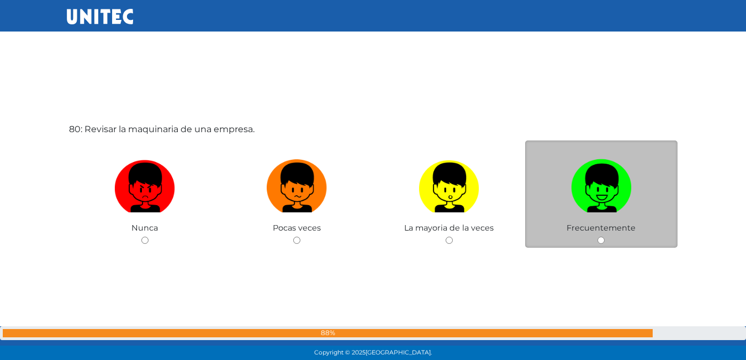
click at [604, 156] on img at bounding box center [601, 184] width 61 height 58
click at [604, 236] on input "radio" at bounding box center [601, 239] width 7 height 7
radio input "true"
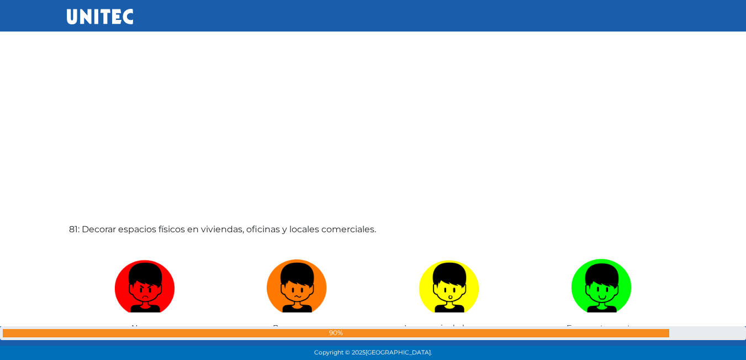
scroll to position [28758, 0]
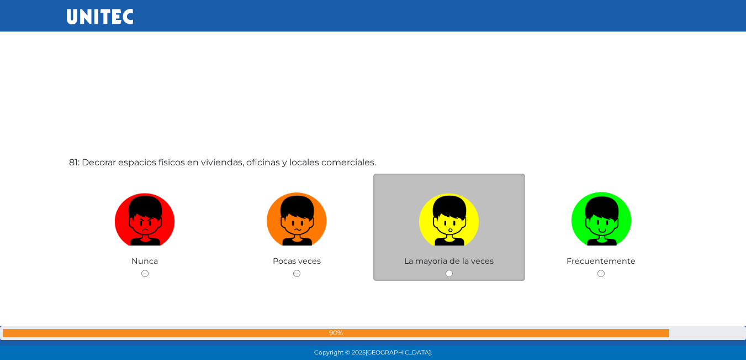
click at [512, 231] on label at bounding box center [449, 220] width 152 height 67
click at [453, 270] on input "radio" at bounding box center [449, 273] width 7 height 7
radio input "true"
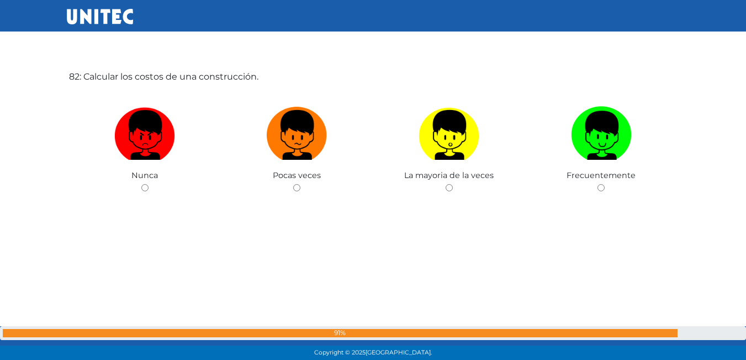
scroll to position [29184, 0]
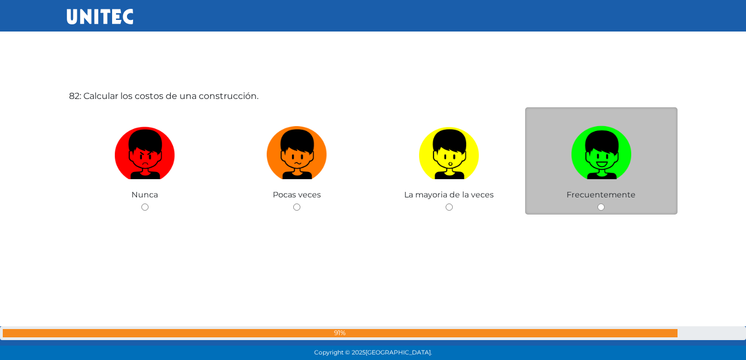
click at [584, 160] on img at bounding box center [601, 151] width 61 height 58
click at [598, 203] on input "radio" at bounding box center [601, 206] width 7 height 7
radio input "true"
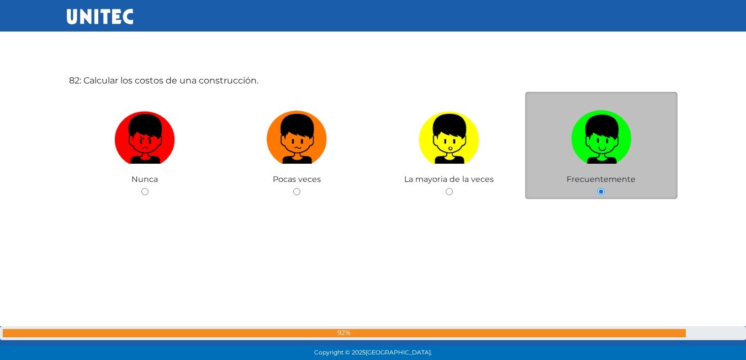
scroll to position [29223, 0]
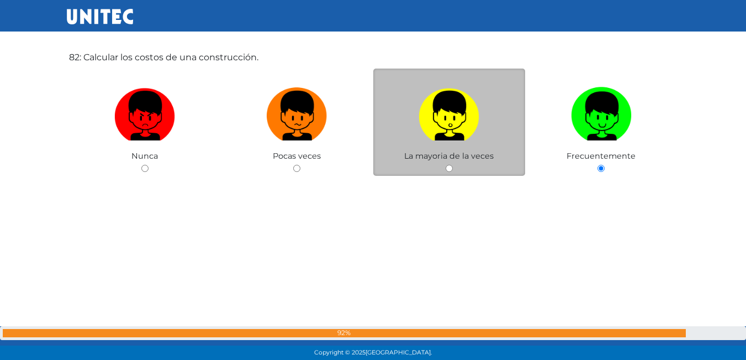
click at [480, 133] on label at bounding box center [449, 115] width 152 height 67
click at [453, 165] on input "radio" at bounding box center [449, 168] width 7 height 7
radio input "true"
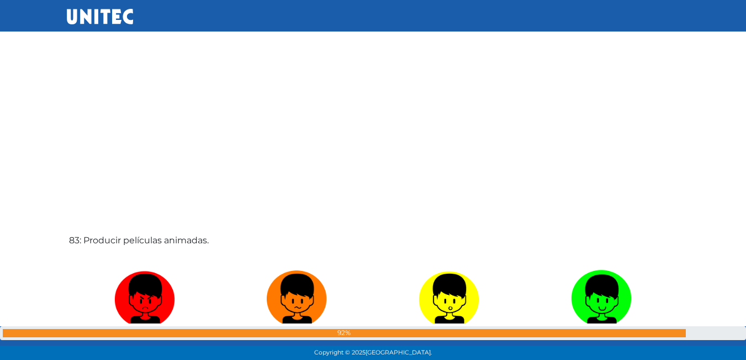
scroll to position [29484, 0]
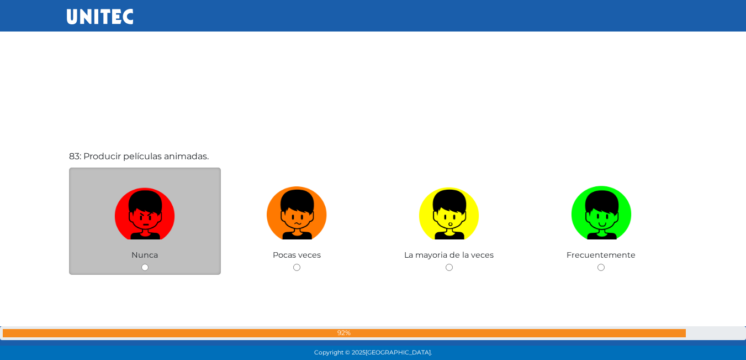
click at [146, 190] on img at bounding box center [144, 211] width 61 height 58
click at [146, 263] on input "radio" at bounding box center [144, 266] width 7 height 7
radio input "true"
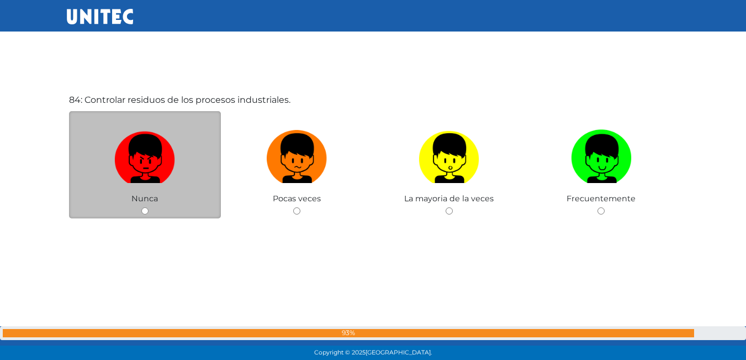
scroll to position [29903, 0]
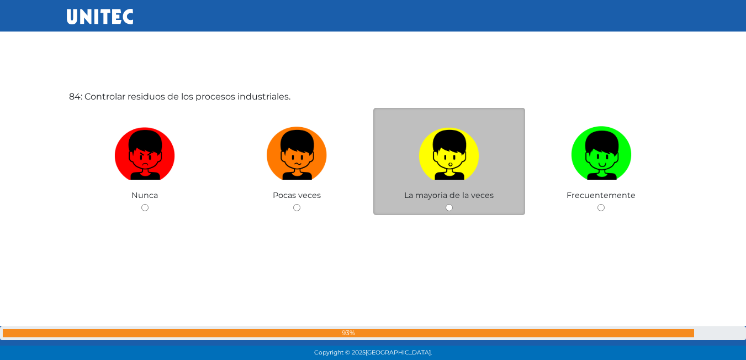
click at [515, 147] on label at bounding box center [449, 155] width 152 height 67
click at [453, 204] on input "radio" at bounding box center [449, 207] width 7 height 7
radio input "true"
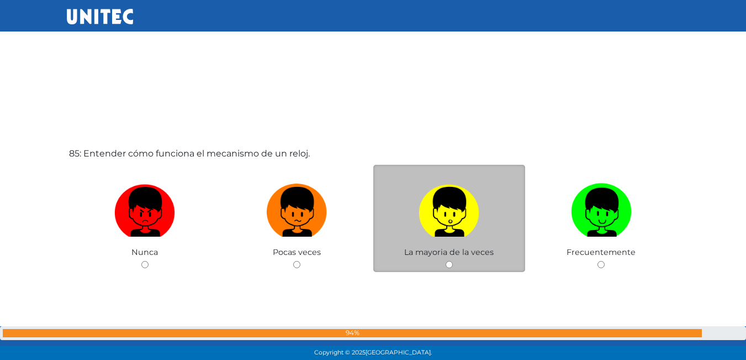
scroll to position [30219, 0]
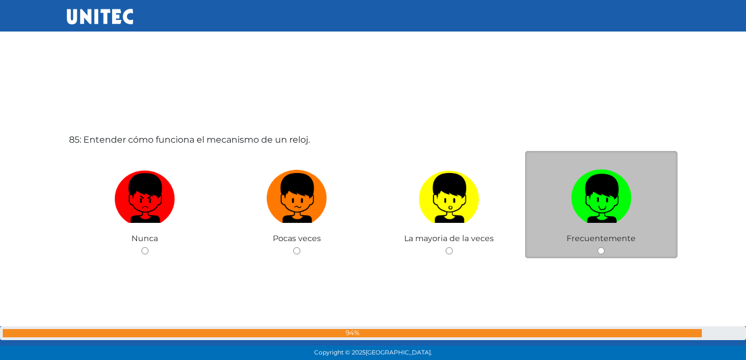
click at [570, 157] on div "Frecuentemente" at bounding box center [601, 205] width 152 height 108
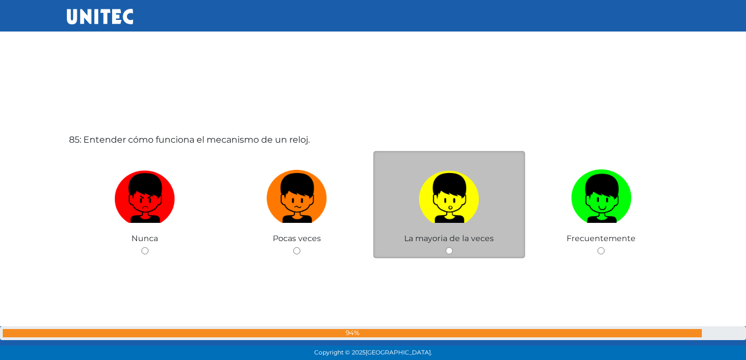
click at [508, 167] on label at bounding box center [449, 198] width 152 height 67
click at [453, 247] on input "radio" at bounding box center [449, 250] width 7 height 7
radio input "true"
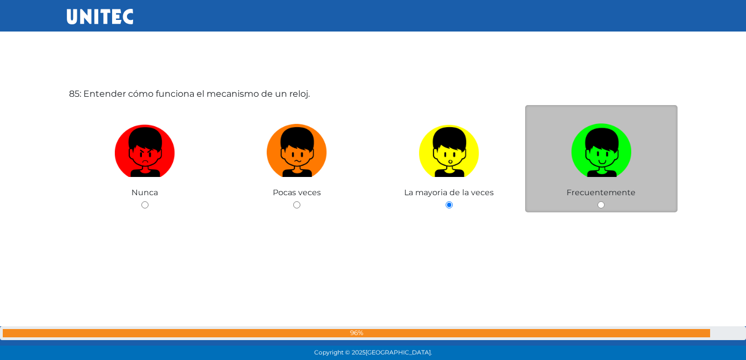
click at [602, 188] on div "Frecuentemente" at bounding box center [601, 159] width 152 height 108
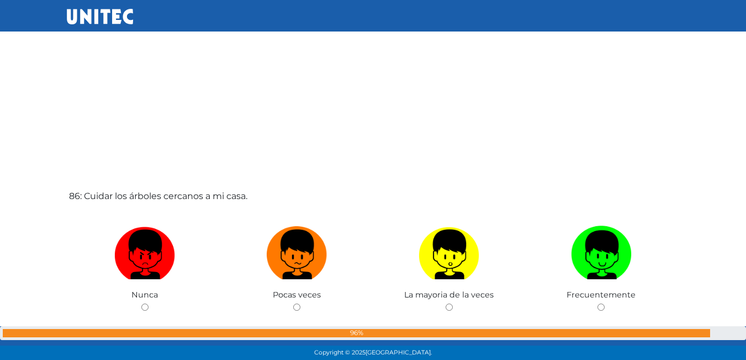
scroll to position [30346, 0]
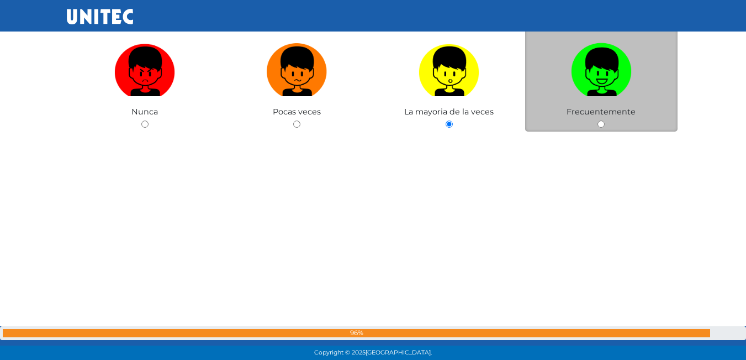
click at [626, 88] on img at bounding box center [601, 68] width 61 height 58
click at [605, 120] on input "radio" at bounding box center [601, 123] width 7 height 7
radio input "true"
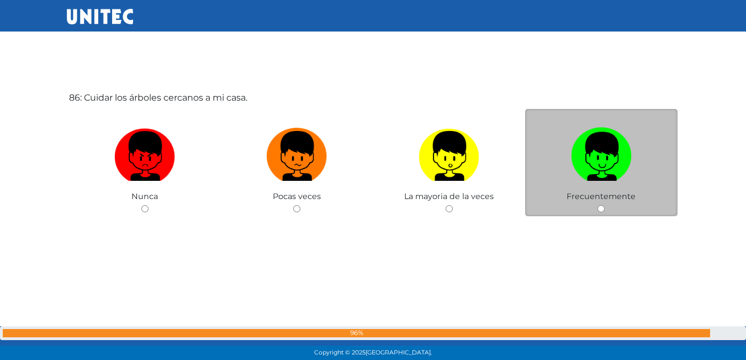
scroll to position [30622, 0]
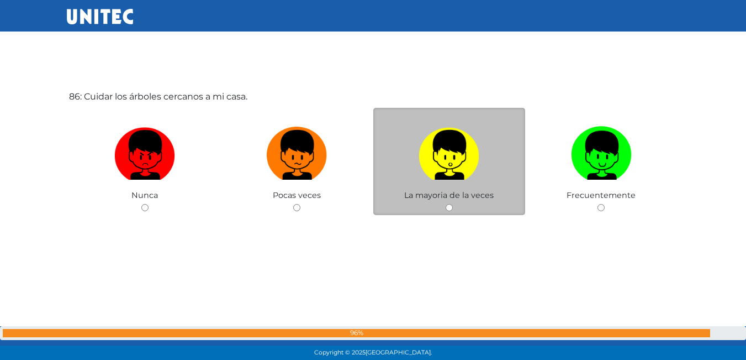
click at [488, 133] on label at bounding box center [449, 155] width 152 height 67
click at [453, 204] on input "radio" at bounding box center [449, 207] width 7 height 7
radio input "true"
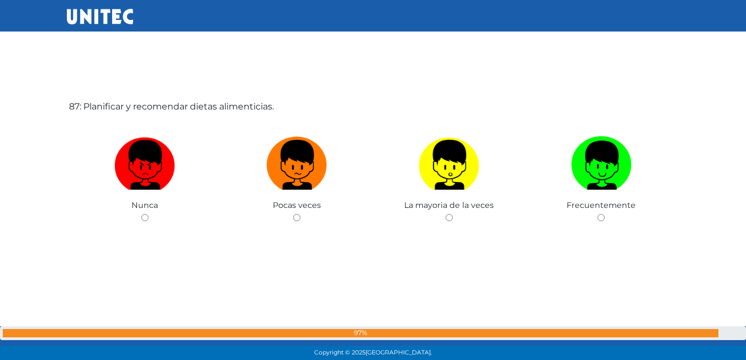
scroll to position [30938, 0]
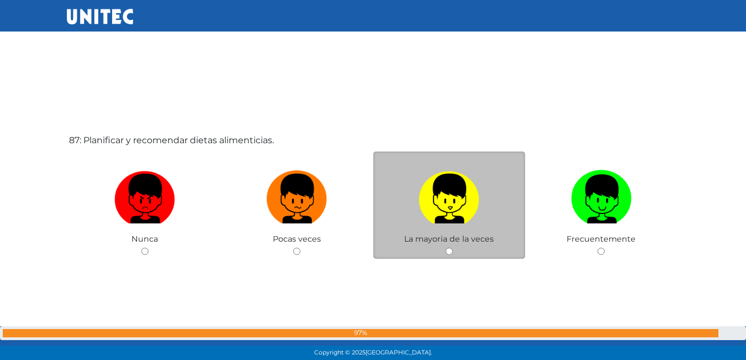
click at [425, 212] on img at bounding box center [449, 195] width 61 height 58
click at [446, 247] on input "radio" at bounding box center [449, 250] width 7 height 7
radio input "true"
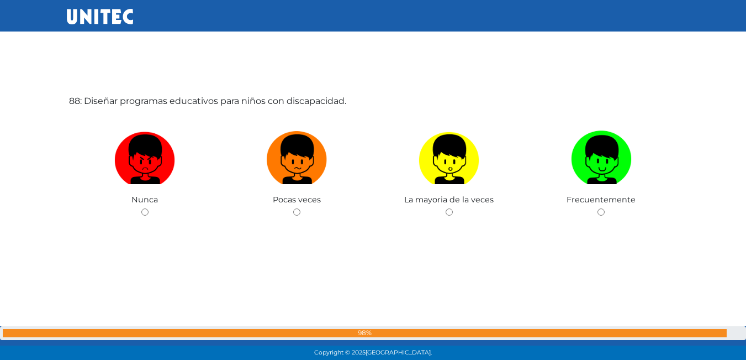
scroll to position [31341, 0]
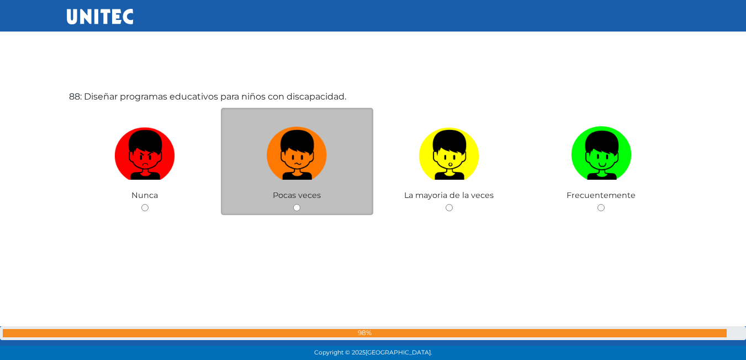
click at [345, 126] on label at bounding box center [297, 155] width 152 height 67
click at [301, 204] on input "radio" at bounding box center [296, 207] width 7 height 7
radio input "true"
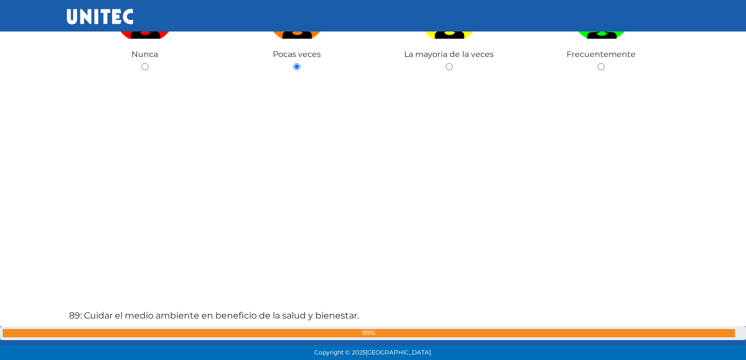
scroll to position [31480, 0]
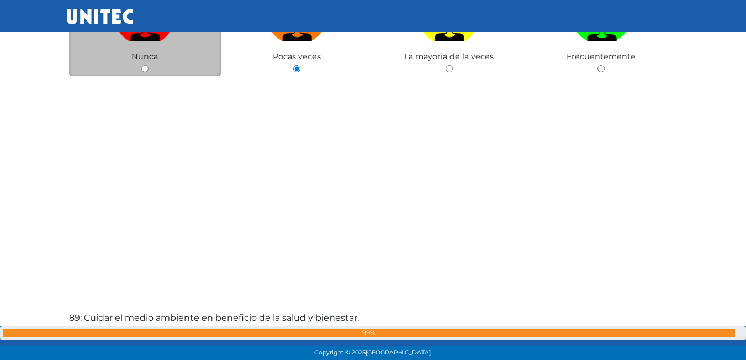
click at [162, 50] on div "Nunca" at bounding box center [145, 23] width 152 height 108
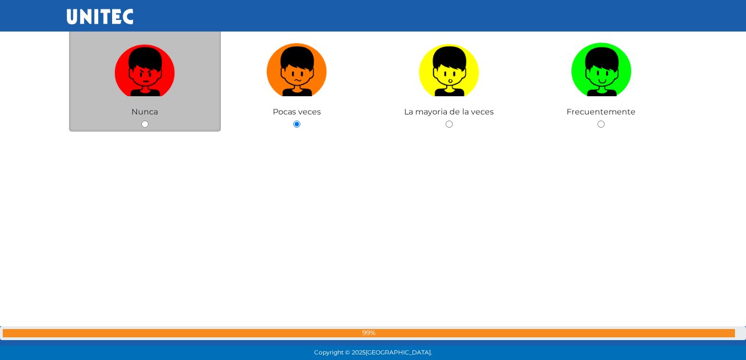
click at [166, 73] on img at bounding box center [144, 68] width 61 height 58
click at [149, 120] on input "radio" at bounding box center [144, 123] width 7 height 7
radio input "true"
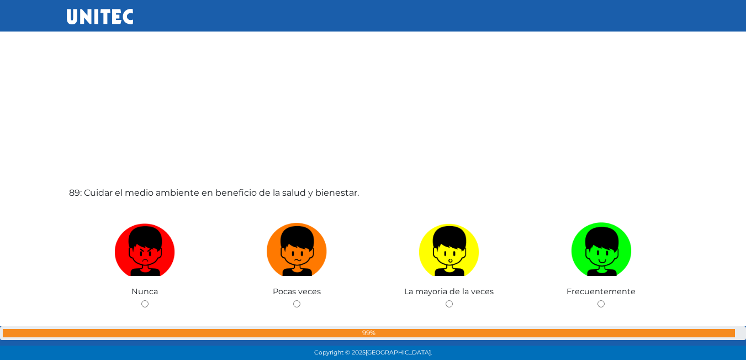
scroll to position [31630, 0]
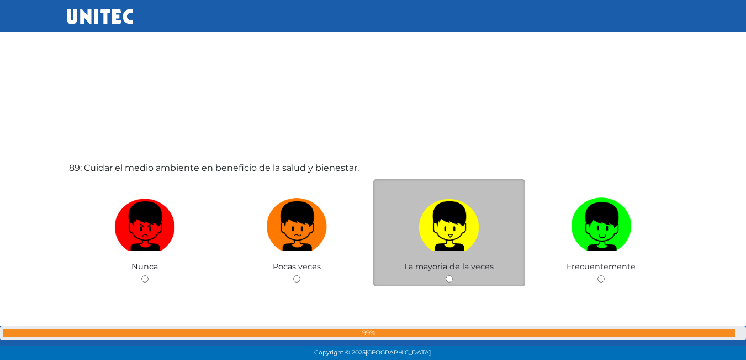
click at [420, 199] on img at bounding box center [449, 222] width 61 height 58
click at [446, 275] on input "radio" at bounding box center [449, 278] width 7 height 7
radio input "true"
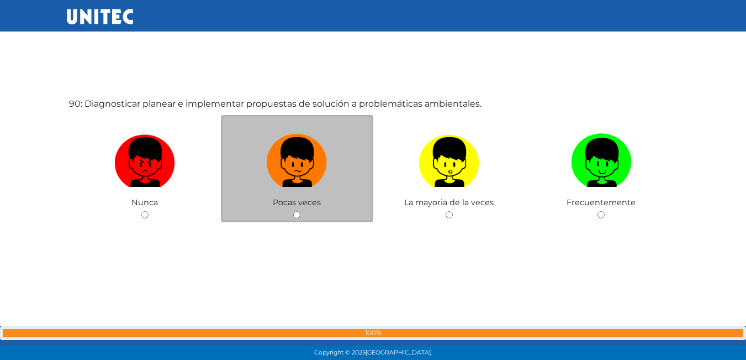
scroll to position [31961, 0]
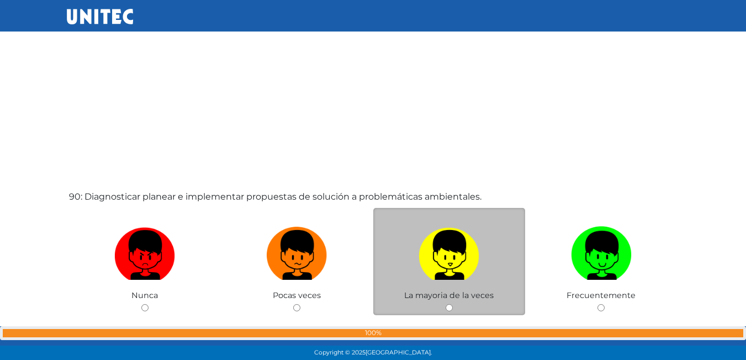
click at [440, 245] on img at bounding box center [449, 251] width 61 height 58
click at [446, 304] on input "radio" at bounding box center [449, 307] width 7 height 7
radio input "true"
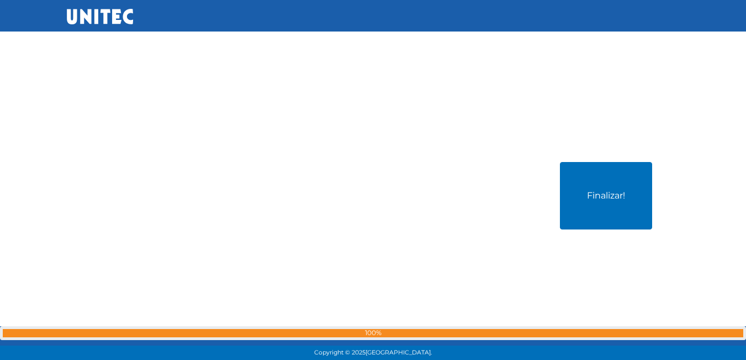
scroll to position [32365, 0]
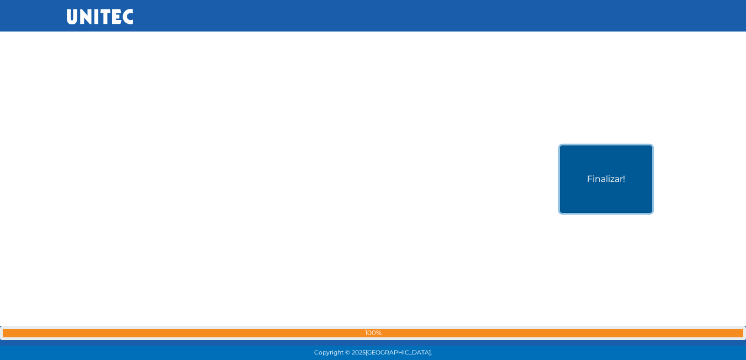
click at [618, 189] on button "Finalizar!" at bounding box center [606, 178] width 92 height 67
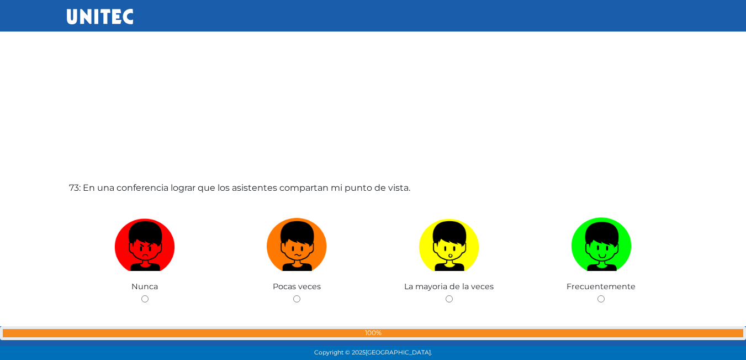
scroll to position [25857, 0]
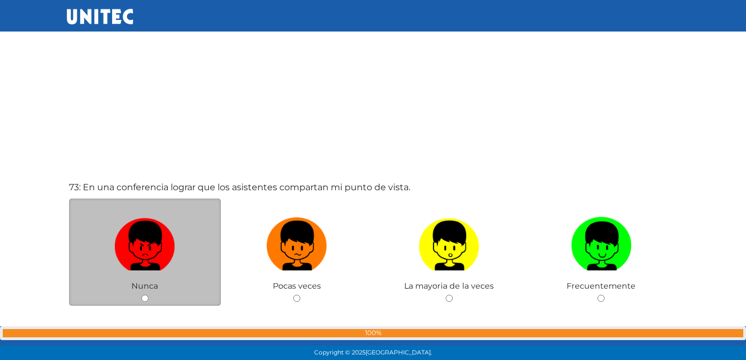
drag, startPoint x: 210, startPoint y: 246, endPoint x: 220, endPoint y: 238, distance: 13.7
click at [212, 245] on label at bounding box center [145, 245] width 152 height 67
click at [149, 294] on input "radio" at bounding box center [144, 297] width 7 height 7
radio input "true"
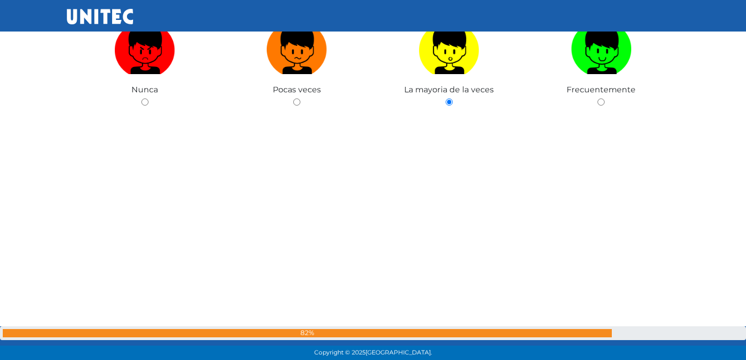
scroll to position [32442, 0]
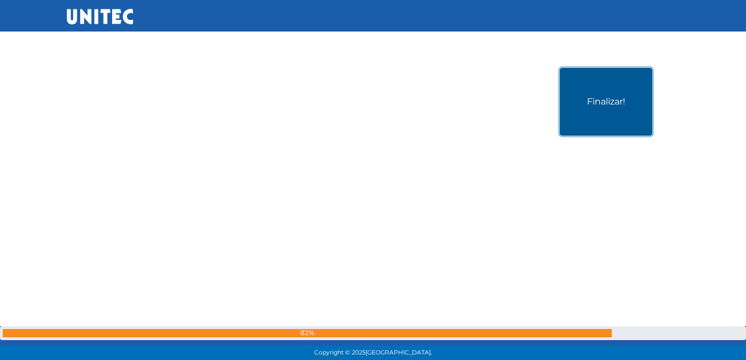
click at [603, 123] on button "Finalizar!" at bounding box center [606, 101] width 92 height 67
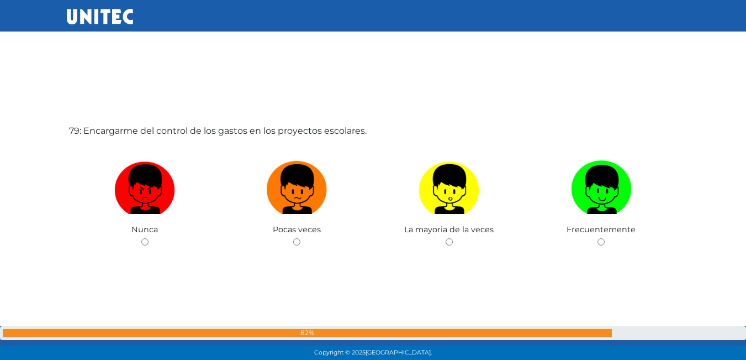
scroll to position [28070, 0]
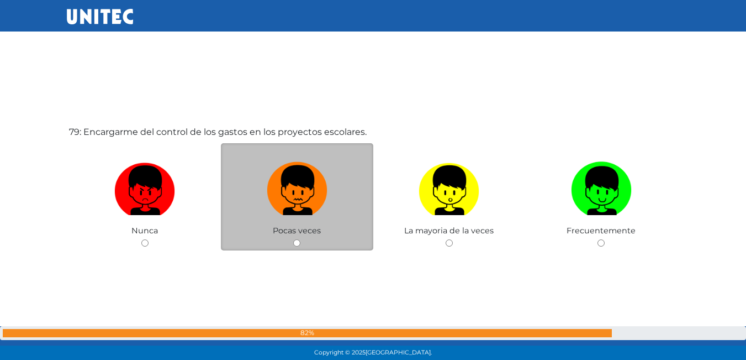
click at [276, 181] on img at bounding box center [297, 186] width 61 height 58
click at [293, 239] on input "radio" at bounding box center [296, 242] width 7 height 7
radio input "true"
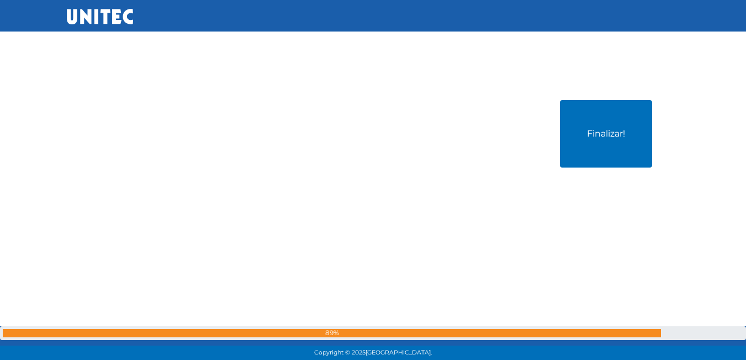
scroll to position [32442, 0]
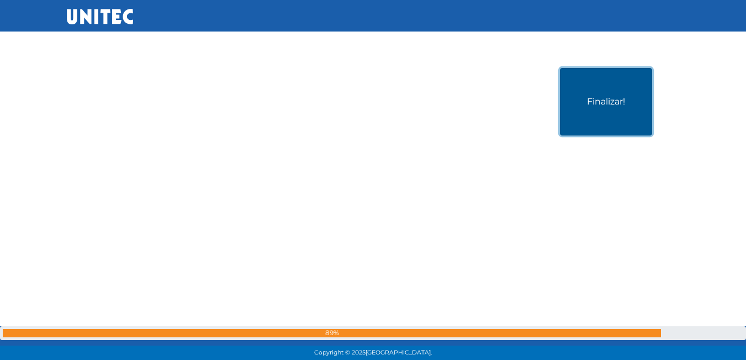
click at [604, 88] on button "Finalizar!" at bounding box center [606, 101] width 92 height 67
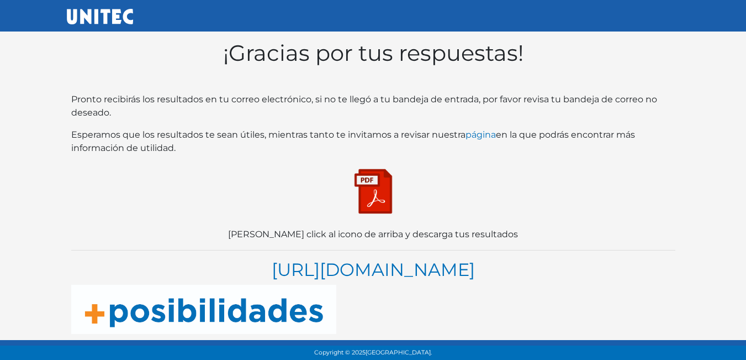
click at [379, 193] on img at bounding box center [373, 191] width 55 height 55
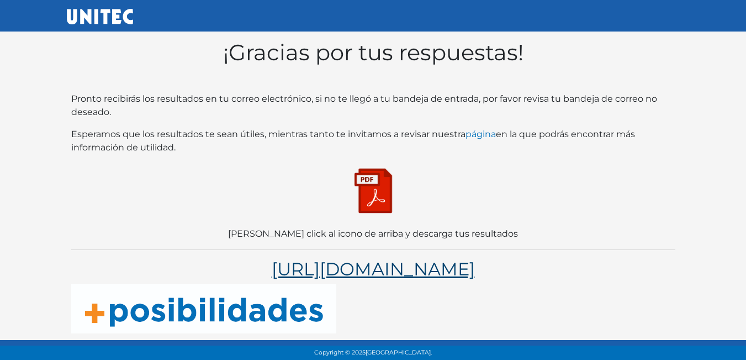
click at [366, 272] on link "[URL][DOMAIN_NAME]" at bounding box center [373, 269] width 203 height 22
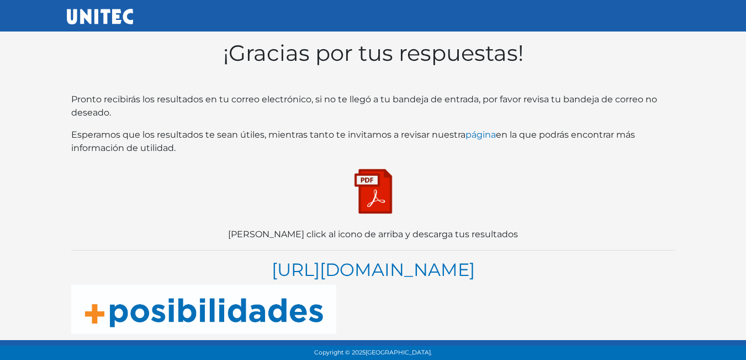
click at [372, 185] on img at bounding box center [373, 191] width 55 height 55
